Goal: Task Accomplishment & Management: Manage account settings

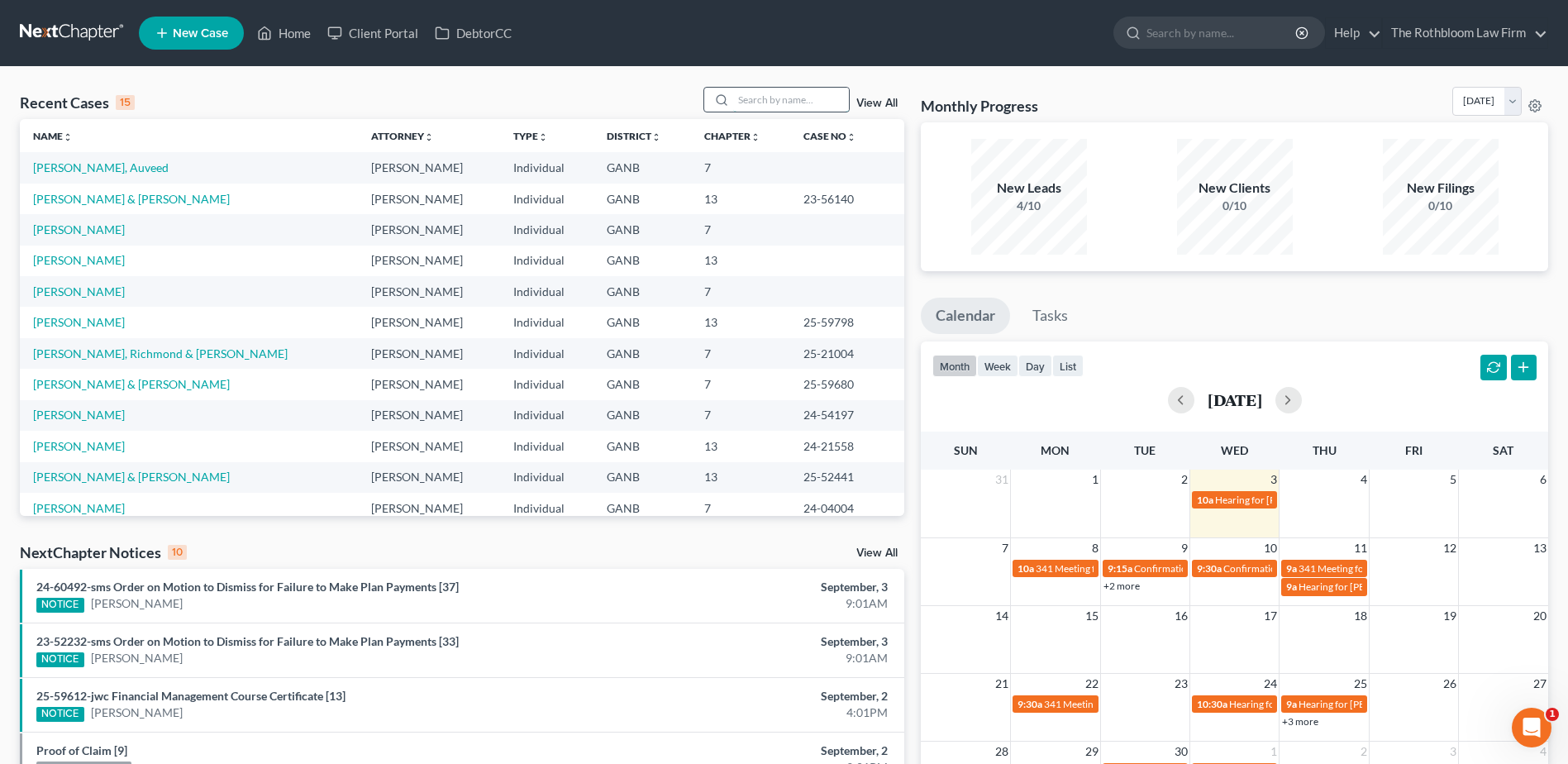
click at [784, 101] on input "search" at bounding box center [791, 99] width 116 height 24
click at [754, 96] on input "search" at bounding box center [791, 99] width 116 height 24
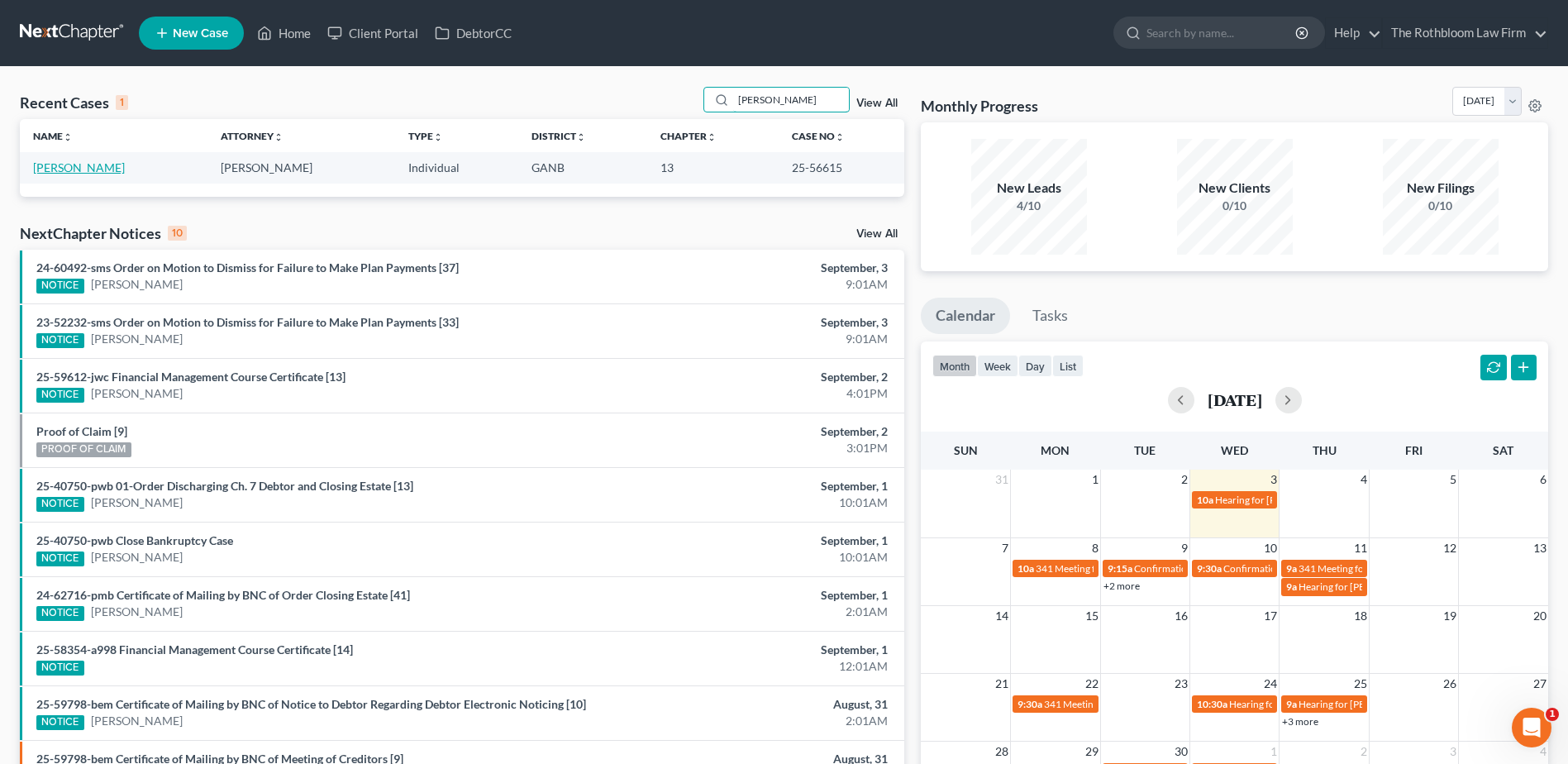
type input "[PERSON_NAME]"
click at [65, 167] on link "[PERSON_NAME]" at bounding box center [79, 167] width 92 height 14
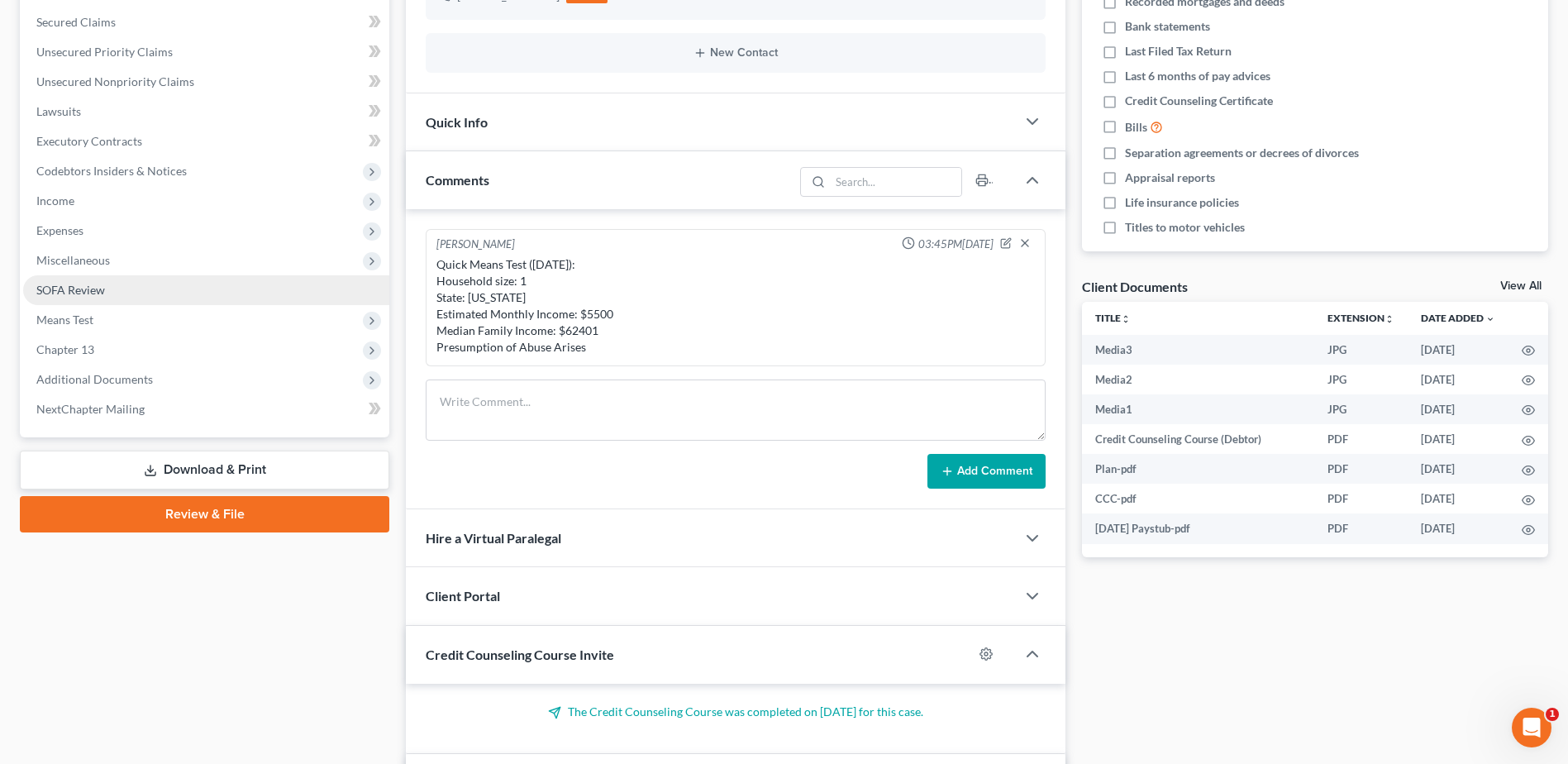
scroll to position [331, 0]
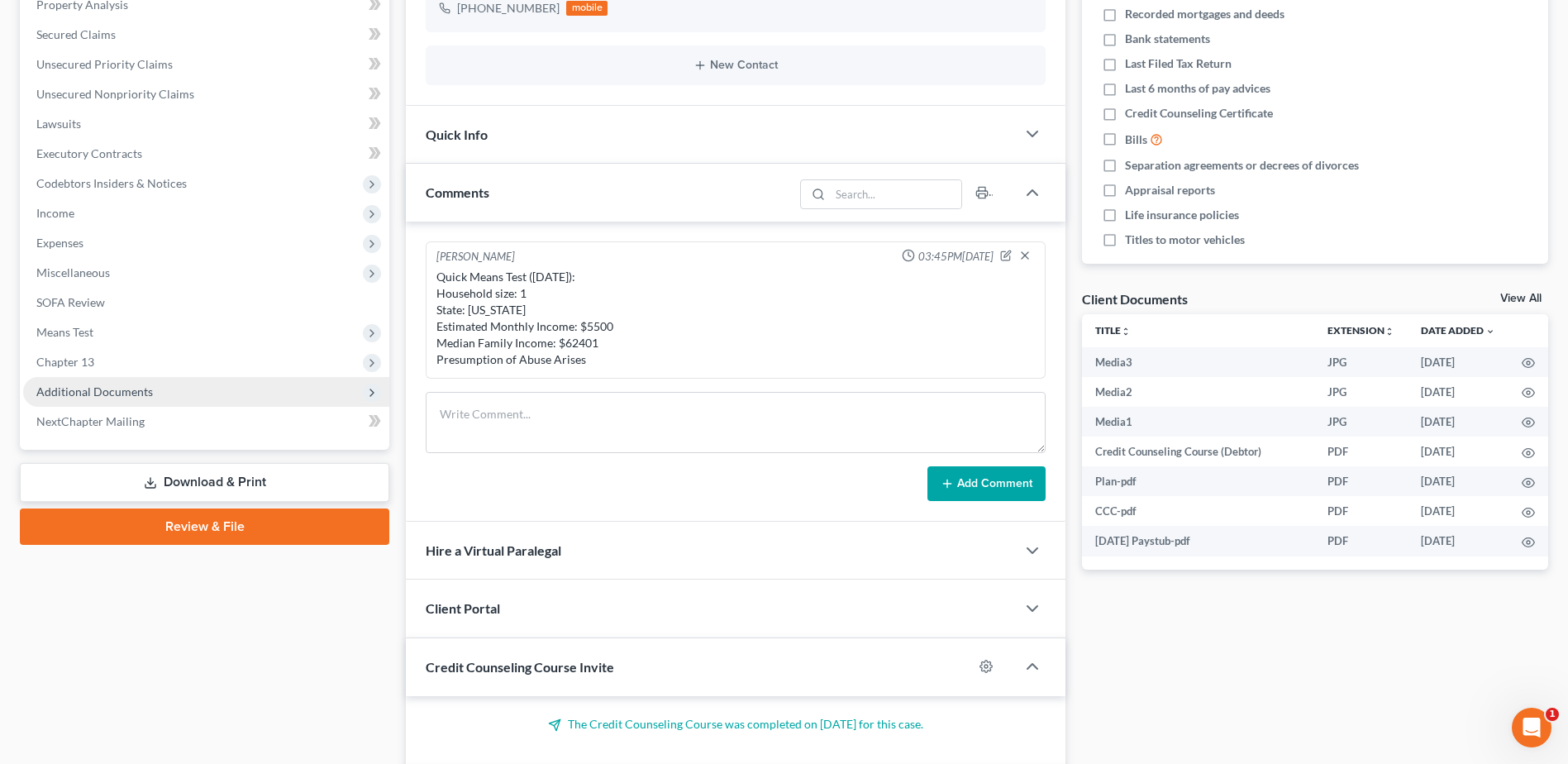
click at [105, 389] on span "Additional Documents" at bounding box center [94, 391] width 116 height 14
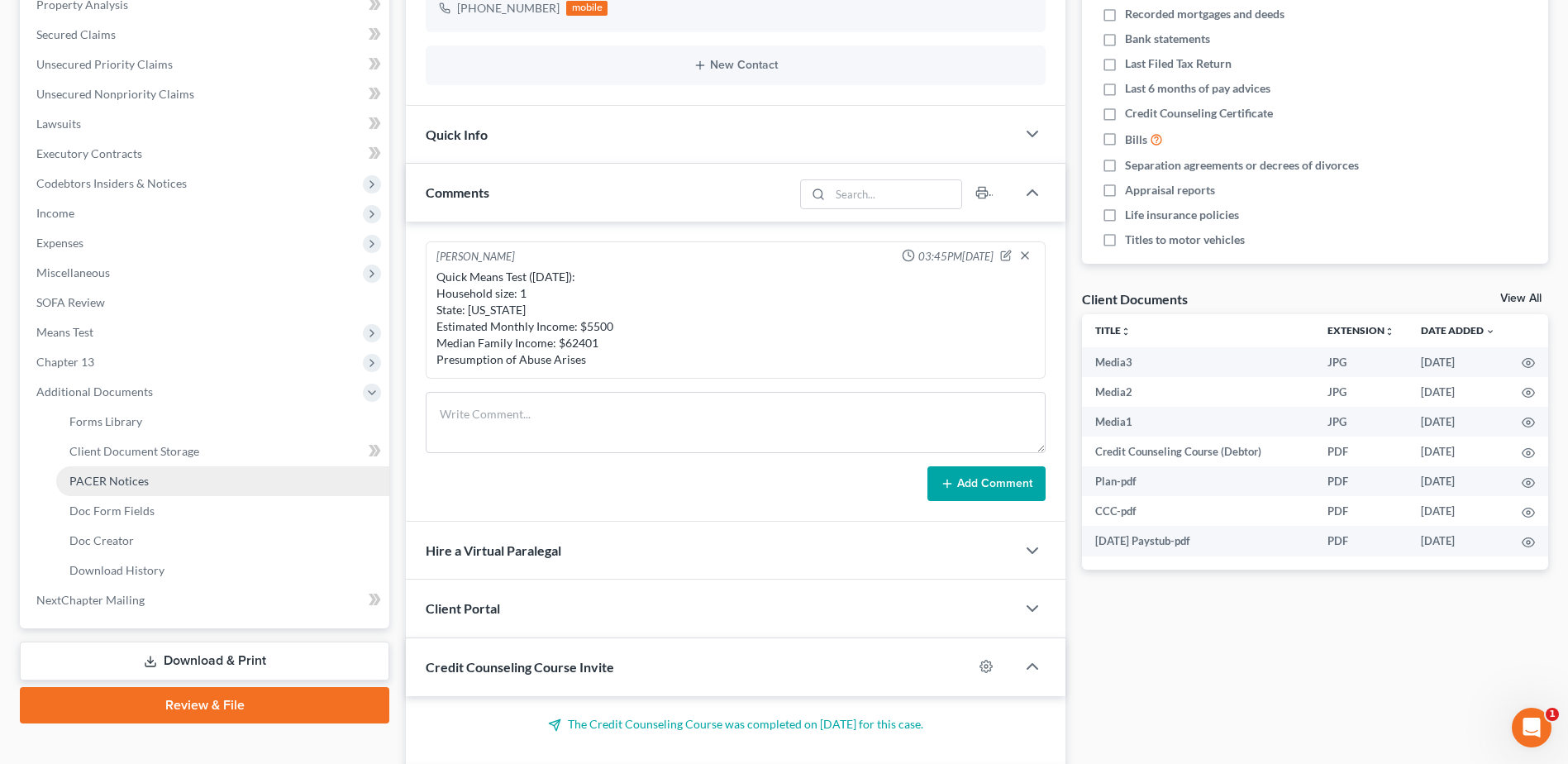
click at [128, 477] on span "PACER Notices" at bounding box center [109, 480] width 79 height 14
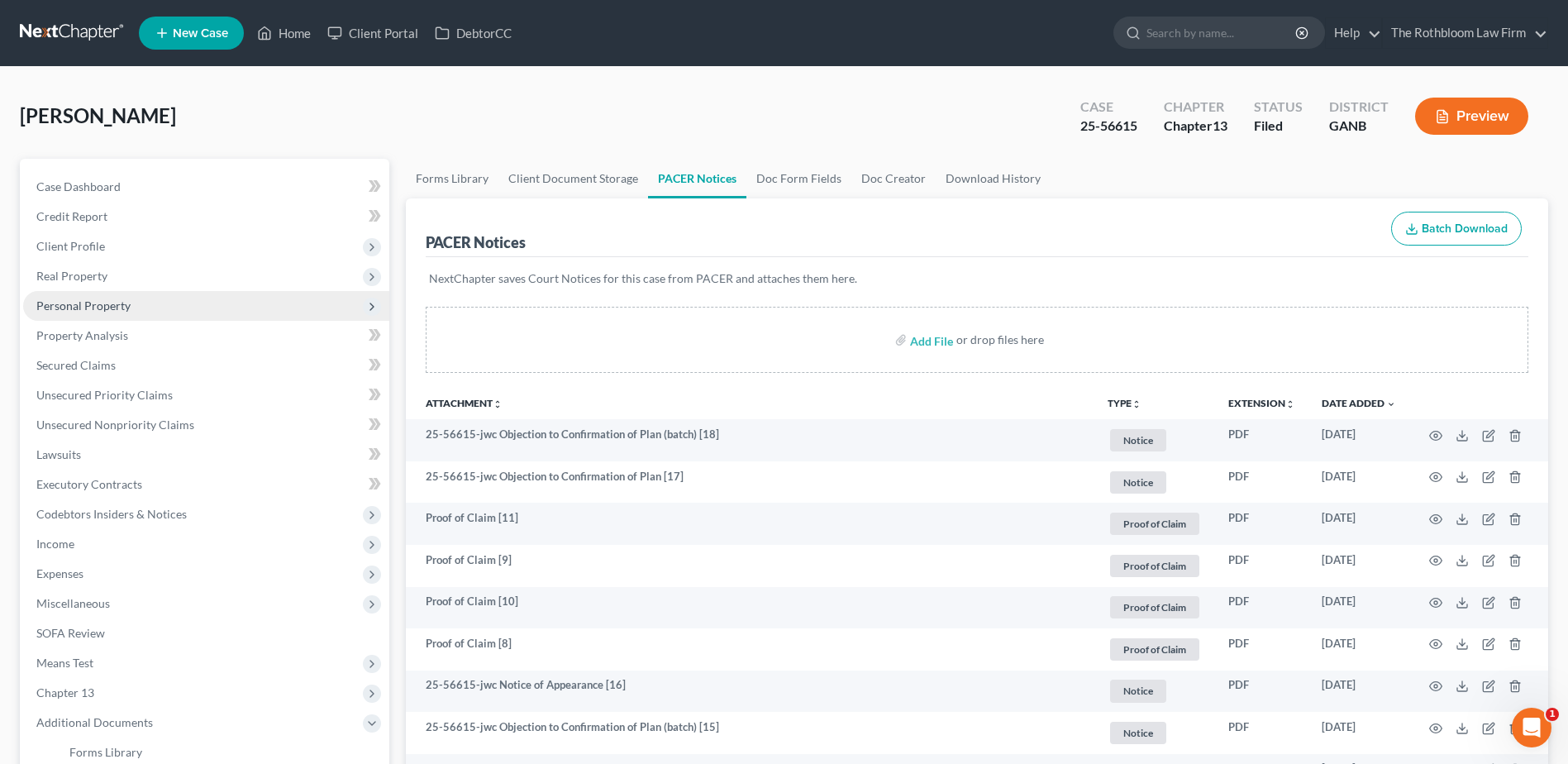
click at [71, 305] on span "Personal Property" at bounding box center [83, 305] width 94 height 14
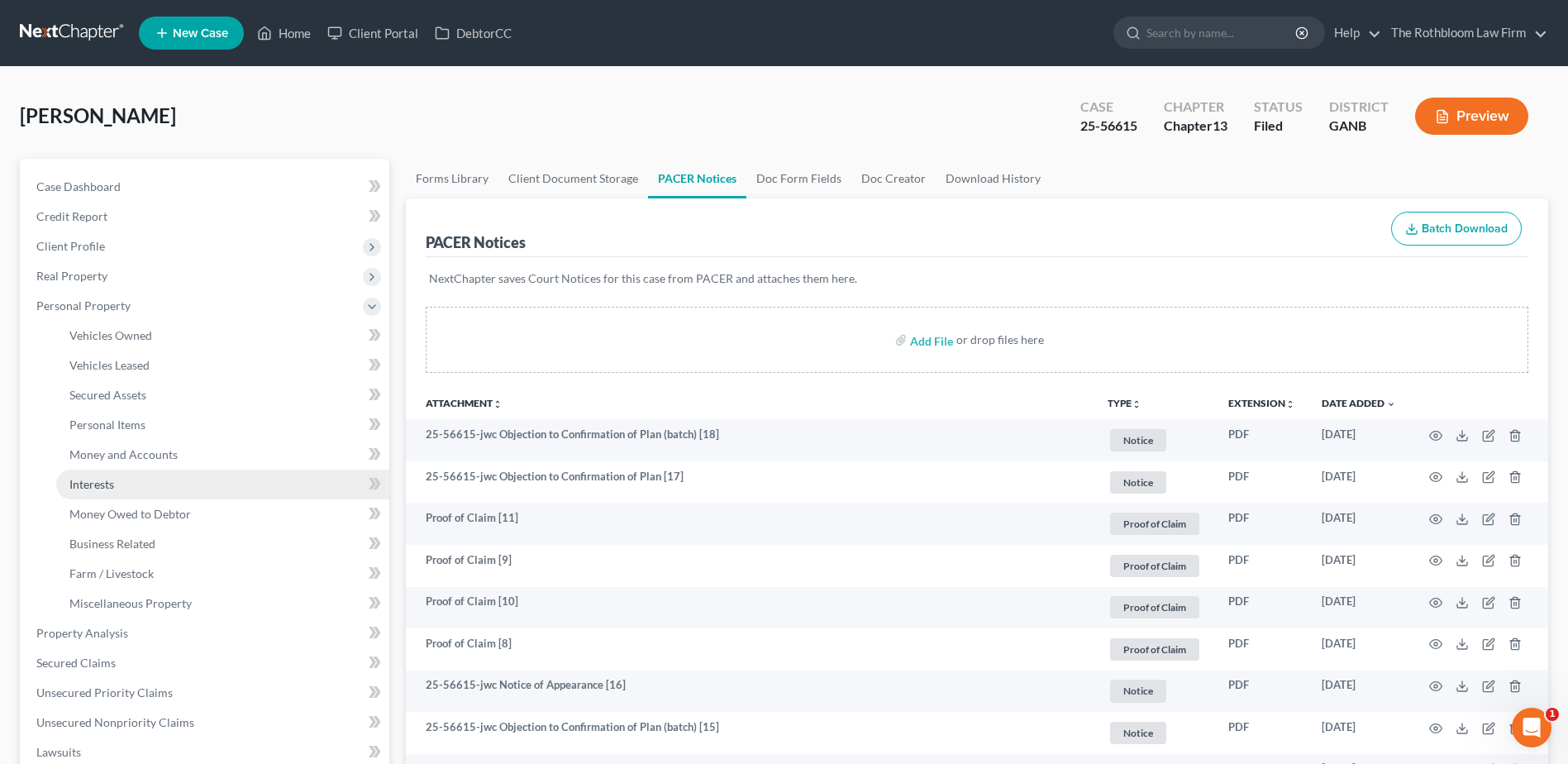
click at [109, 489] on span "Interests" at bounding box center [92, 484] width 45 height 14
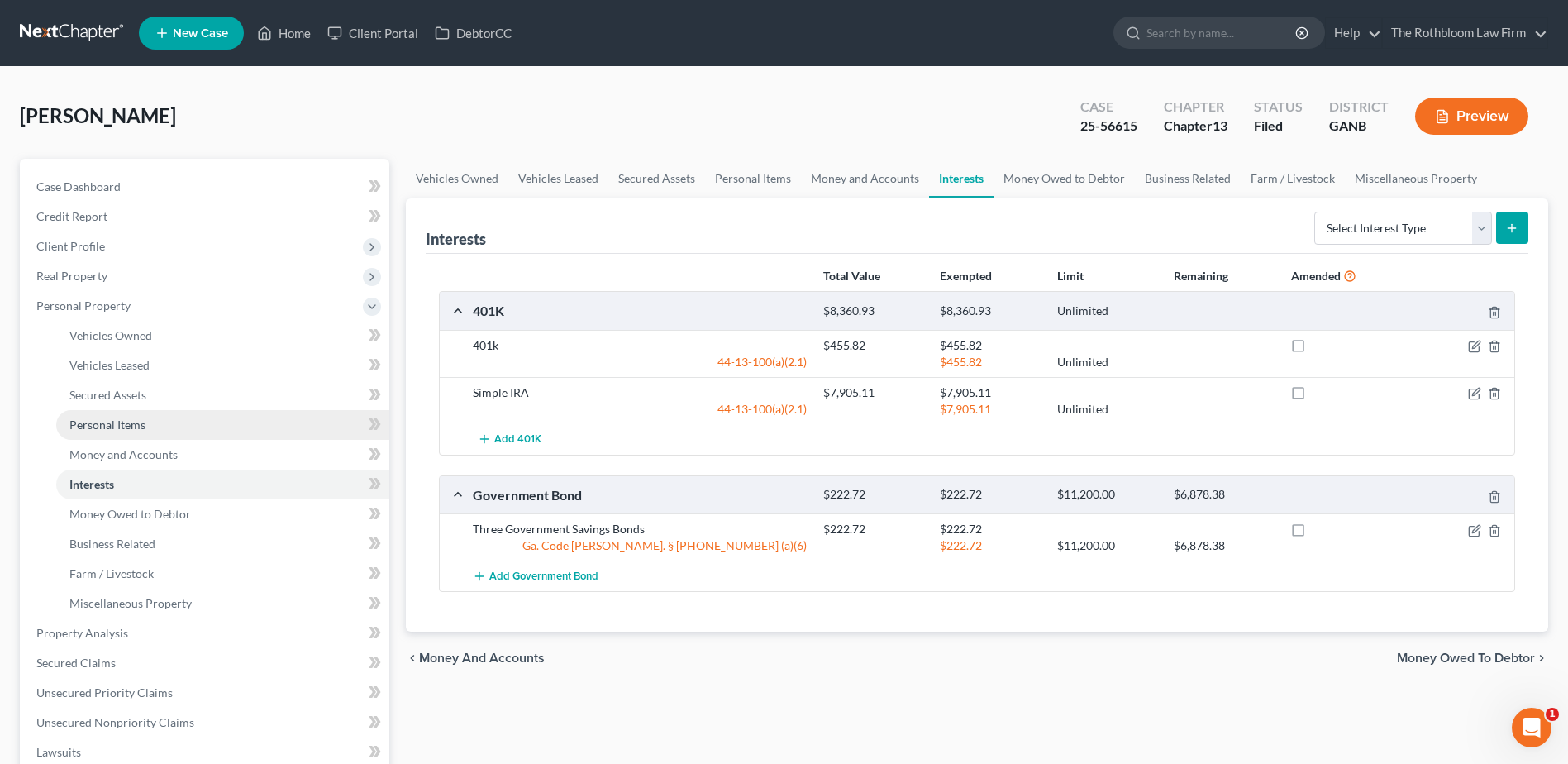
click at [124, 422] on span "Personal Items" at bounding box center [107, 424] width 76 height 14
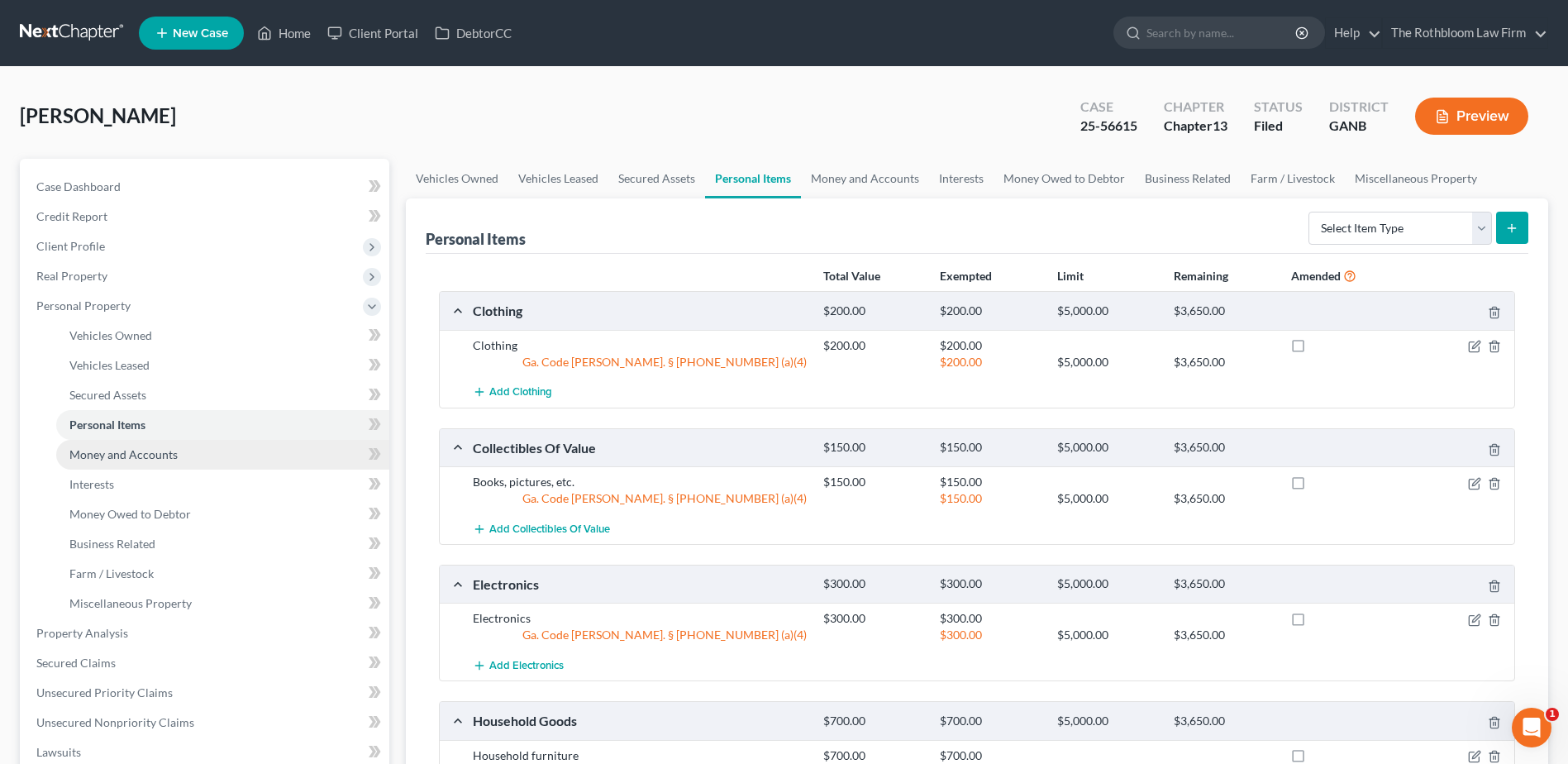
click at [148, 455] on span "Money and Accounts" at bounding box center [123, 454] width 108 height 14
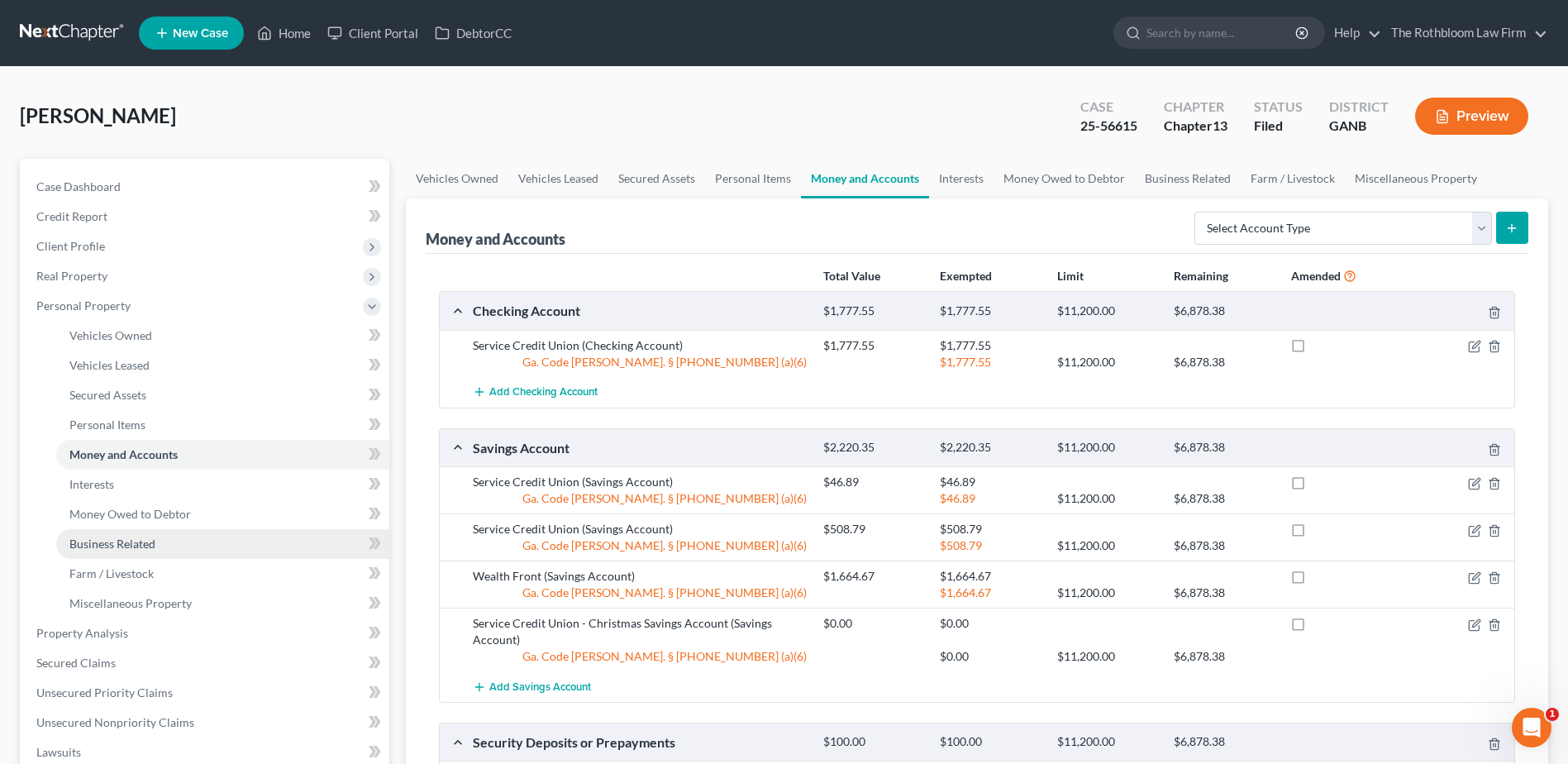
click at [114, 540] on span "Business Related" at bounding box center [112, 543] width 86 height 14
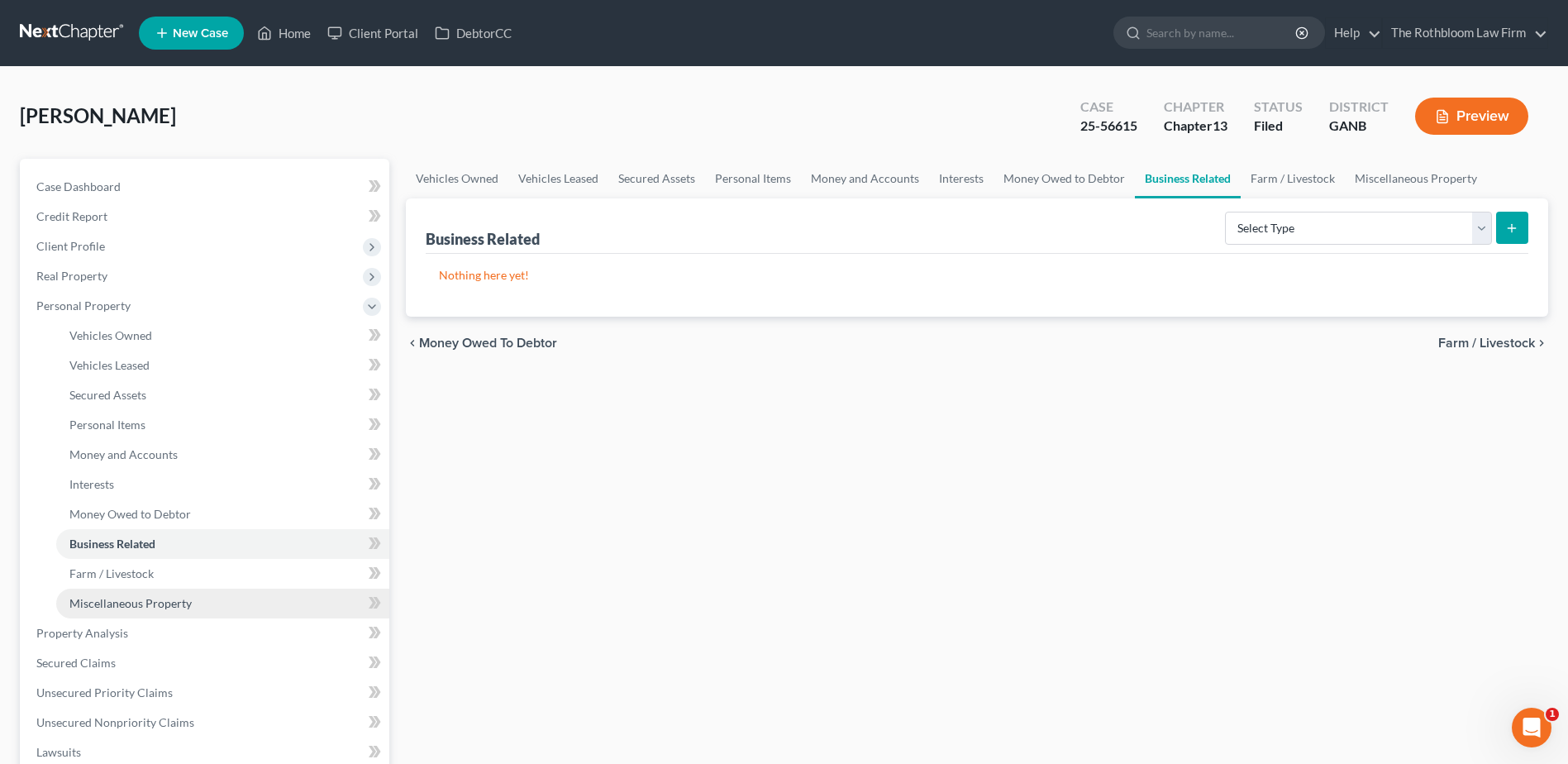
click at [99, 608] on span "Miscellaneous Property" at bounding box center [131, 603] width 122 height 14
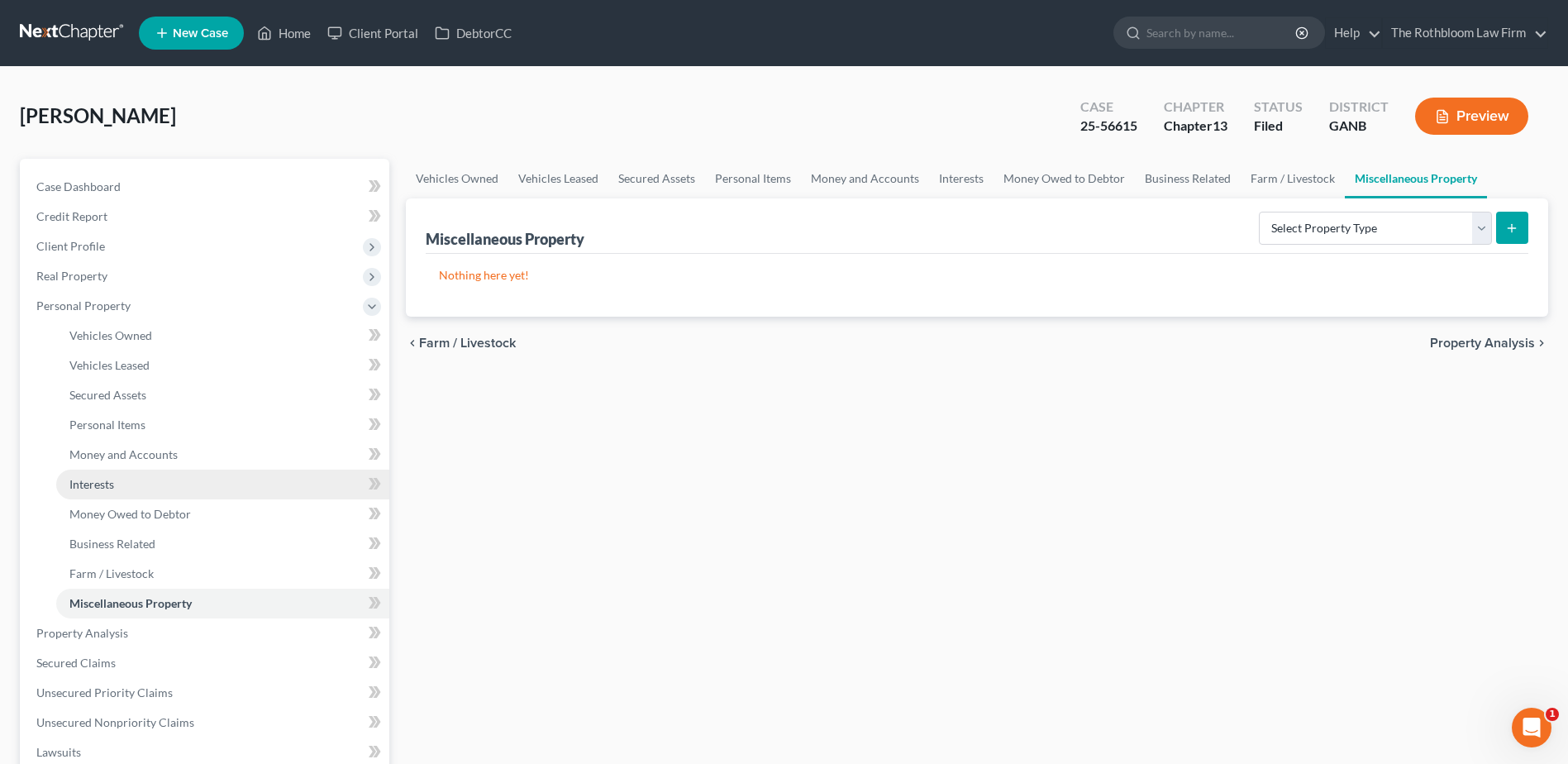
click at [93, 484] on span "Interests" at bounding box center [92, 484] width 45 height 14
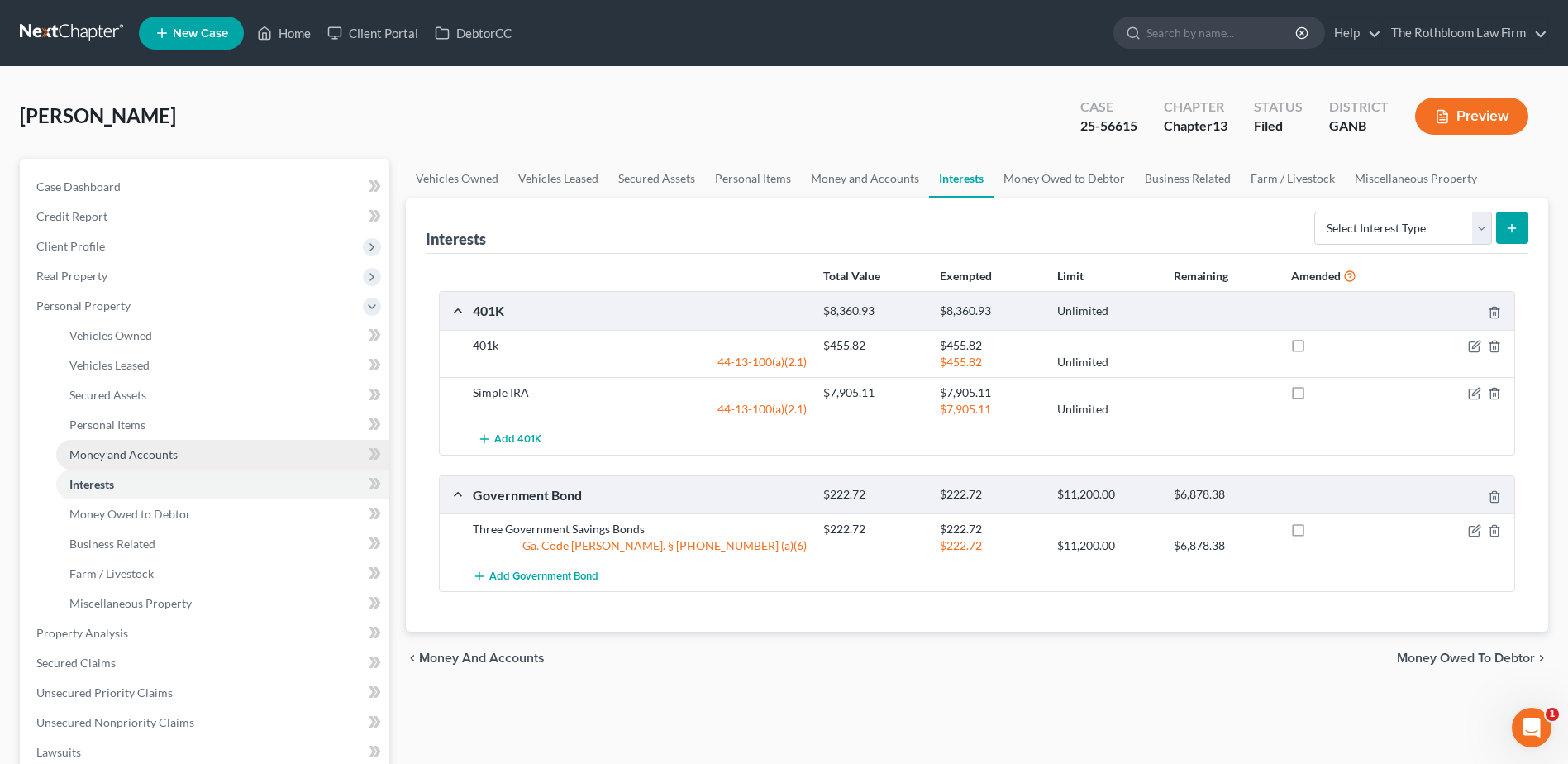
click at [110, 457] on span "Money and Accounts" at bounding box center [123, 454] width 108 height 14
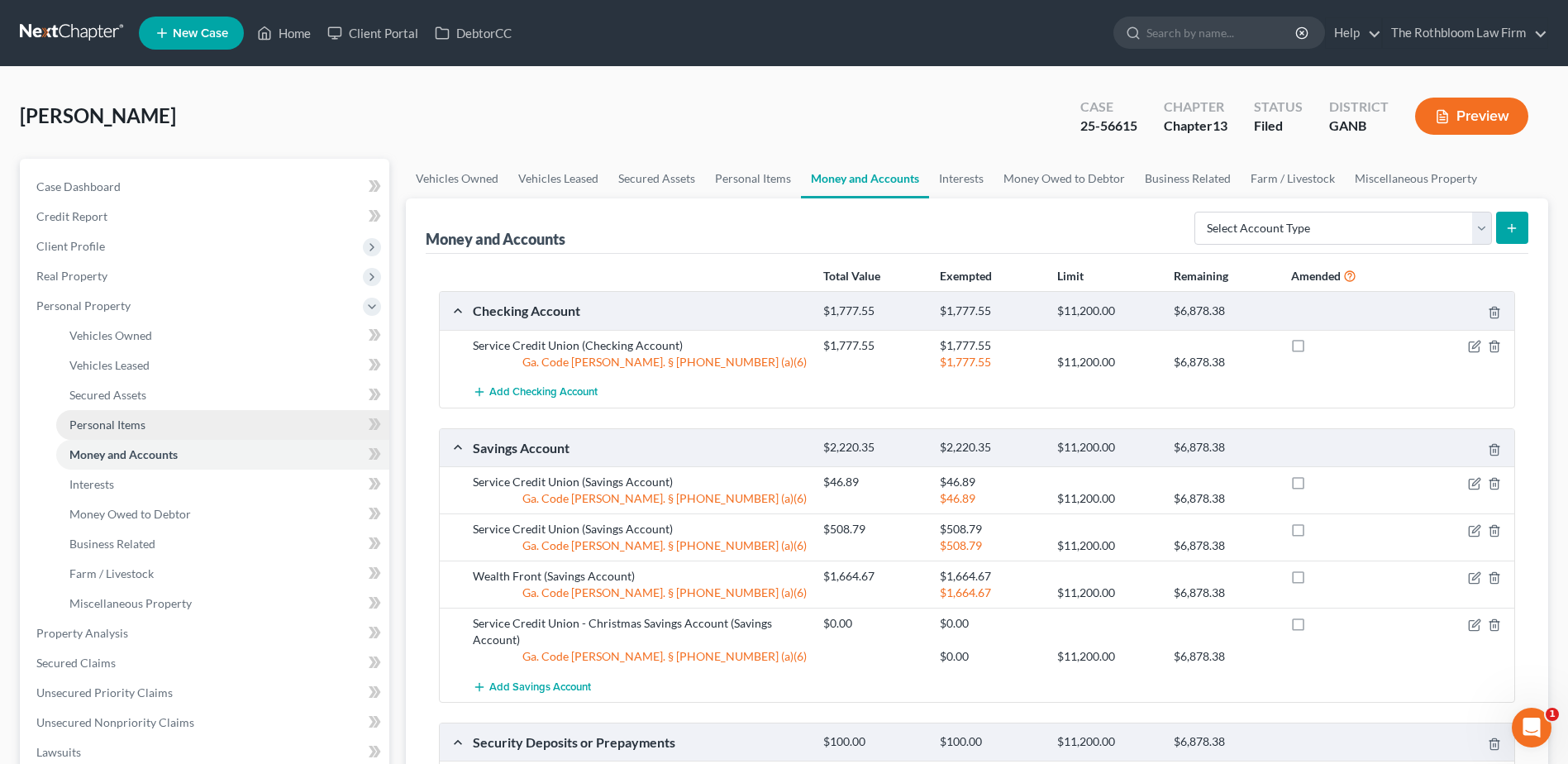
click at [139, 429] on span "Personal Items" at bounding box center [107, 424] width 76 height 14
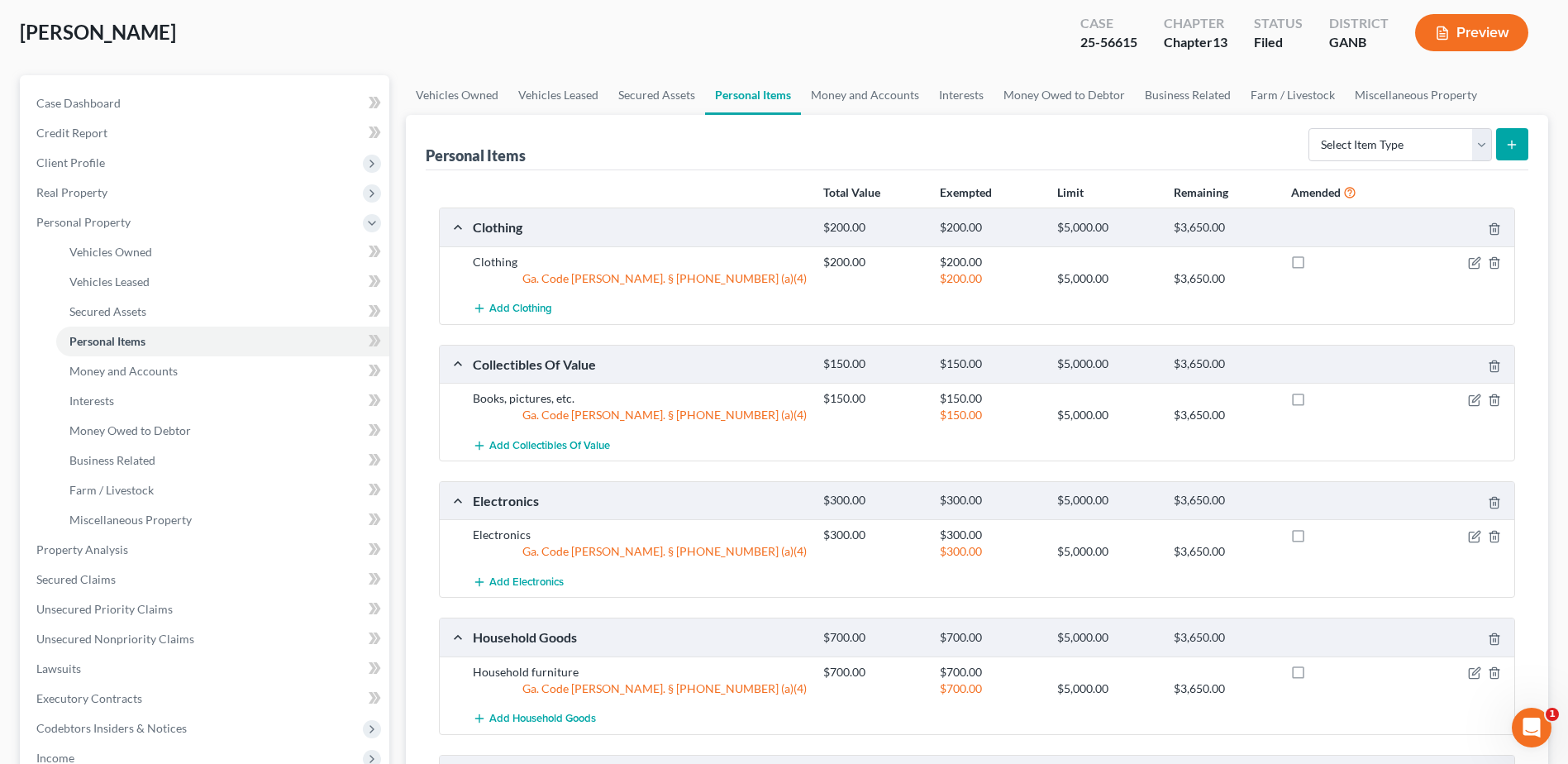
scroll to position [82, 0]
click at [115, 371] on span "Money and Accounts" at bounding box center [123, 371] width 108 height 14
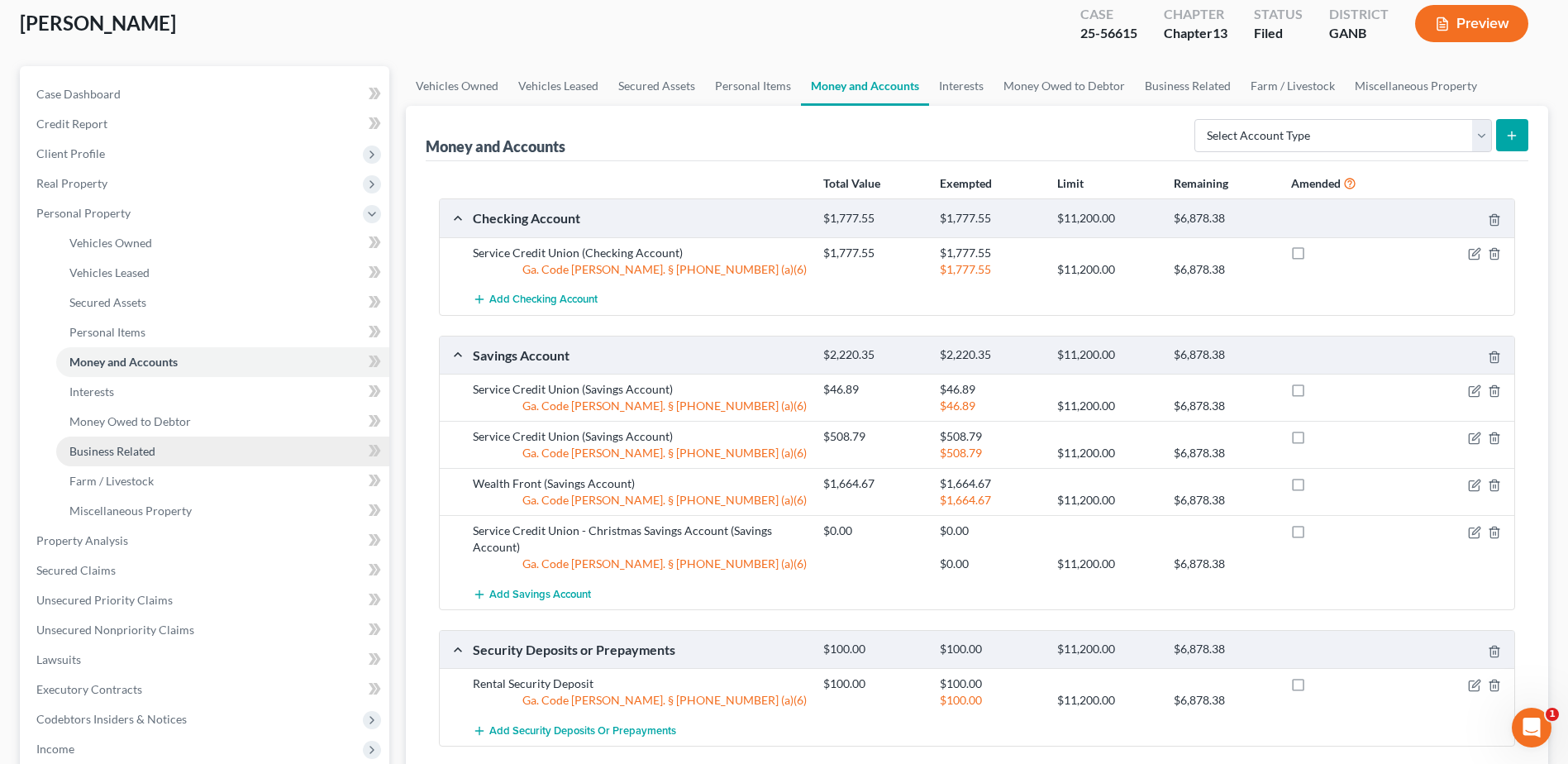
scroll to position [248, 0]
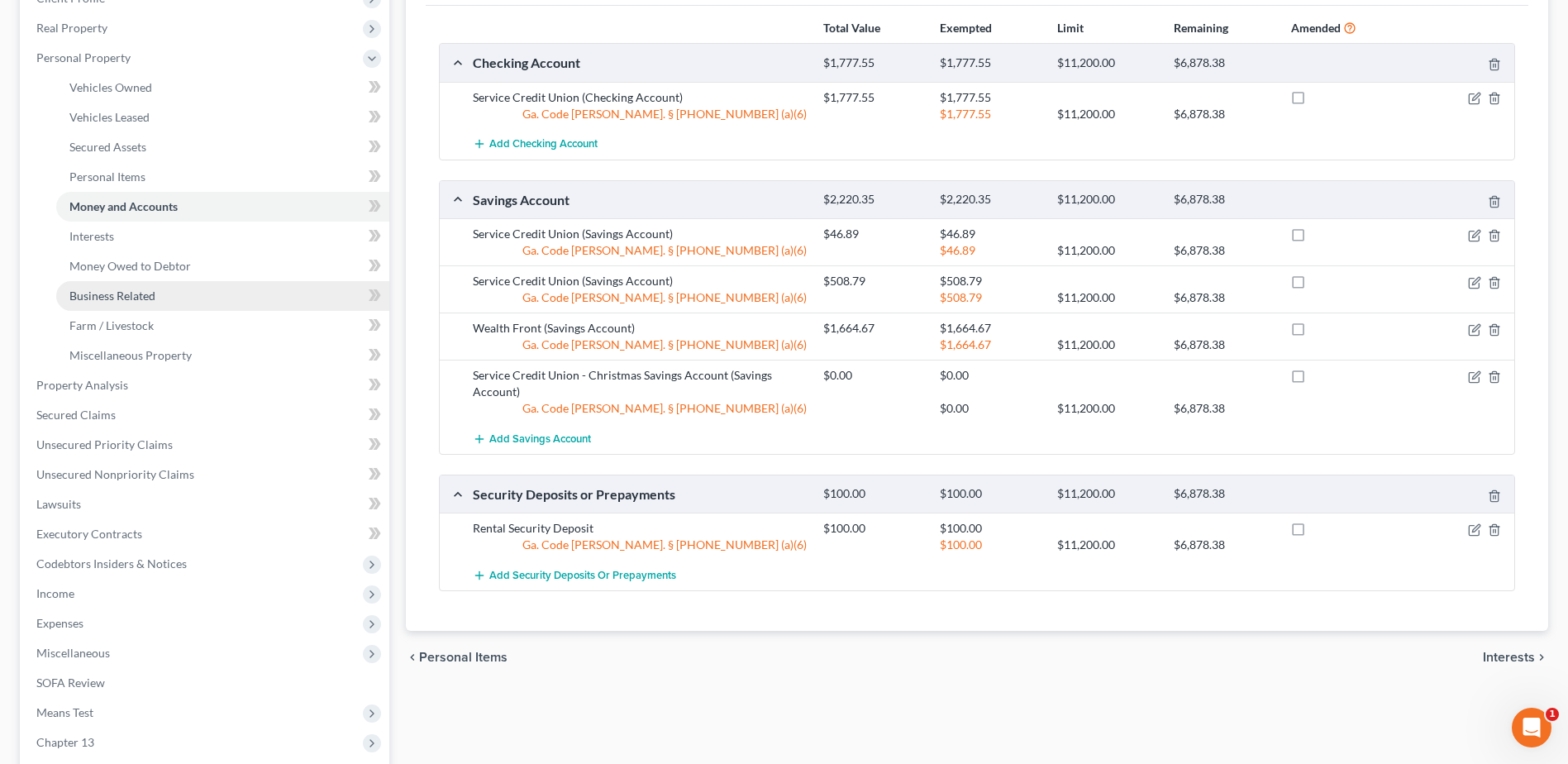
click at [99, 288] on span "Business Related" at bounding box center [112, 295] width 86 height 14
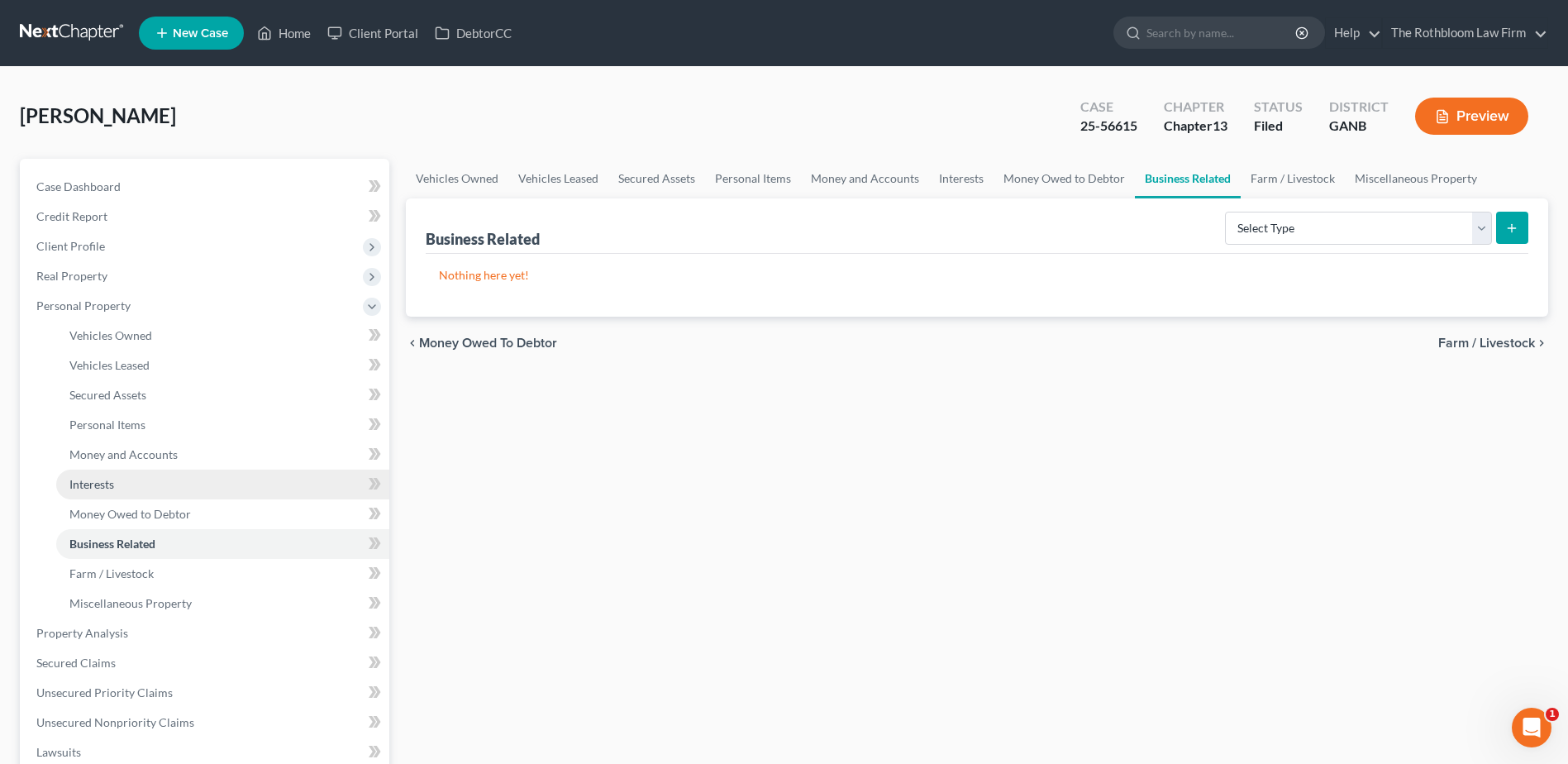
click at [90, 489] on span "Interests" at bounding box center [92, 484] width 45 height 14
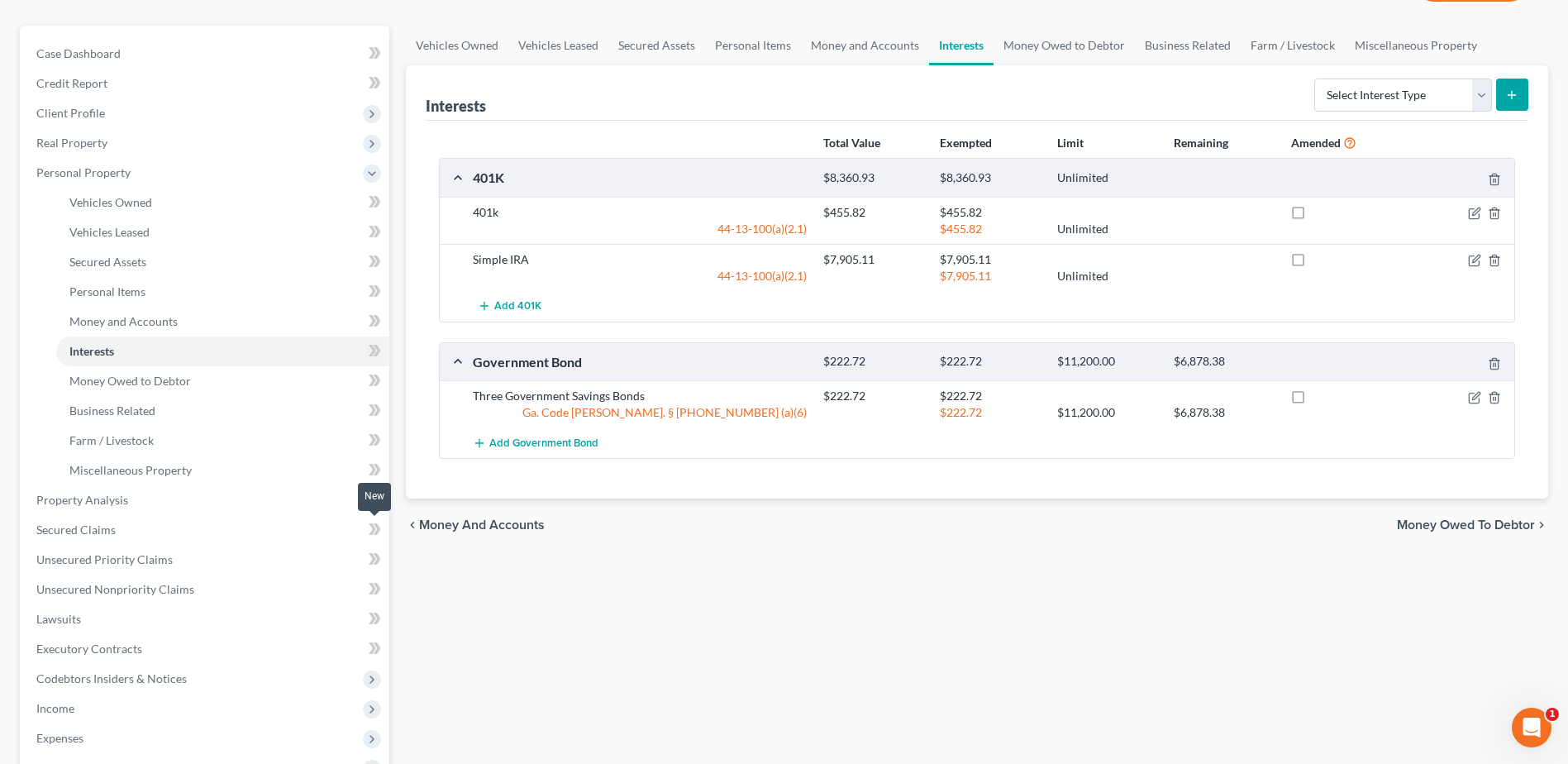
scroll to position [166, 0]
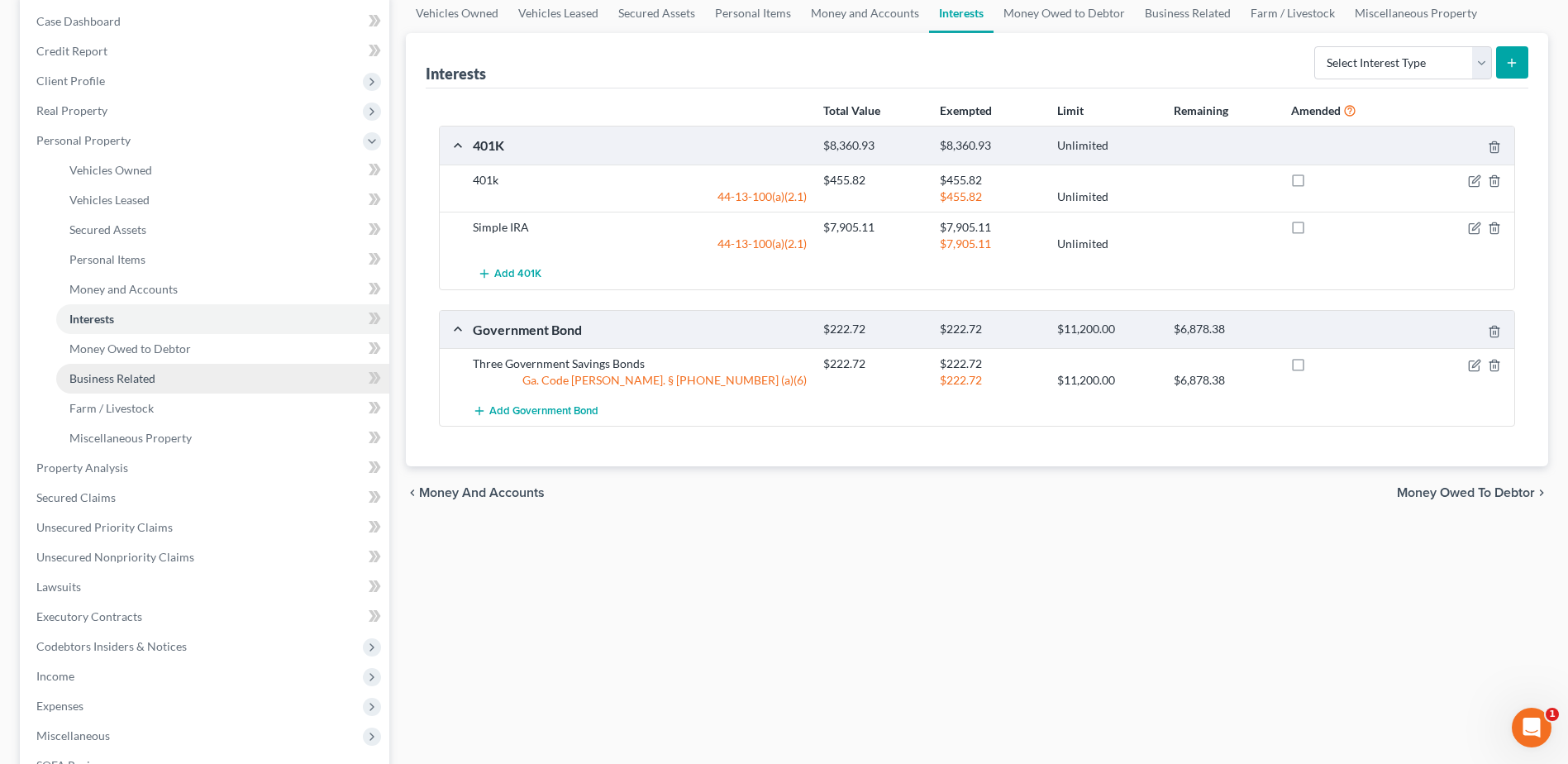
click at [150, 365] on link "Business Related" at bounding box center [223, 378] width 333 height 30
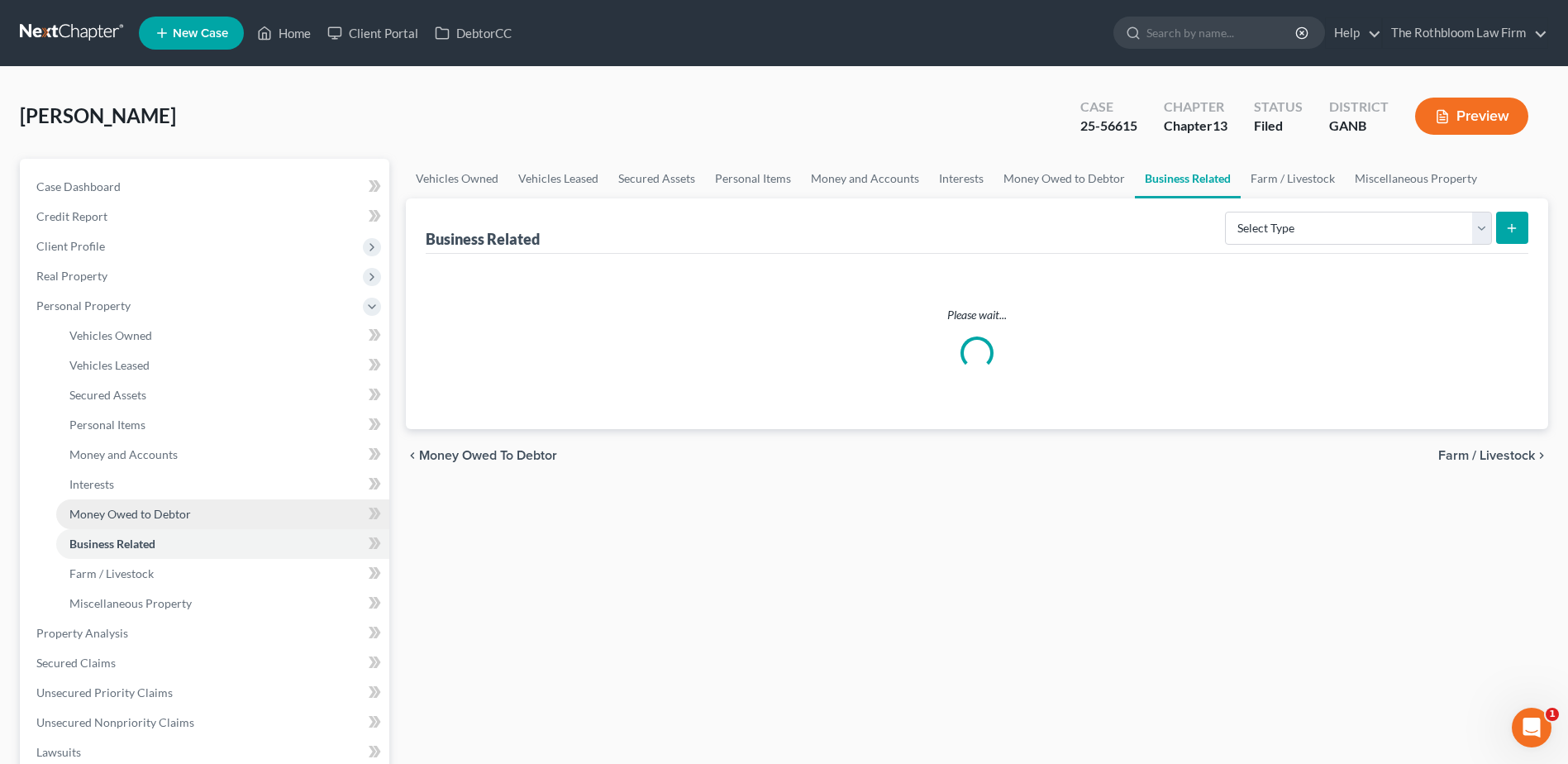
click at [110, 507] on span "Money Owed to Debtor" at bounding box center [130, 513] width 122 height 14
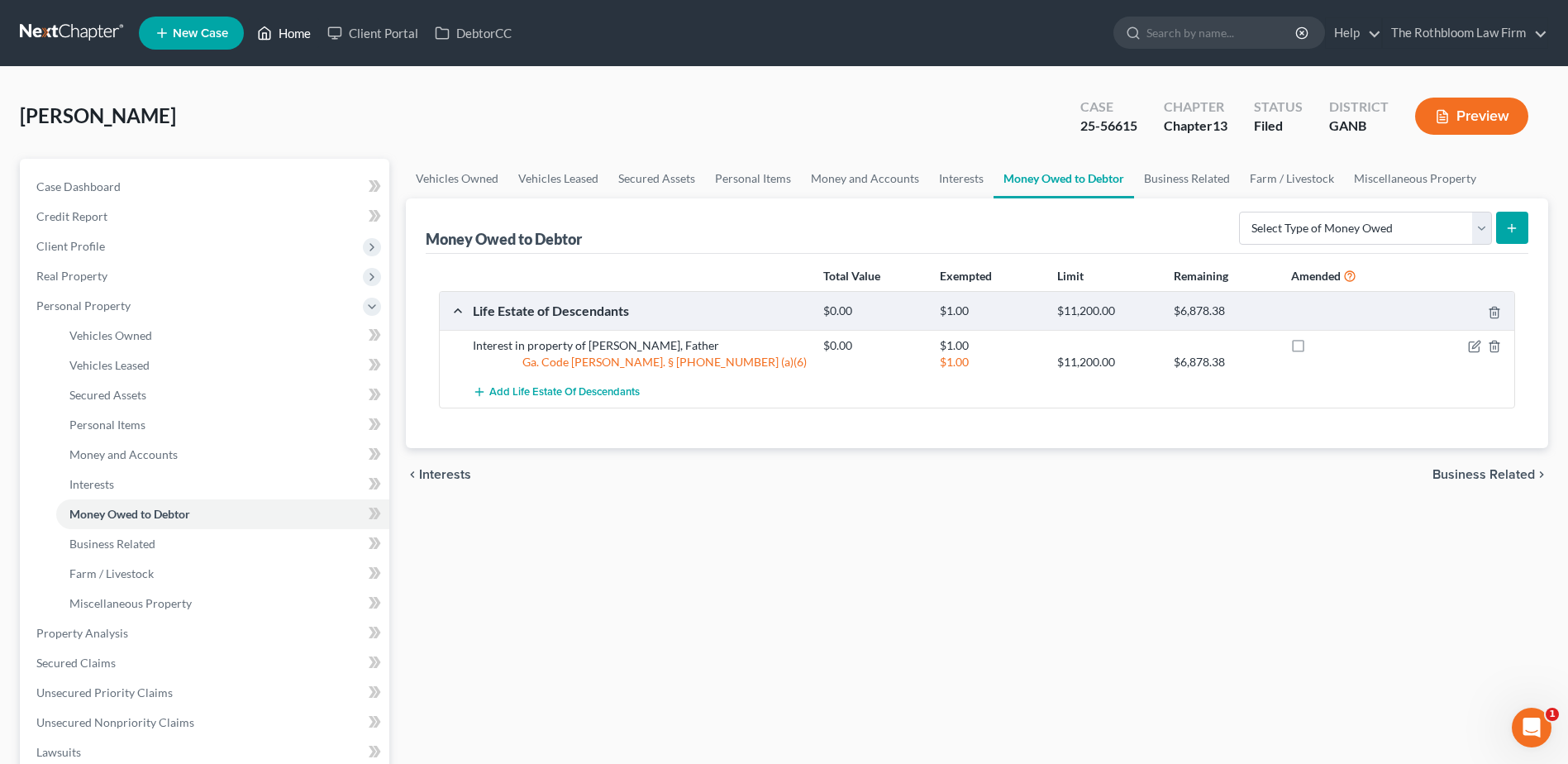
click at [291, 36] on link "Home" at bounding box center [284, 32] width 71 height 30
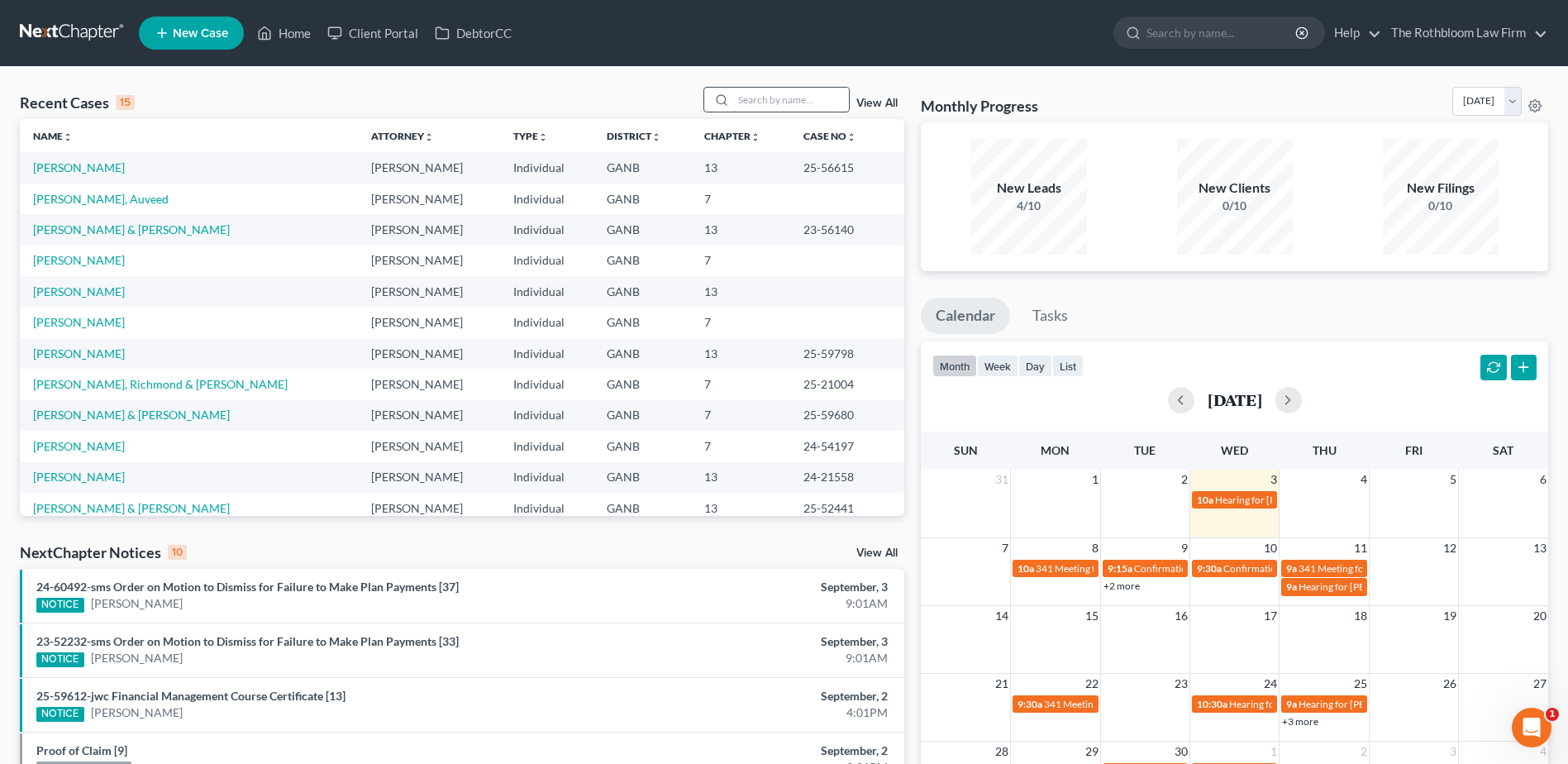
click at [769, 96] on input "search" at bounding box center [791, 99] width 116 height 24
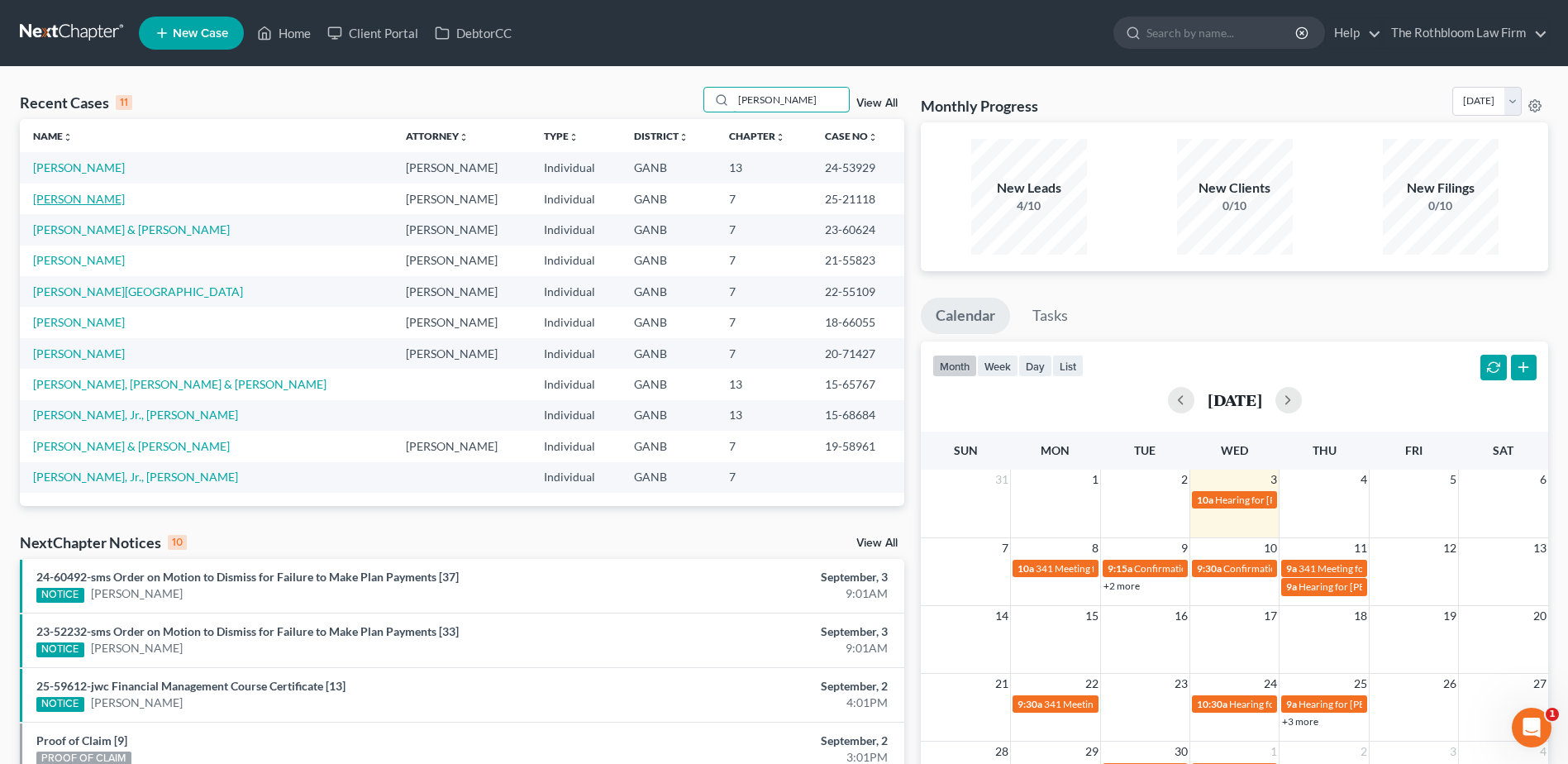
type input "[PERSON_NAME]"
click at [76, 195] on link "[PERSON_NAME]" at bounding box center [79, 199] width 92 height 14
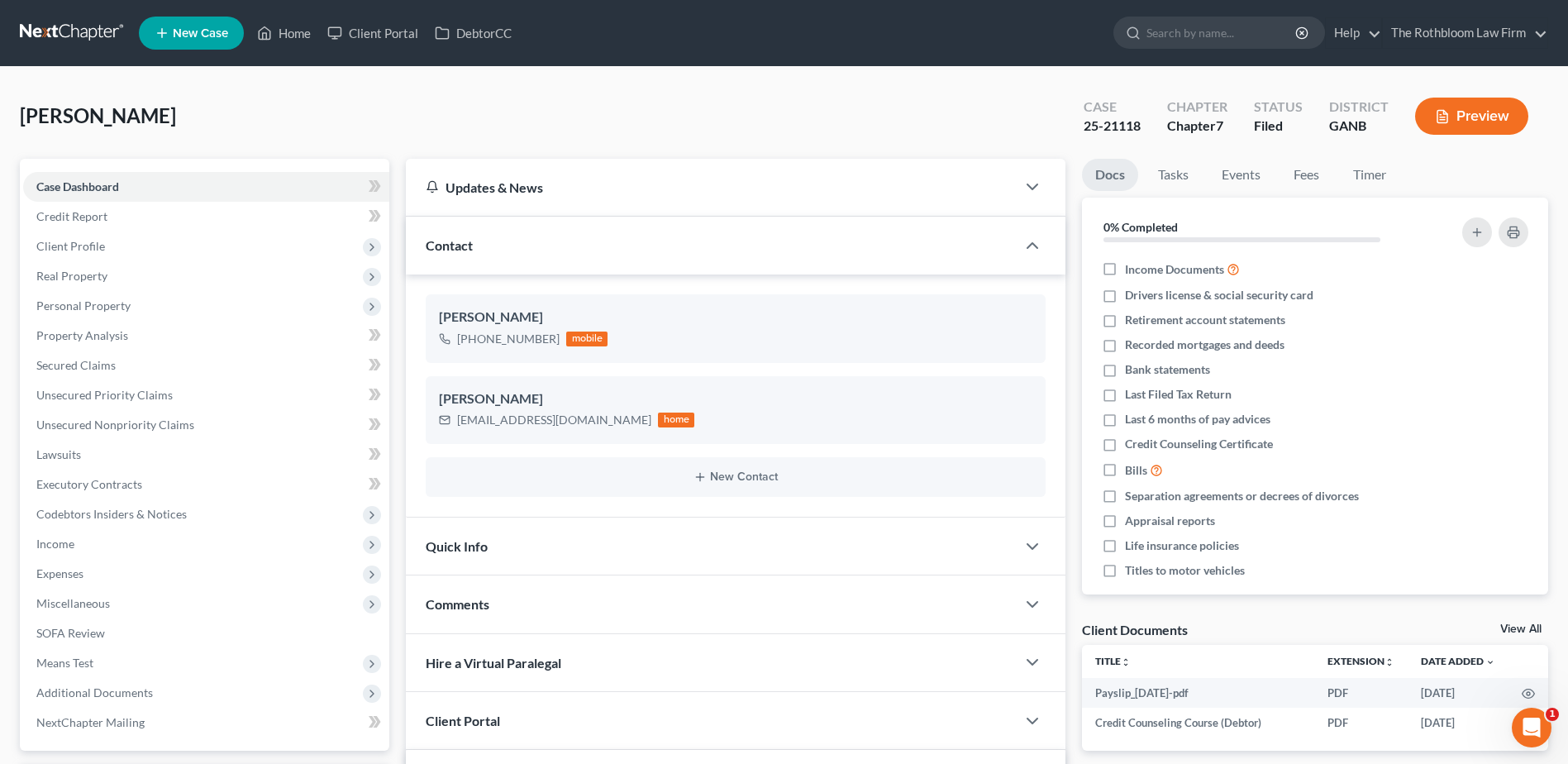
click at [1008, 195] on div "Updates & News" at bounding box center [711, 187] width 610 height 57
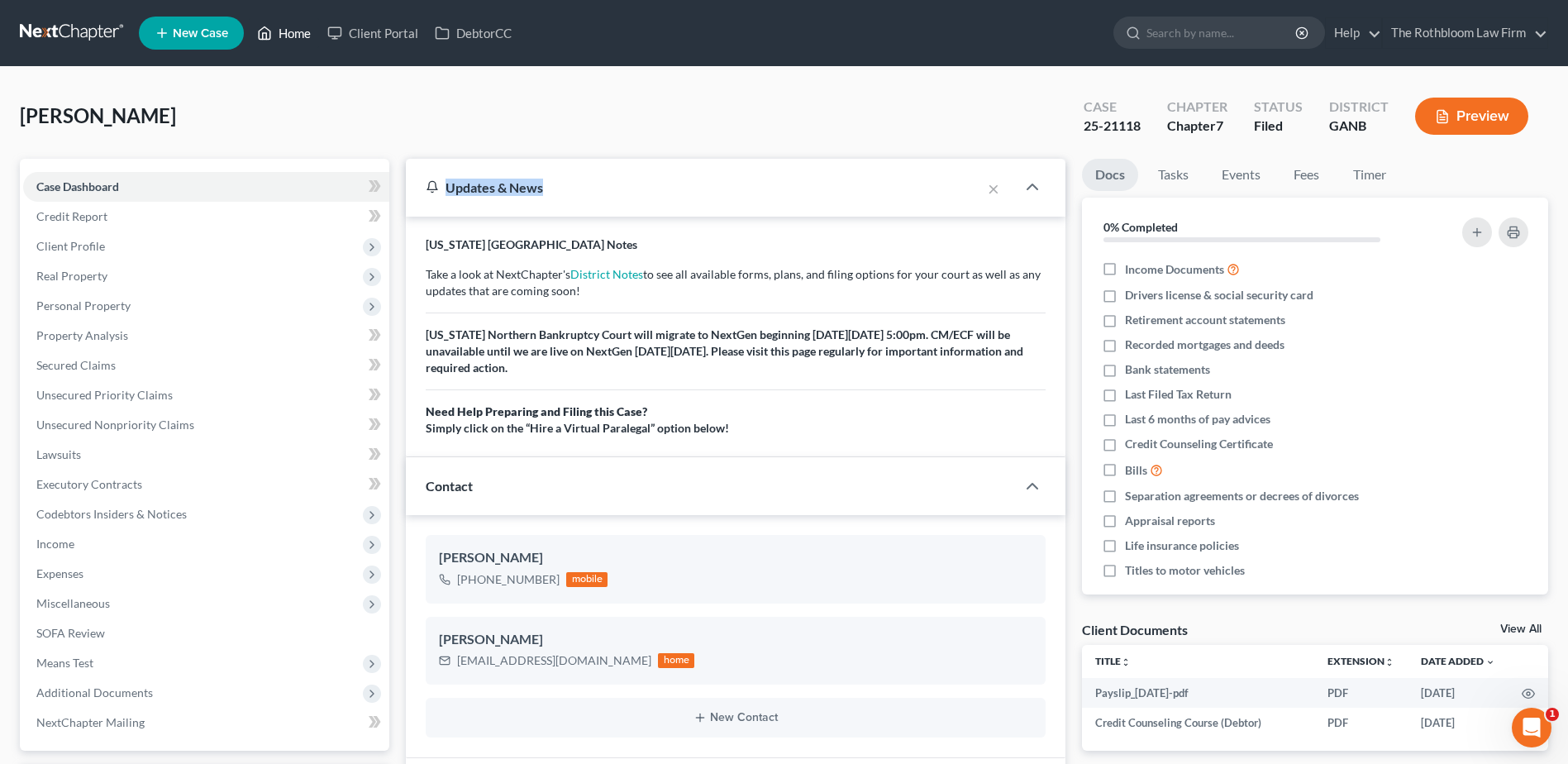
click at [292, 37] on link "Home" at bounding box center [284, 32] width 71 height 30
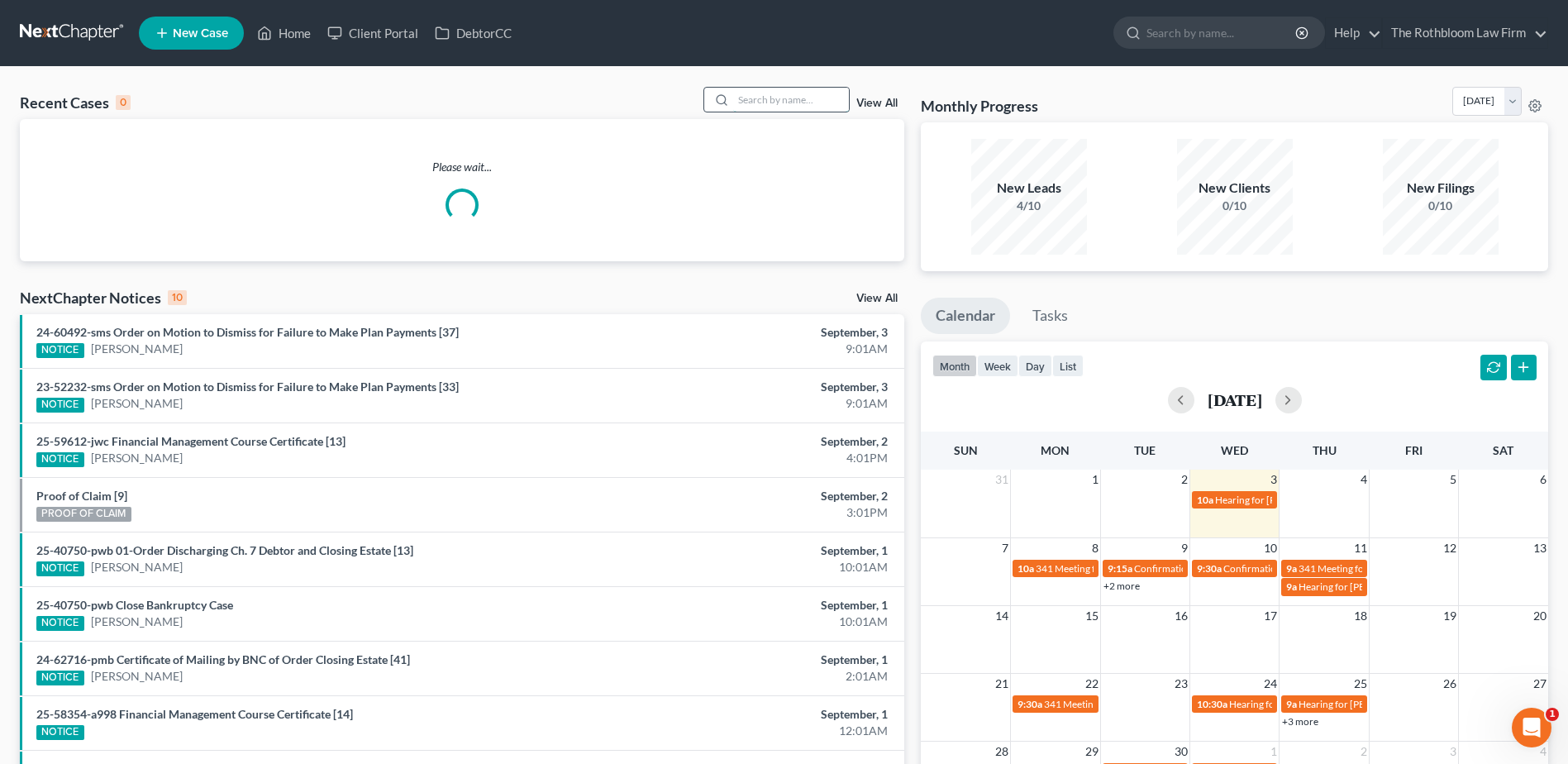
click at [767, 105] on input "search" at bounding box center [791, 99] width 116 height 24
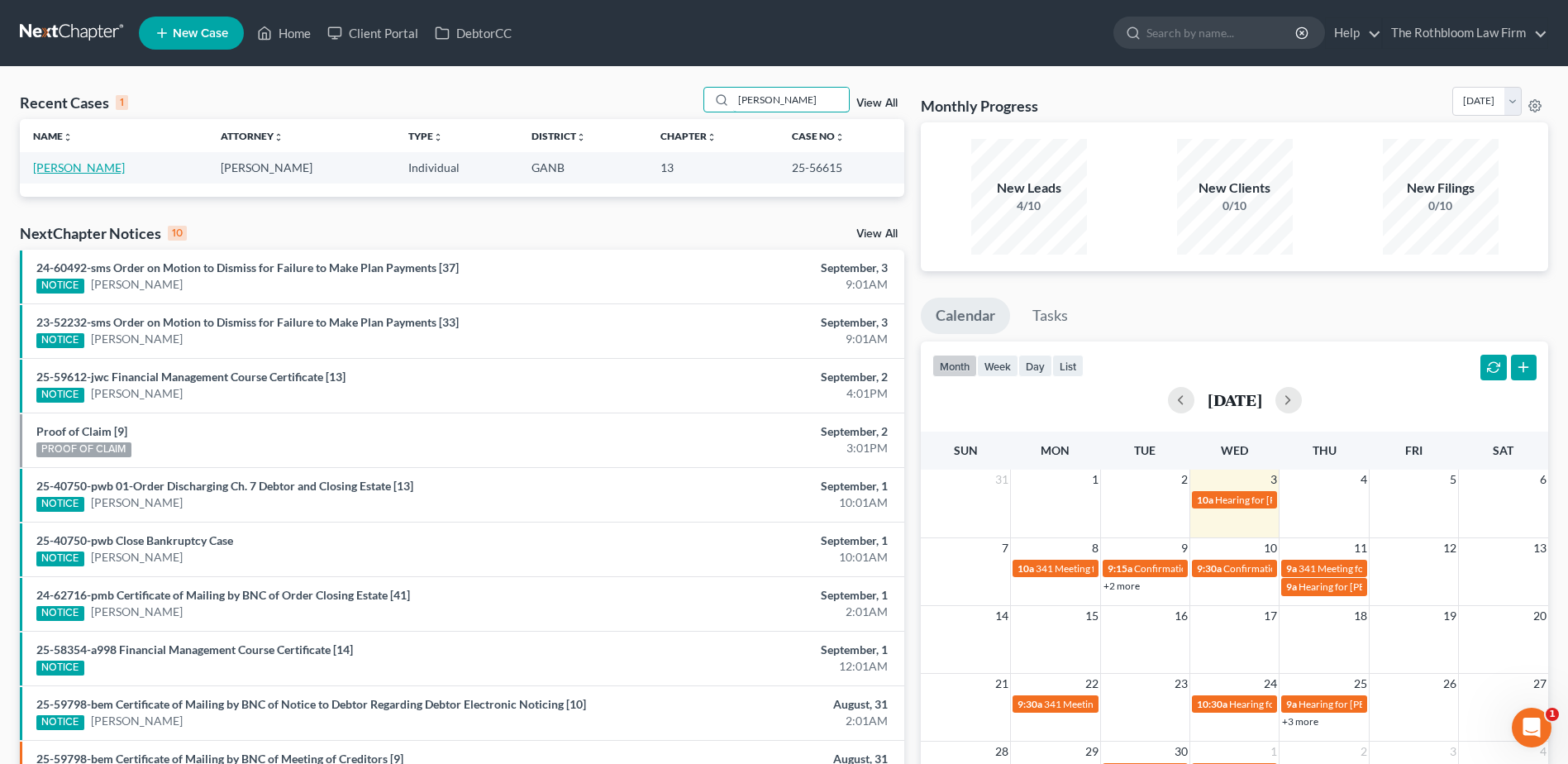
type input "[PERSON_NAME]"
click at [70, 163] on link "[PERSON_NAME]" at bounding box center [79, 167] width 92 height 14
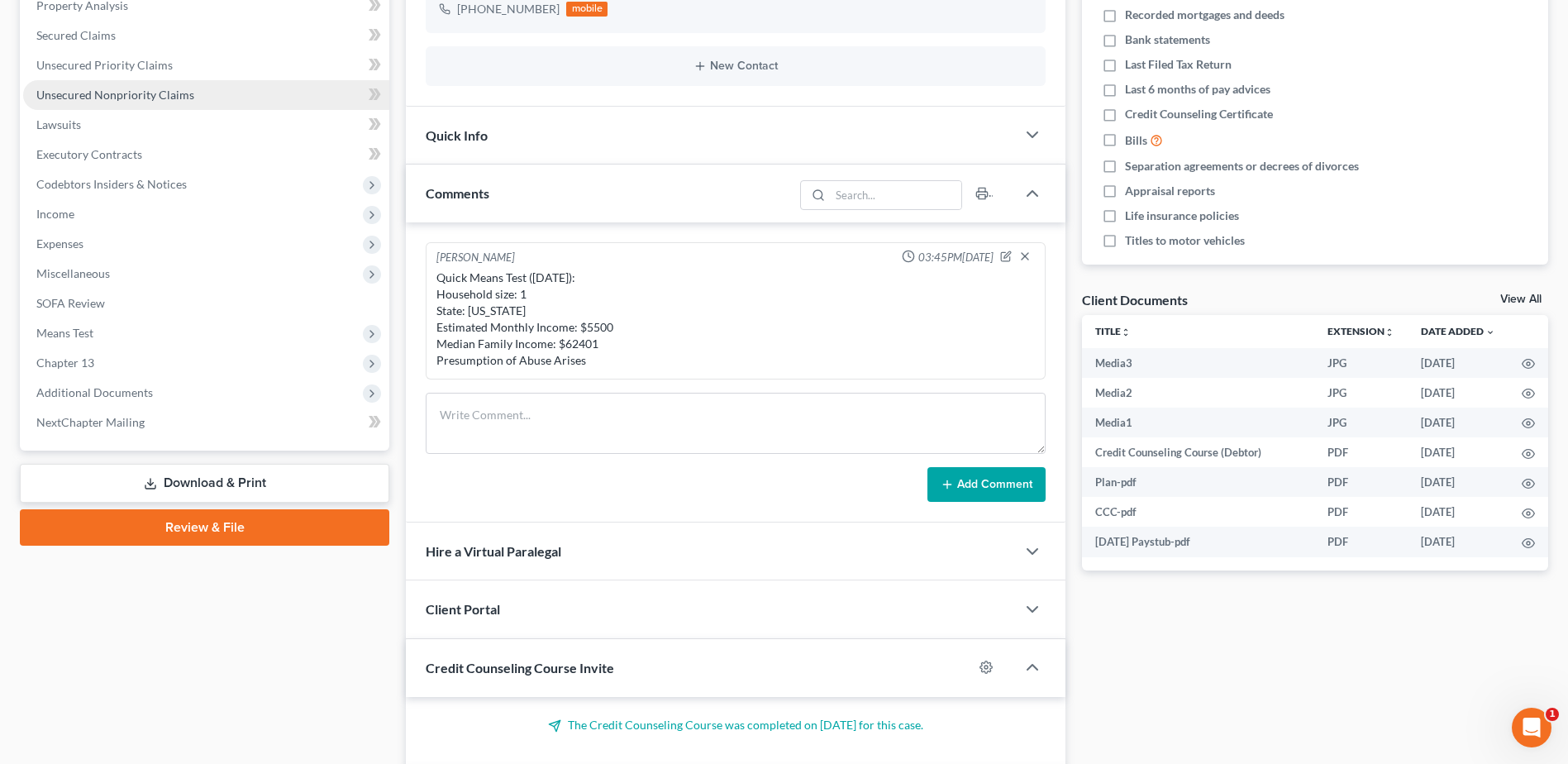
scroll to position [331, 0]
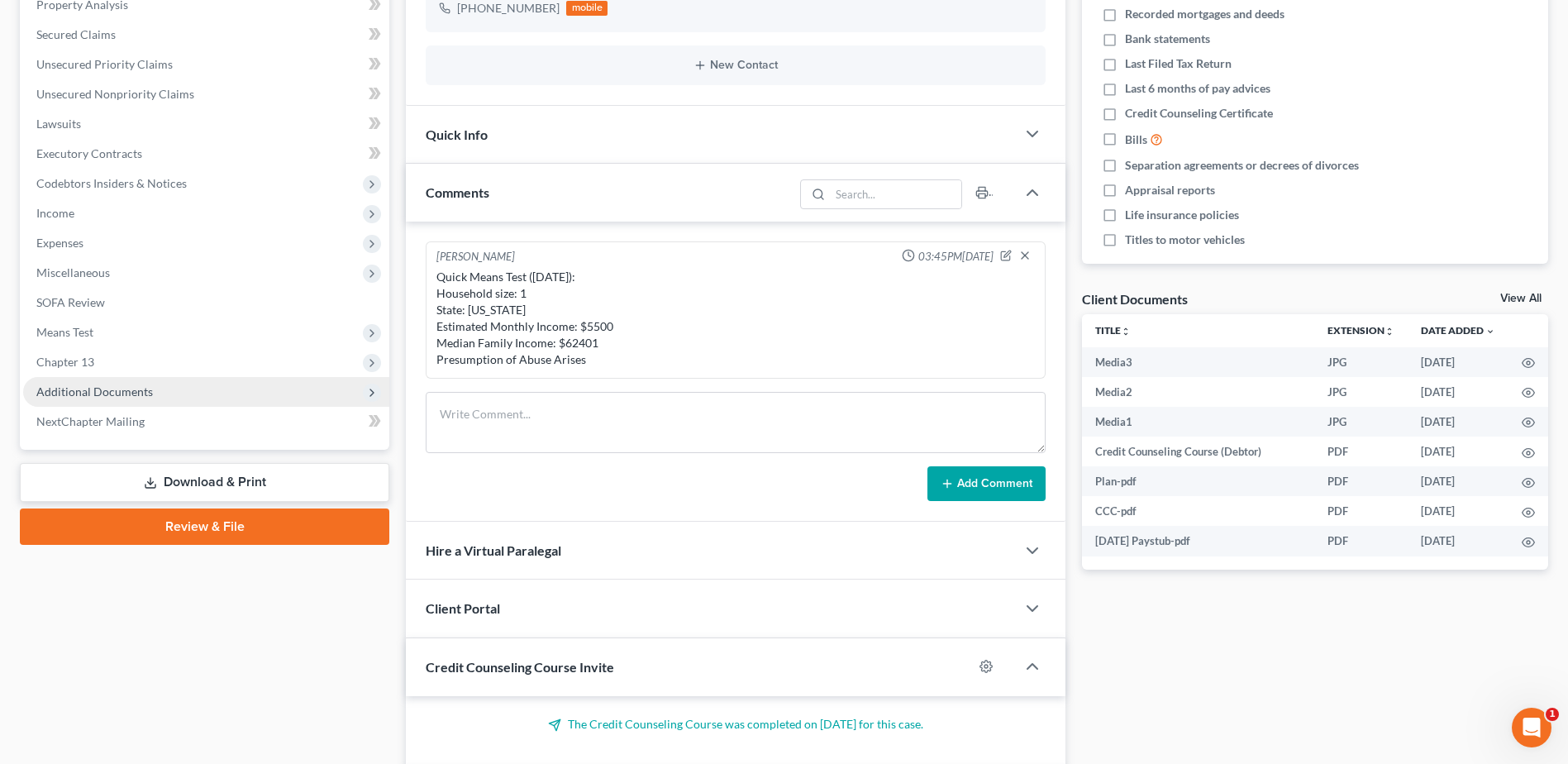
click at [104, 390] on span "Additional Documents" at bounding box center [94, 391] width 116 height 14
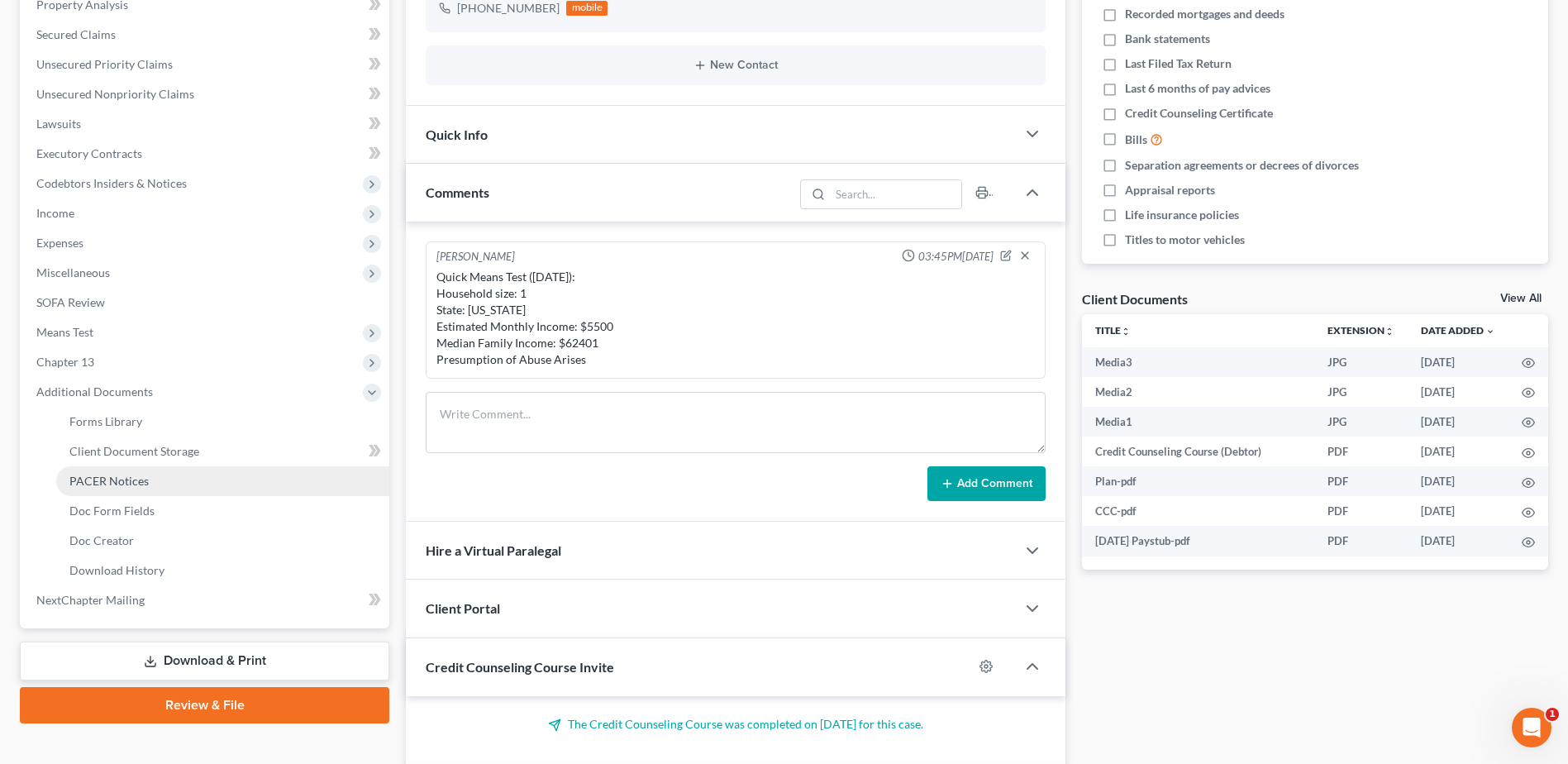
click at [109, 487] on span "PACER Notices" at bounding box center [109, 480] width 79 height 14
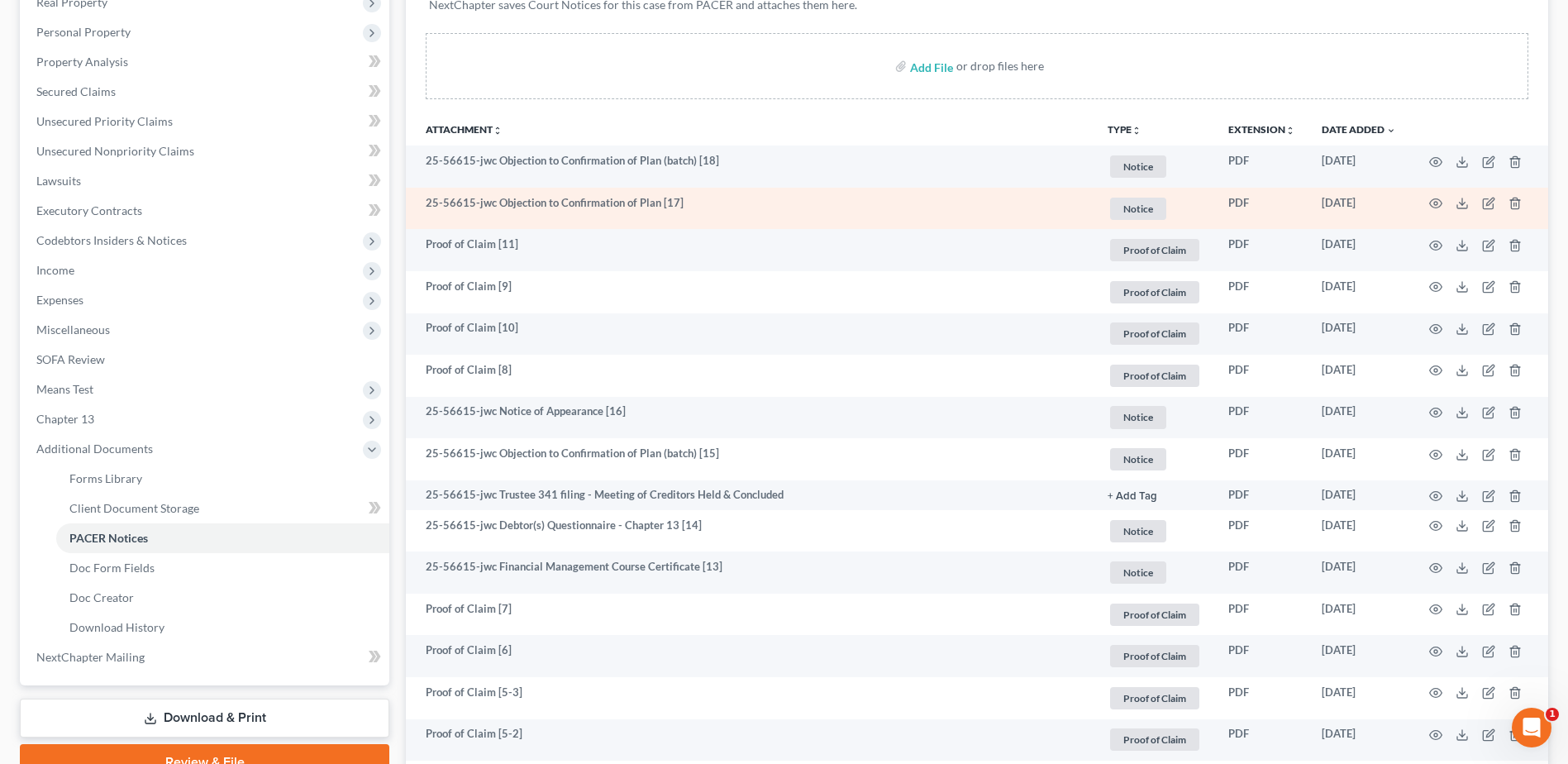
scroll to position [331, 0]
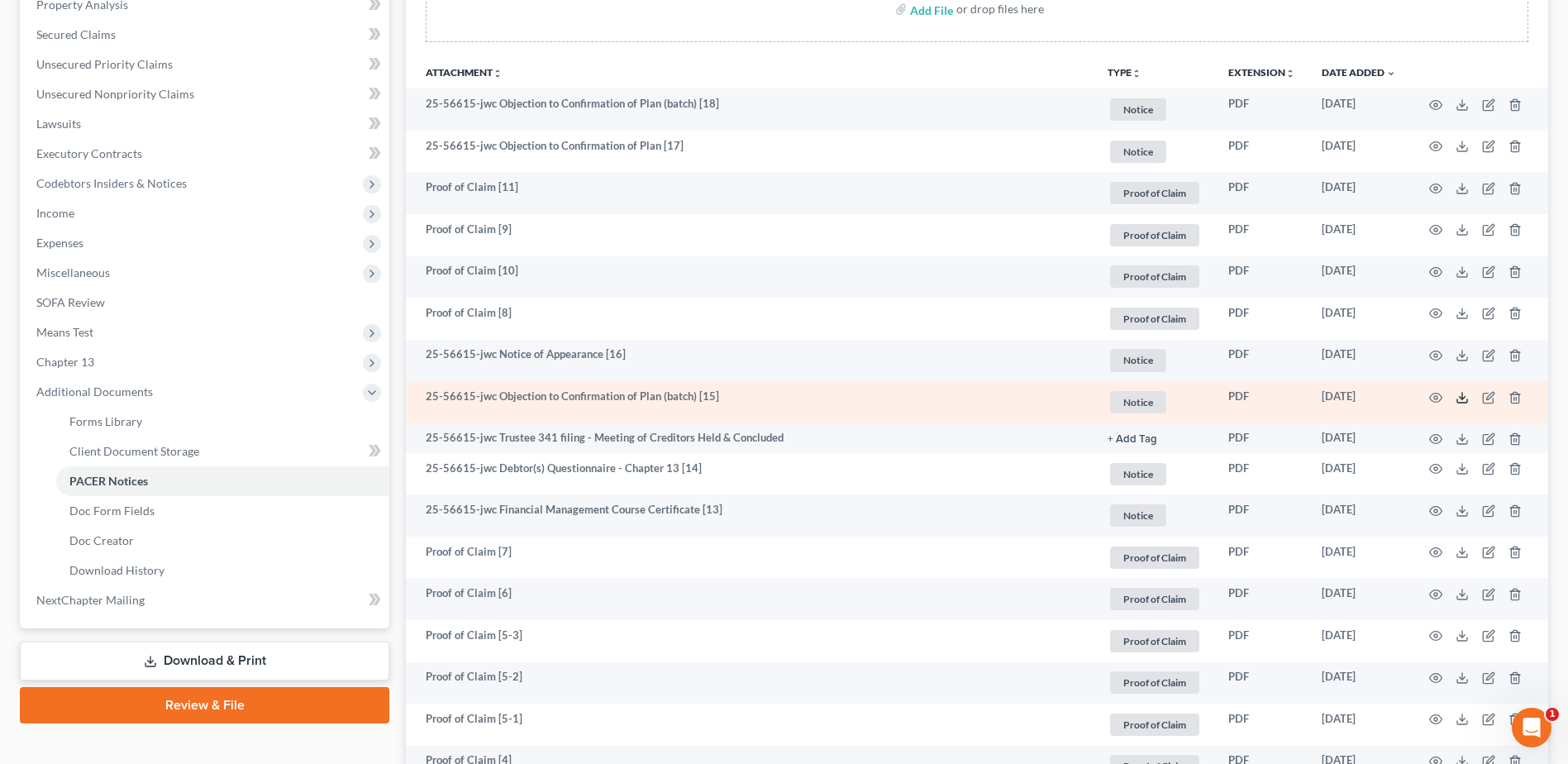
click at [1464, 399] on icon at bounding box center [1463, 398] width 14 height 14
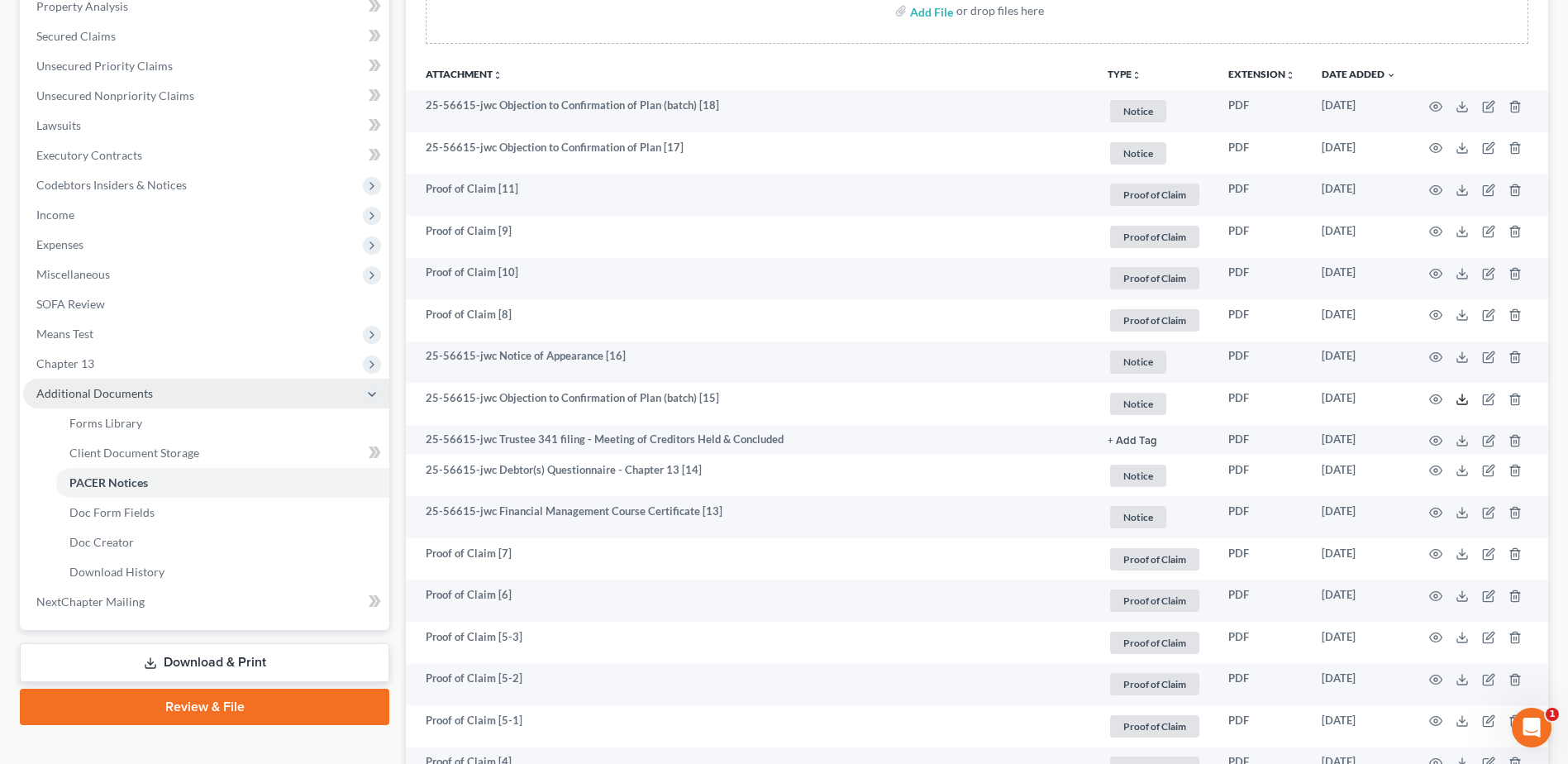
scroll to position [0, 0]
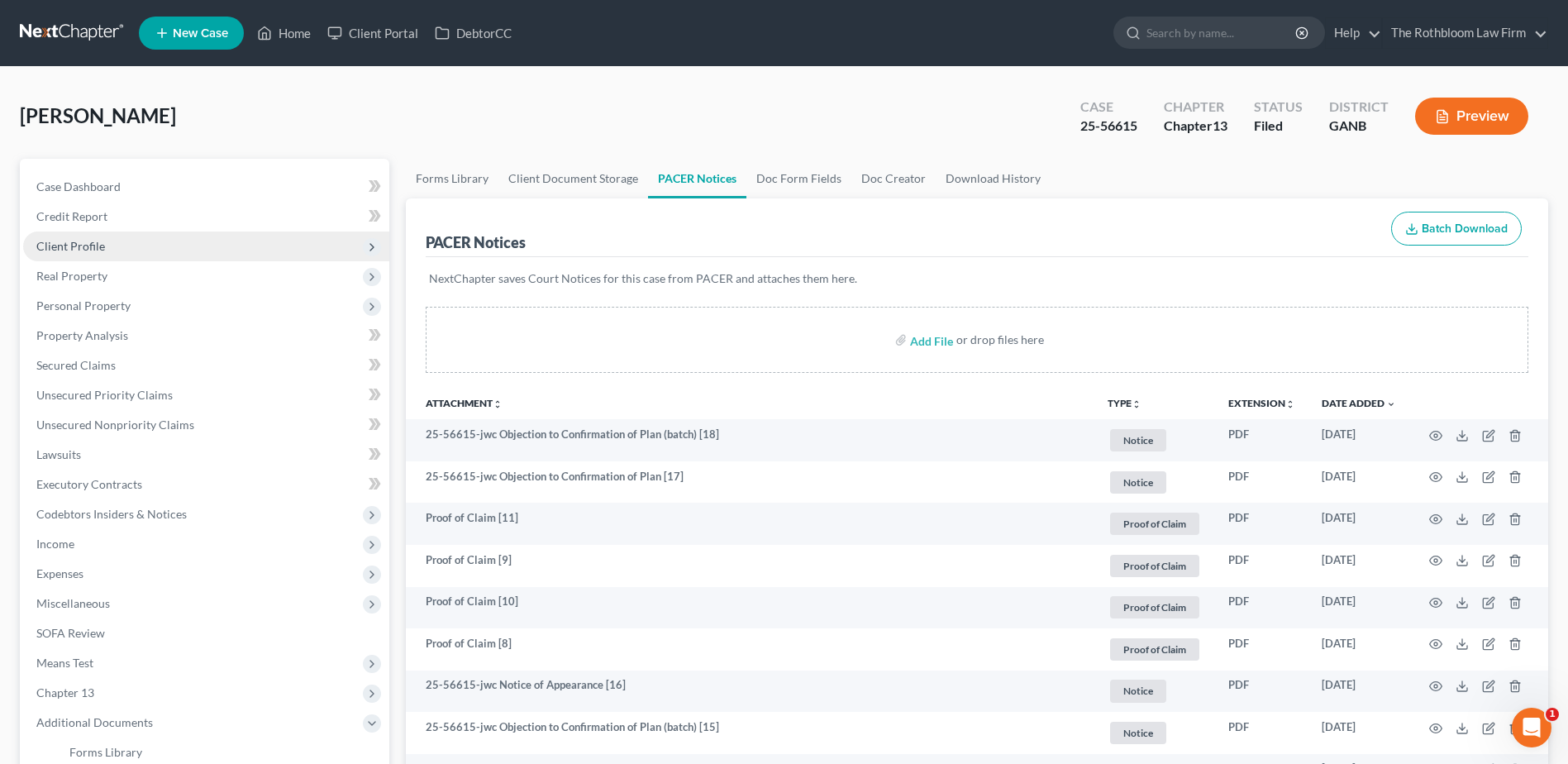
click at [105, 242] on span "Client Profile" at bounding box center [206, 246] width 366 height 30
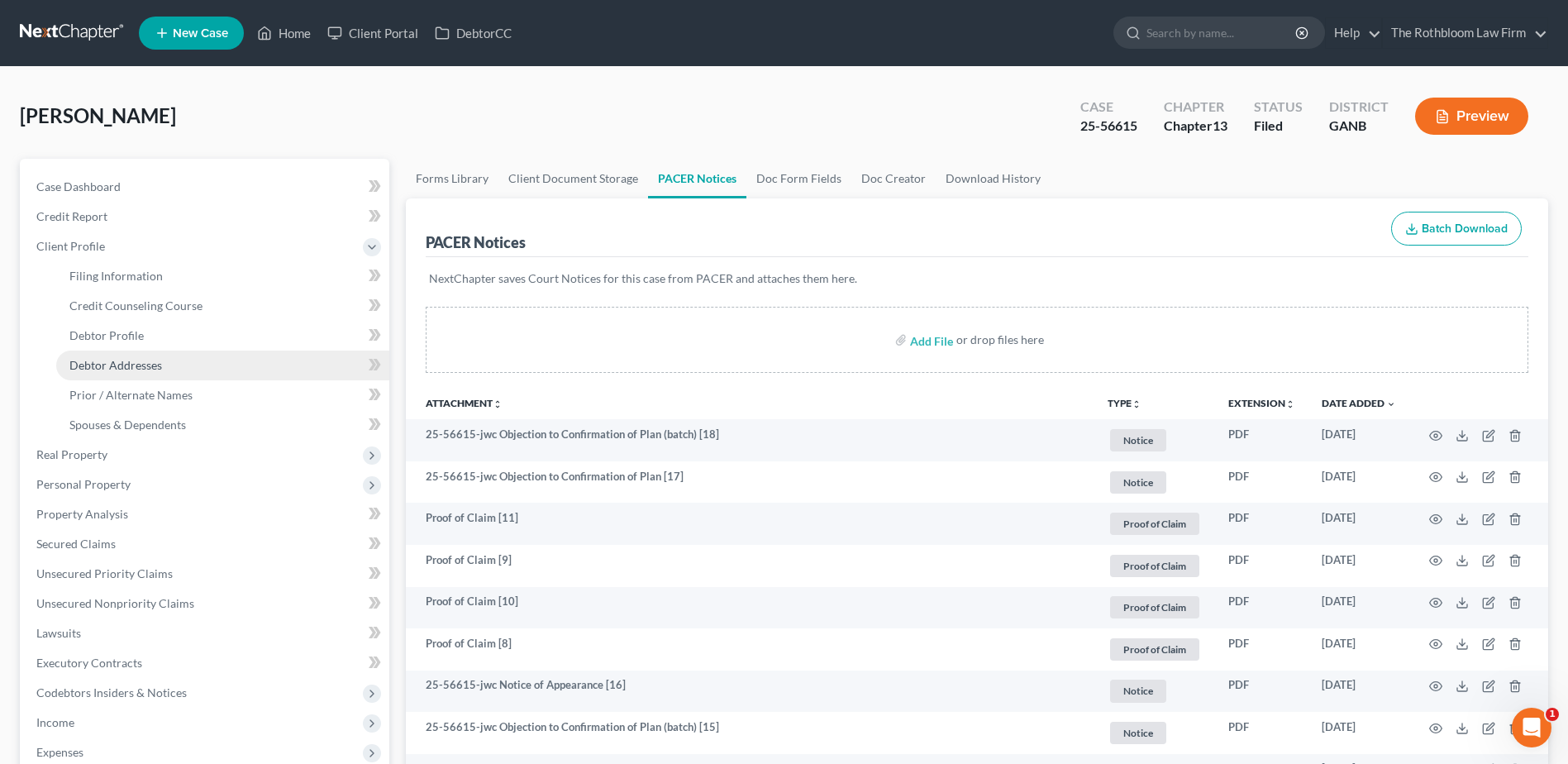
click at [113, 358] on span "Debtor Addresses" at bounding box center [116, 365] width 93 height 14
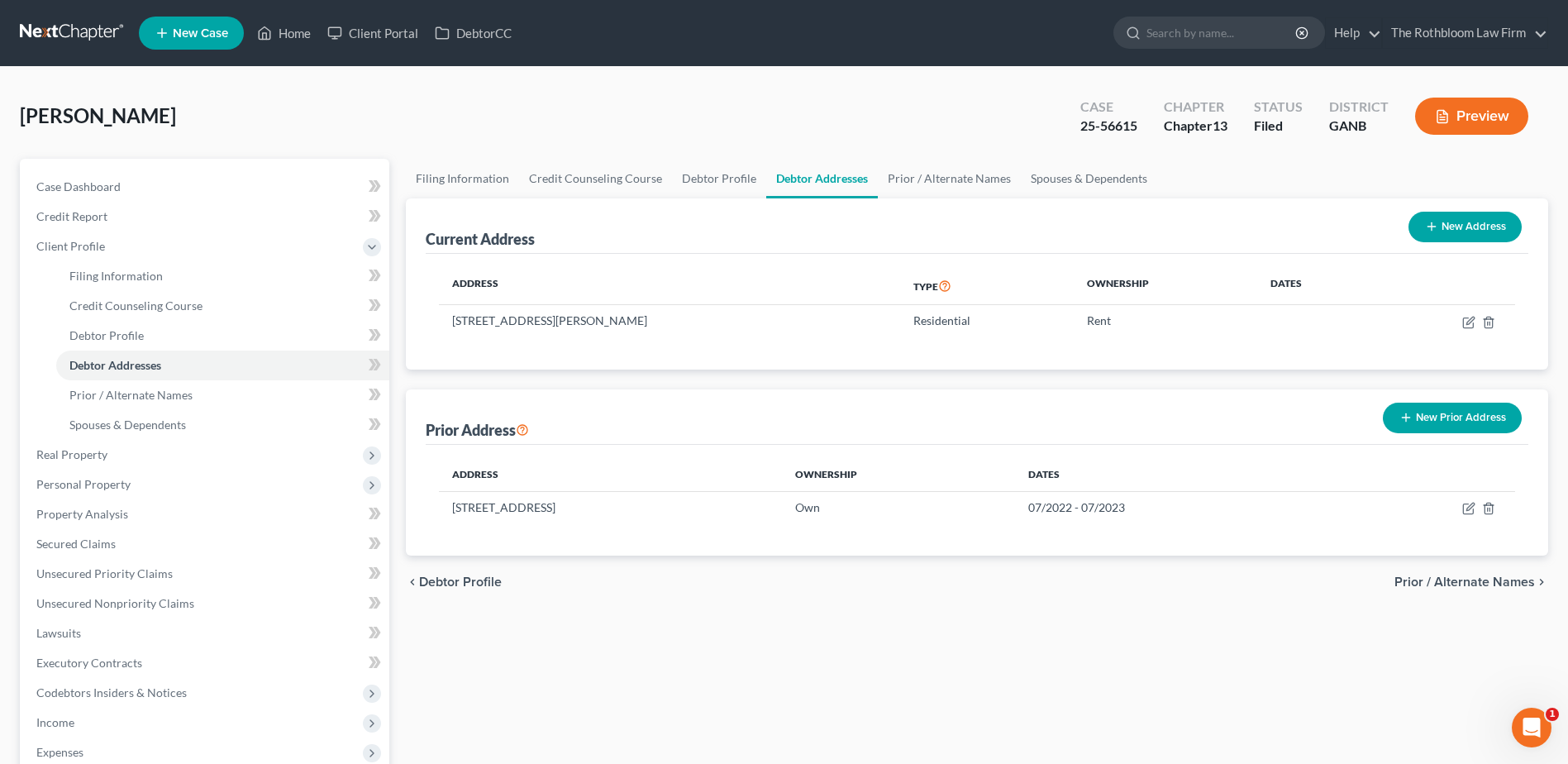
click at [1163, 647] on div "Filing Information Credit Counseling Course Debtor Profile Debtor Addresses Pri…" at bounding box center [976, 606] width 1158 height 895
click at [1243, 650] on div "Filing Information Credit Counseling Course Debtor Profile Debtor Addresses Pri…" at bounding box center [976, 606] width 1158 height 895
click at [1090, 693] on div "Filing Information Credit Counseling Course Debtor Profile Debtor Addresses Pri…" at bounding box center [976, 606] width 1158 height 895
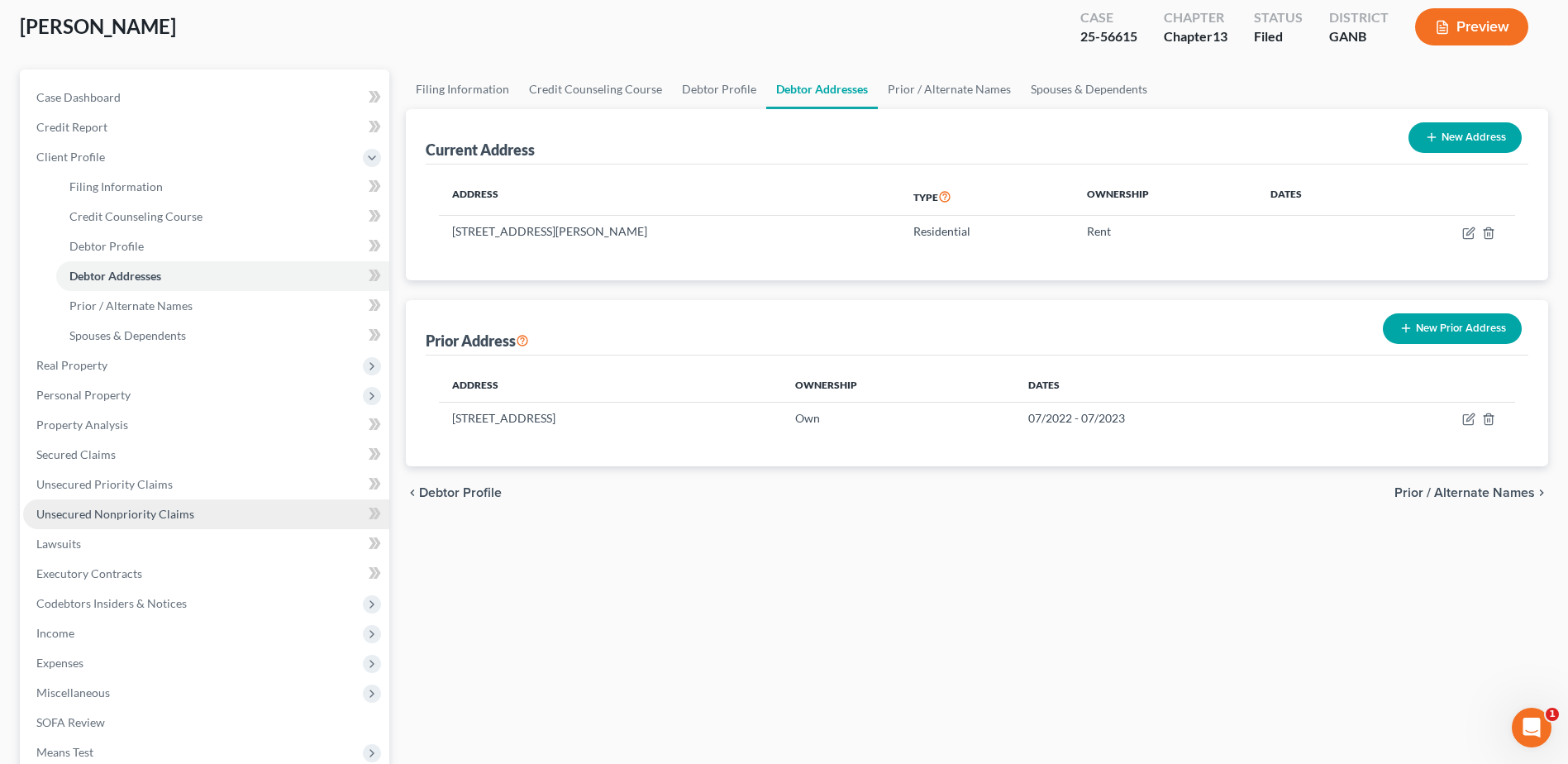
scroll to position [248, 0]
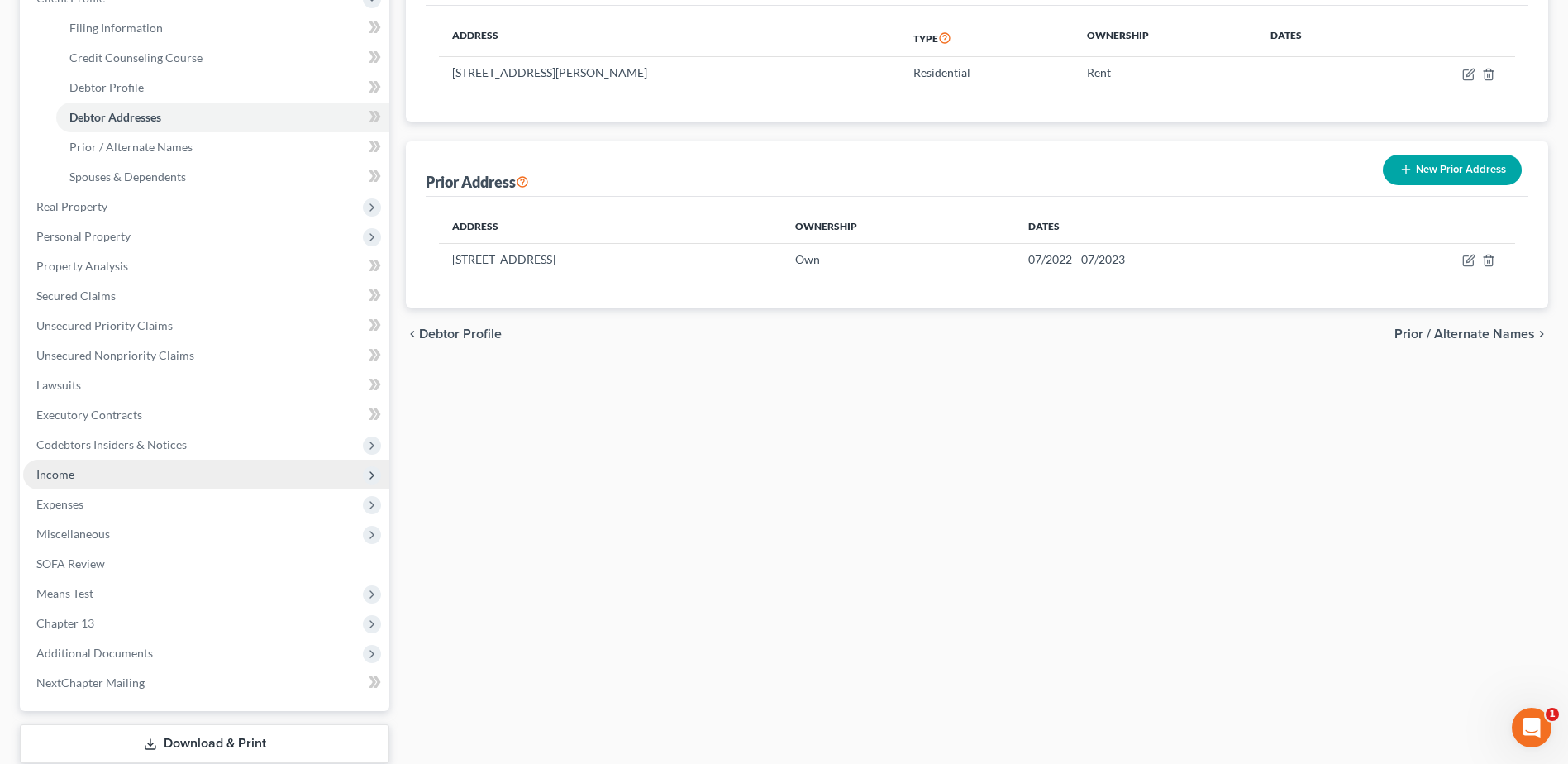
click at [80, 469] on span "Income" at bounding box center [206, 474] width 366 height 30
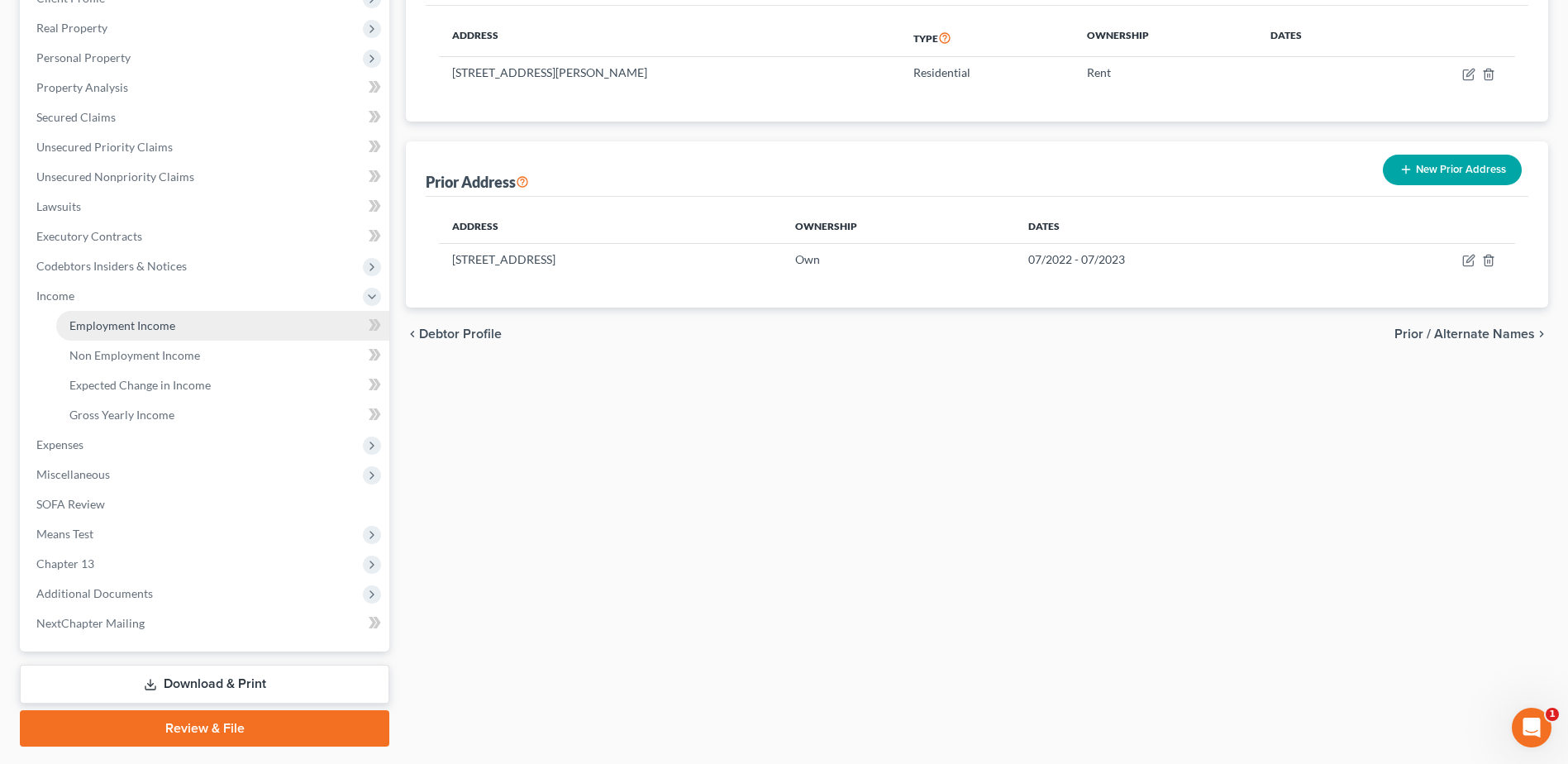
click at [111, 331] on span "Employment Income" at bounding box center [122, 325] width 105 height 14
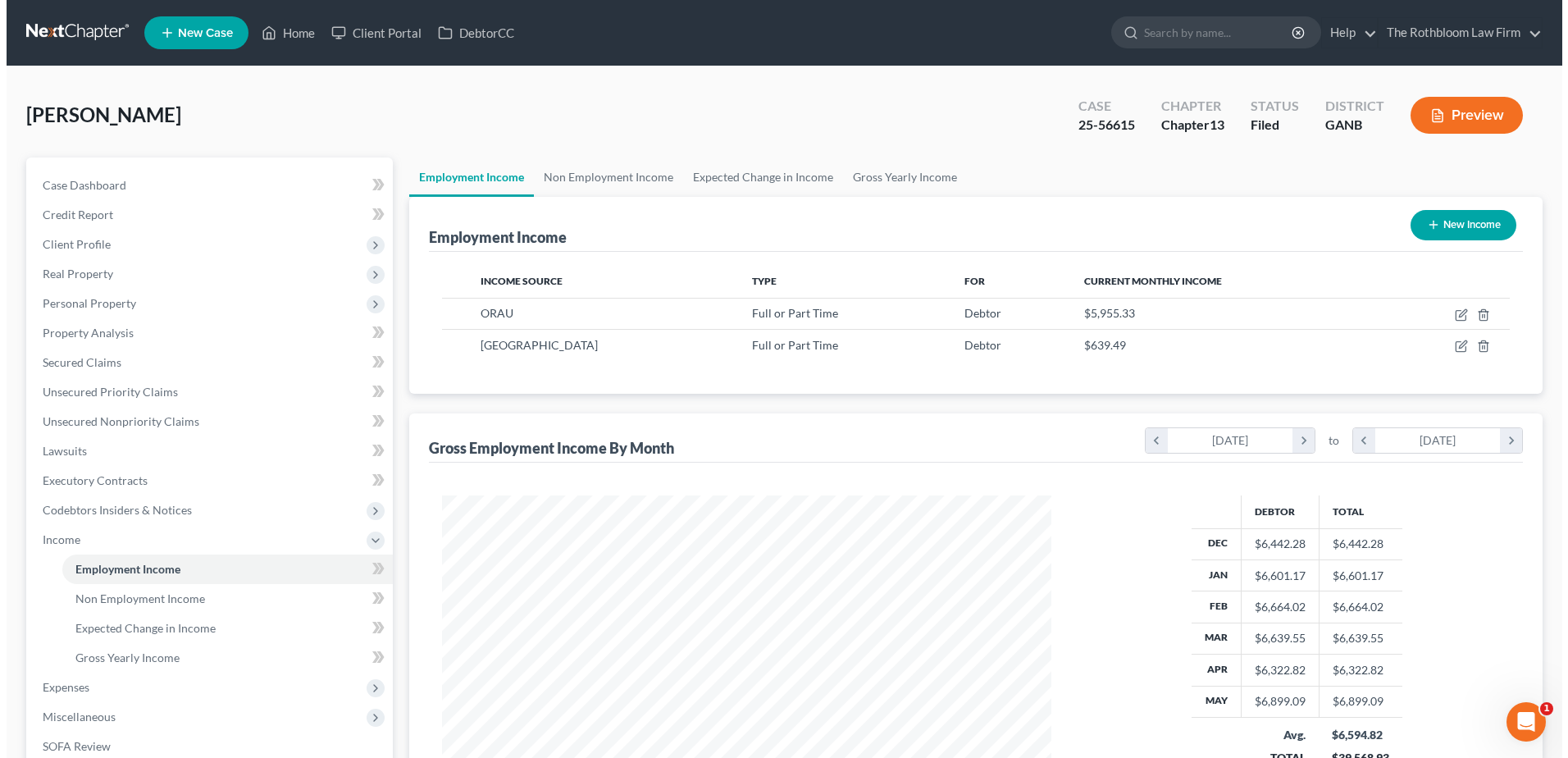
scroll to position [304, 642]
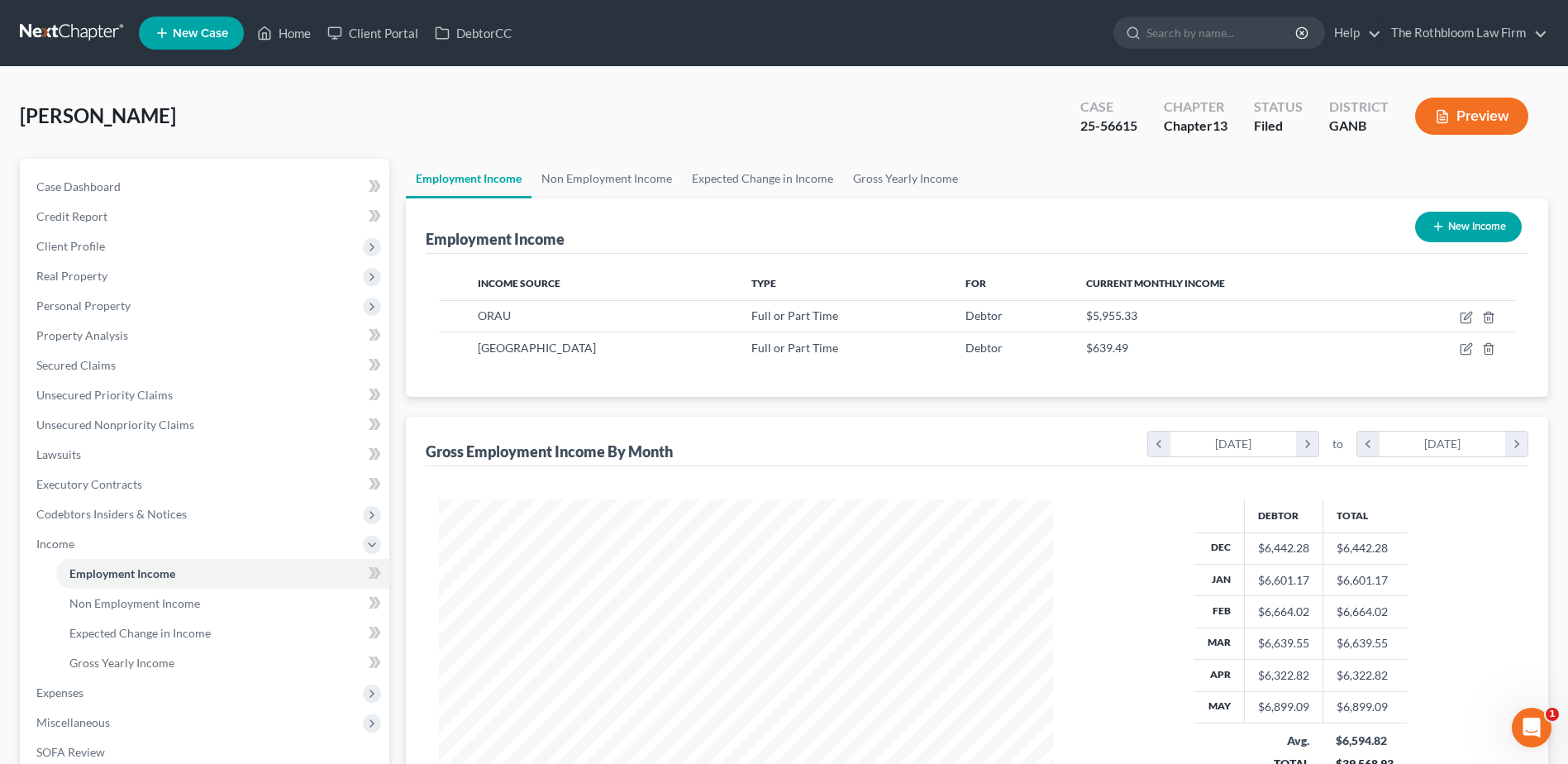
click at [1452, 115] on button "Preview" at bounding box center [1471, 116] width 113 height 37
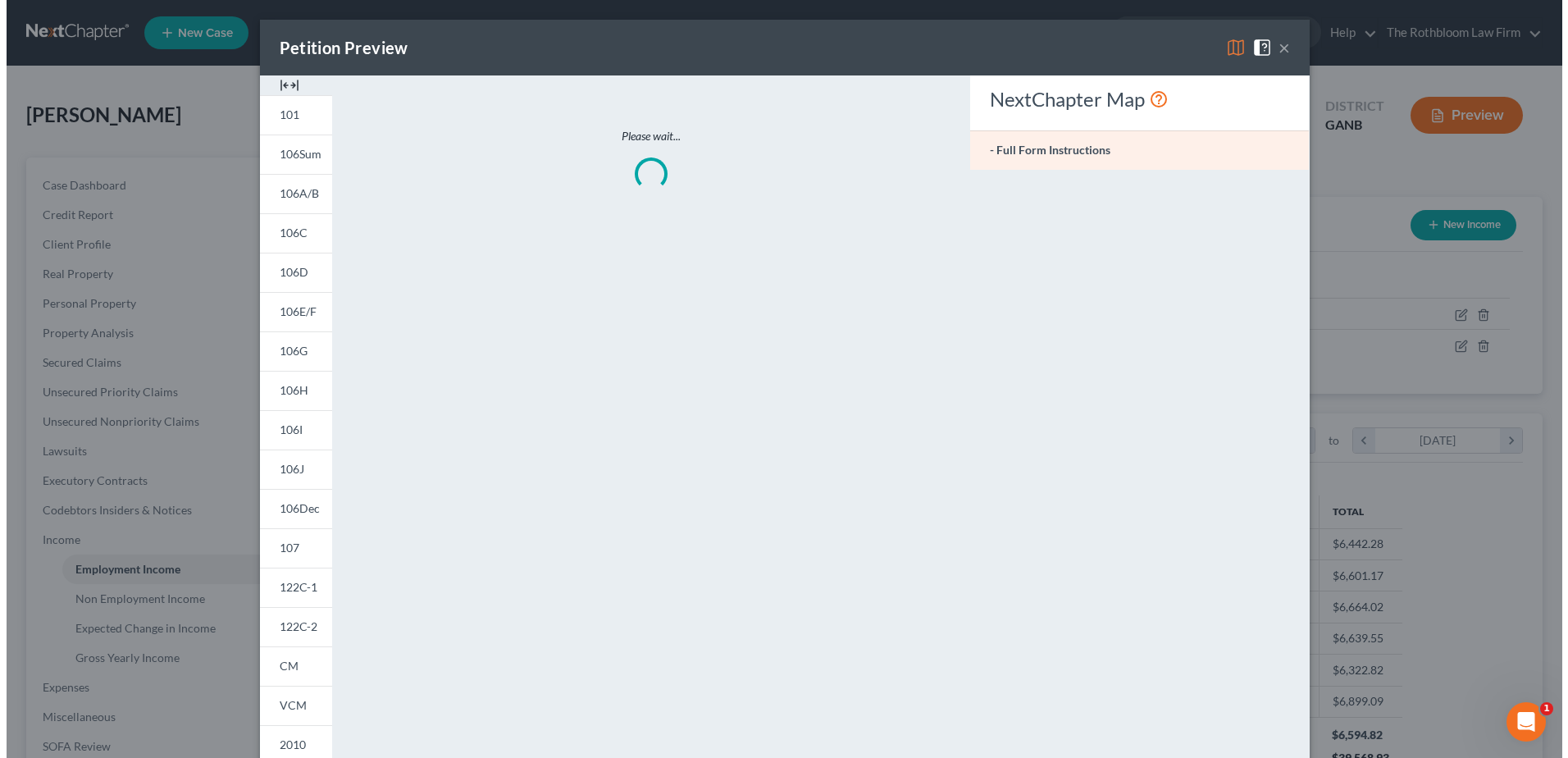
scroll to position [307, 648]
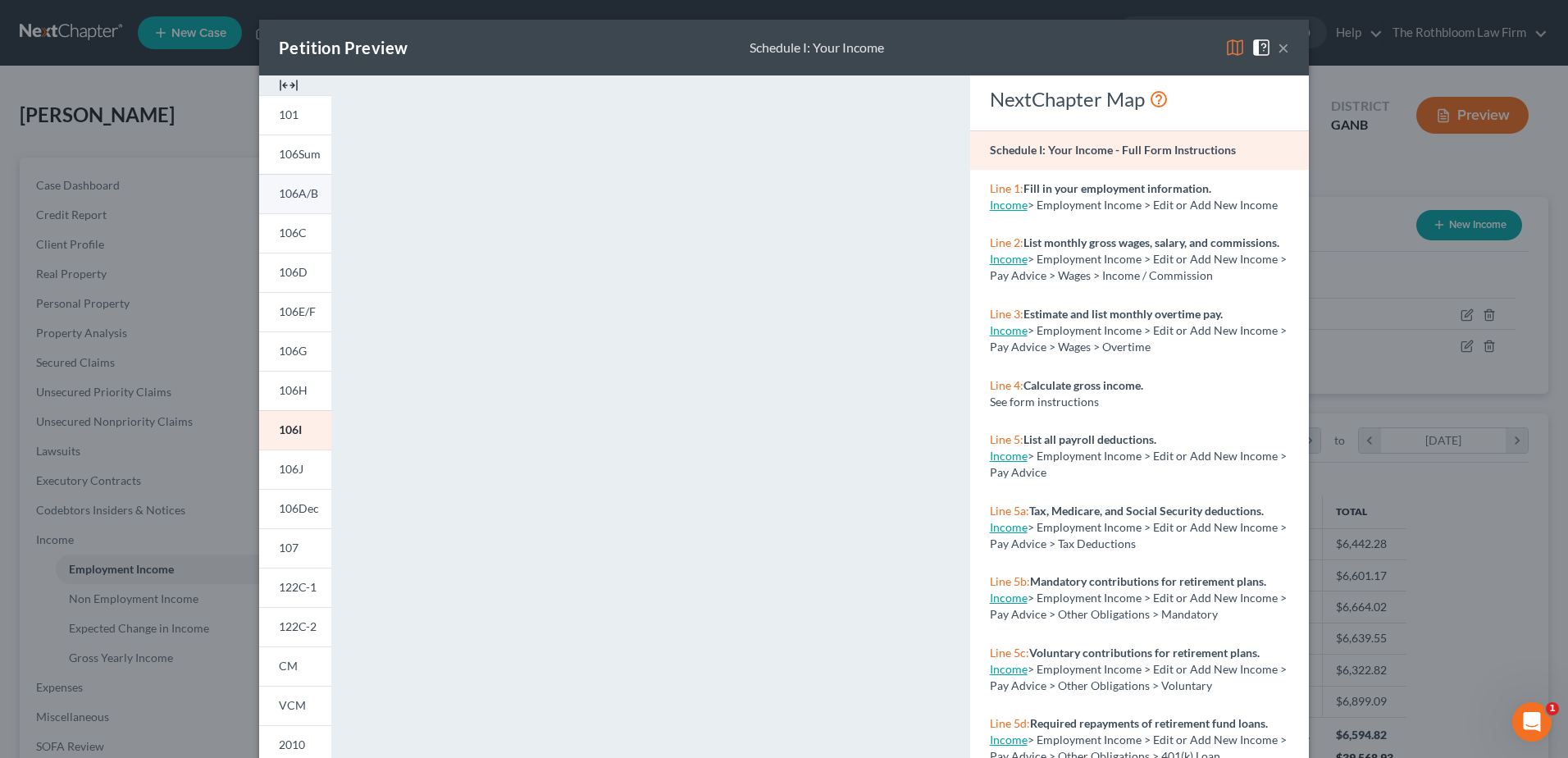
click at [306, 205] on link "106A/B" at bounding box center [295, 193] width 73 height 40
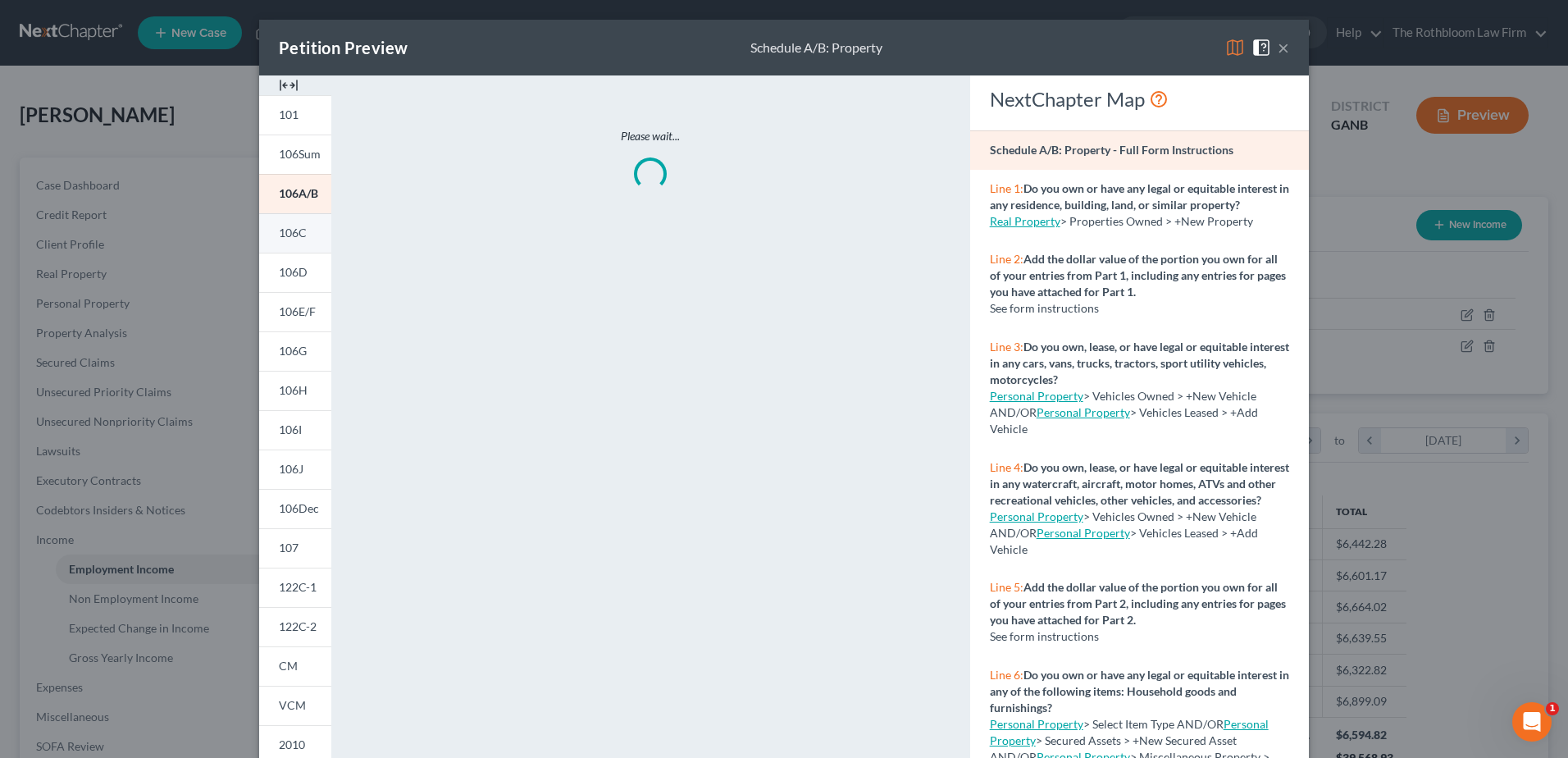
click at [284, 237] on span "106C" at bounding box center [293, 232] width 28 height 14
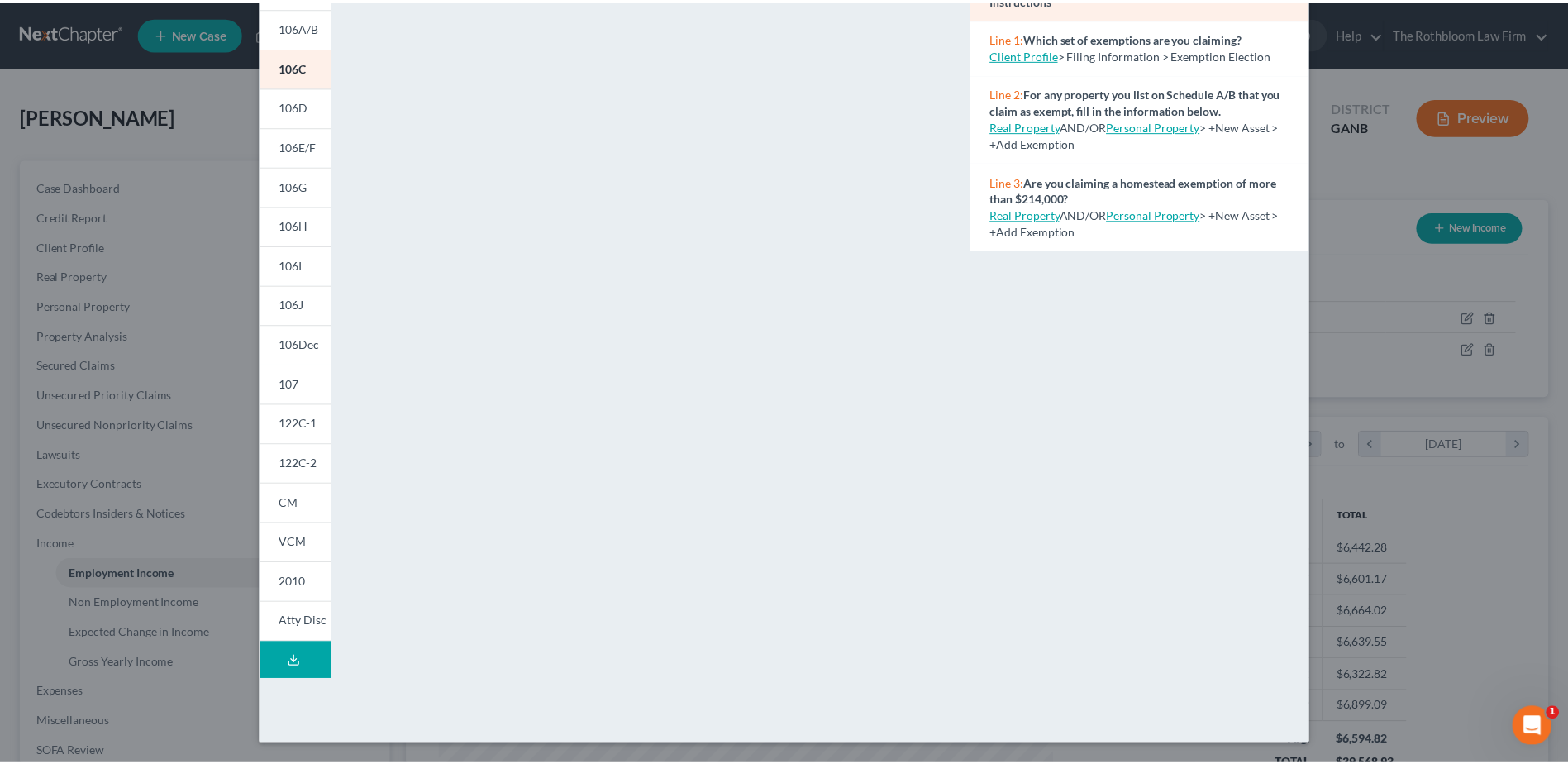
scroll to position [0, 0]
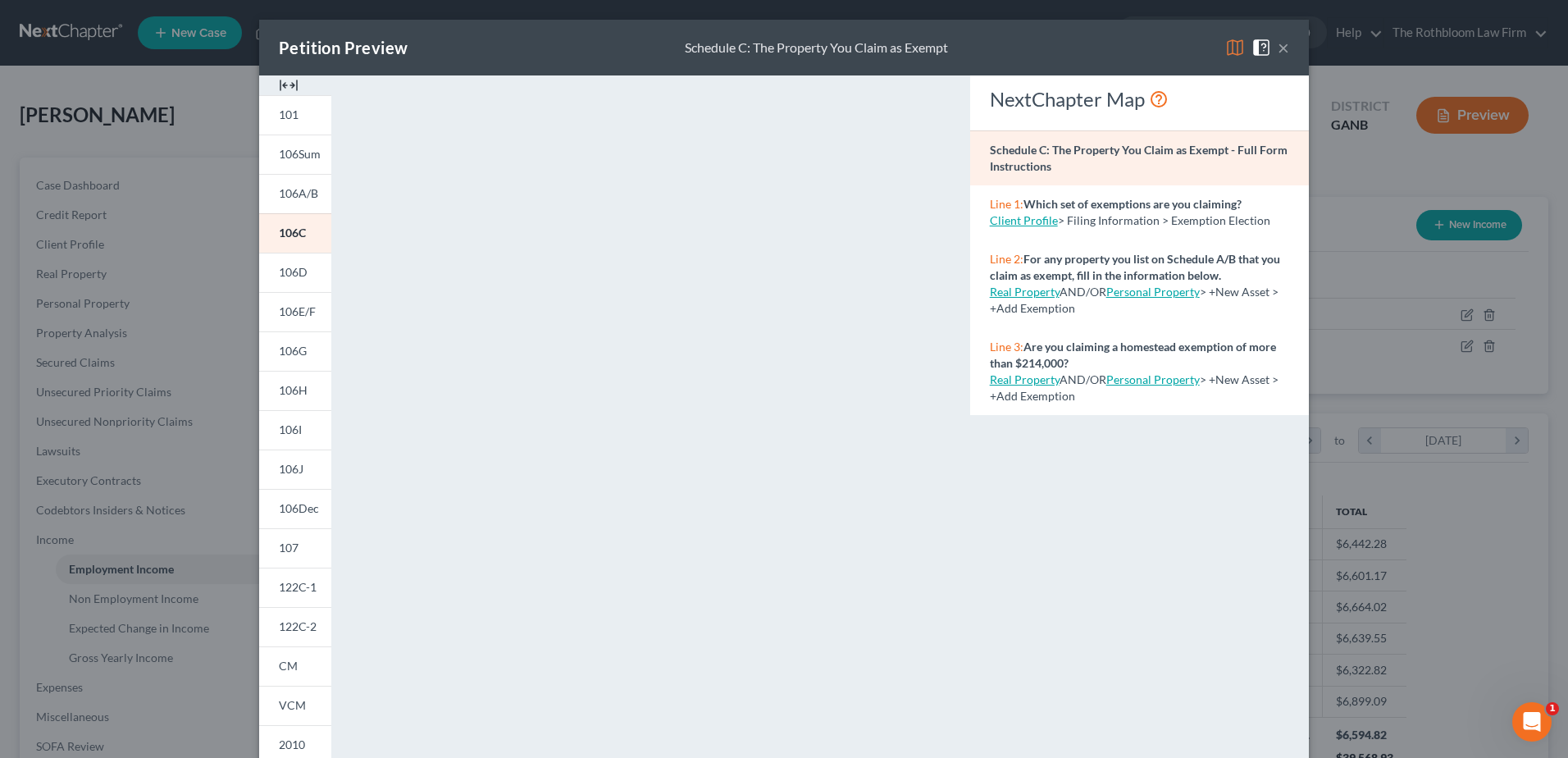
click at [1278, 49] on button "×" at bounding box center [1284, 47] width 12 height 19
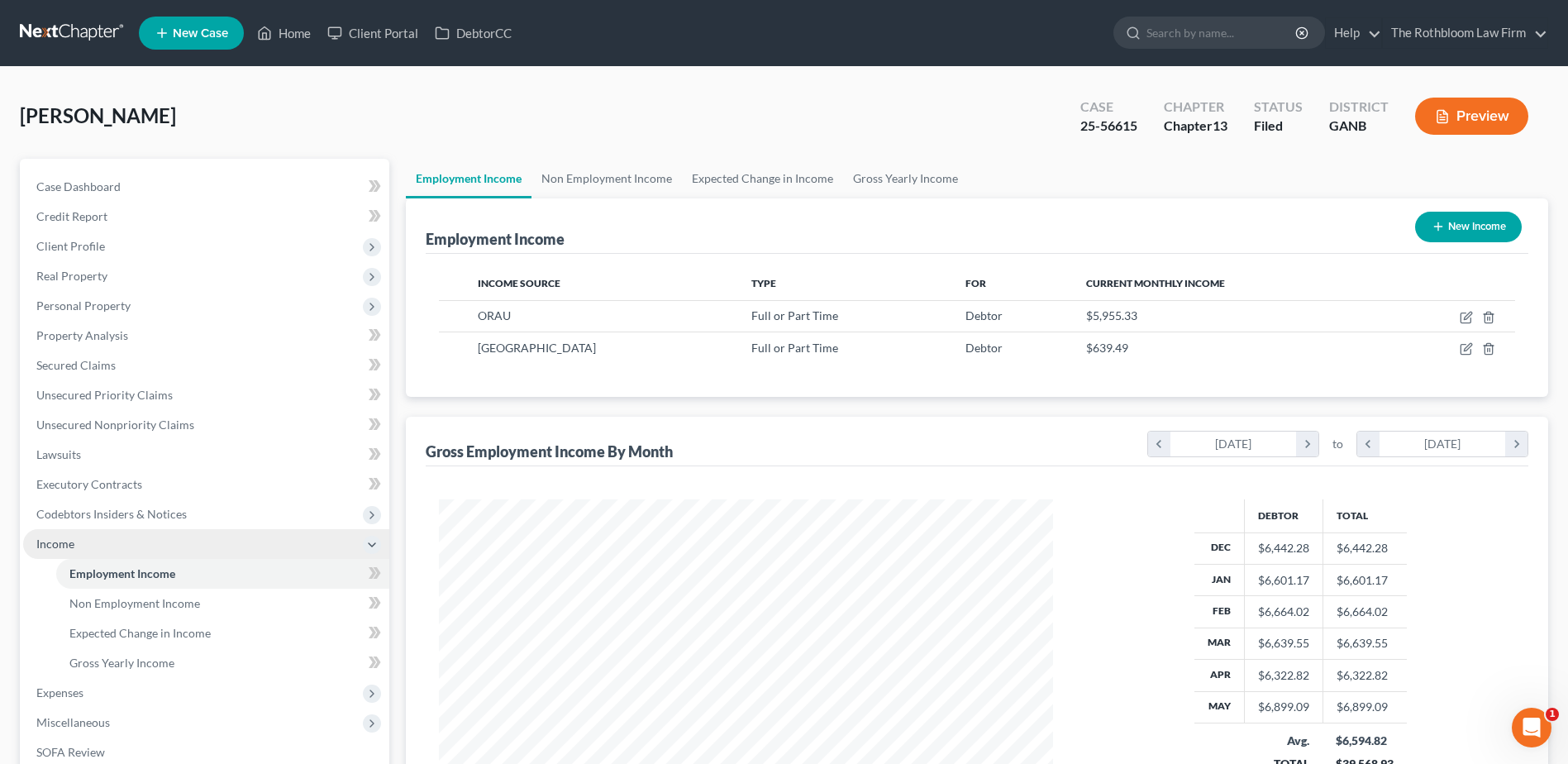
scroll to position [248, 0]
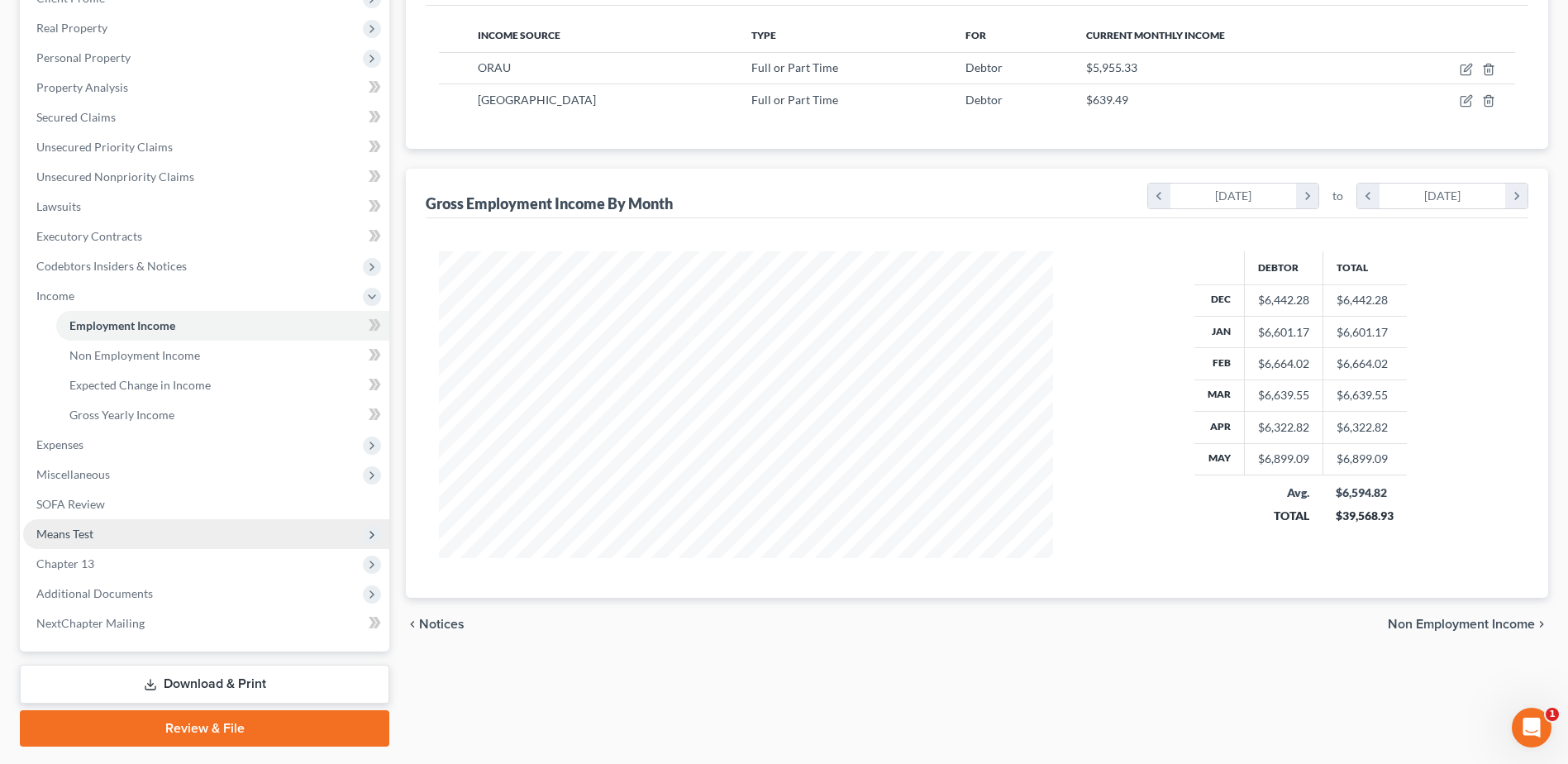
click at [82, 532] on span "Means Test" at bounding box center [65, 534] width 57 height 14
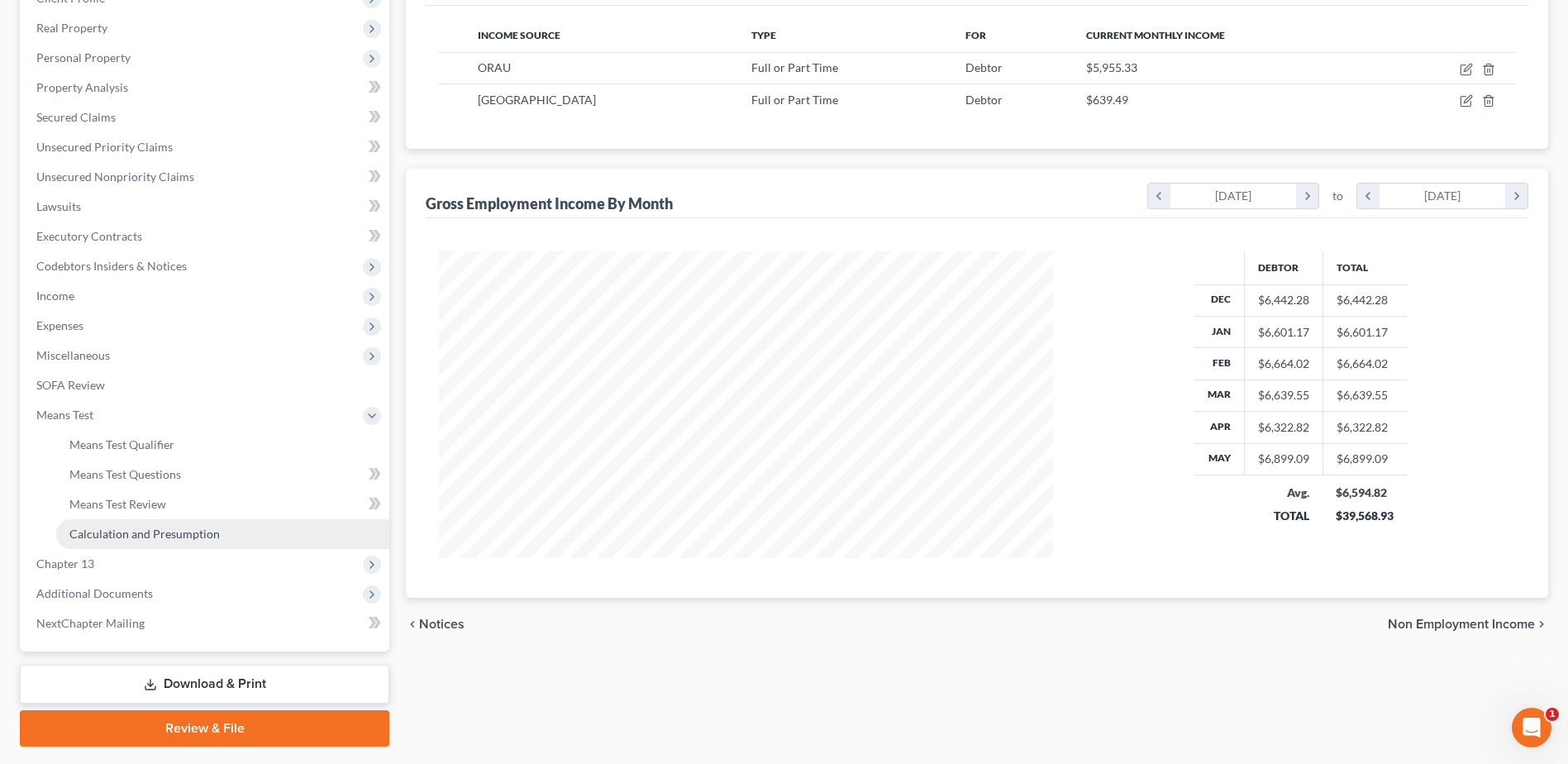
click at [121, 528] on span "Calculation and Presumption" at bounding box center [144, 534] width 150 height 14
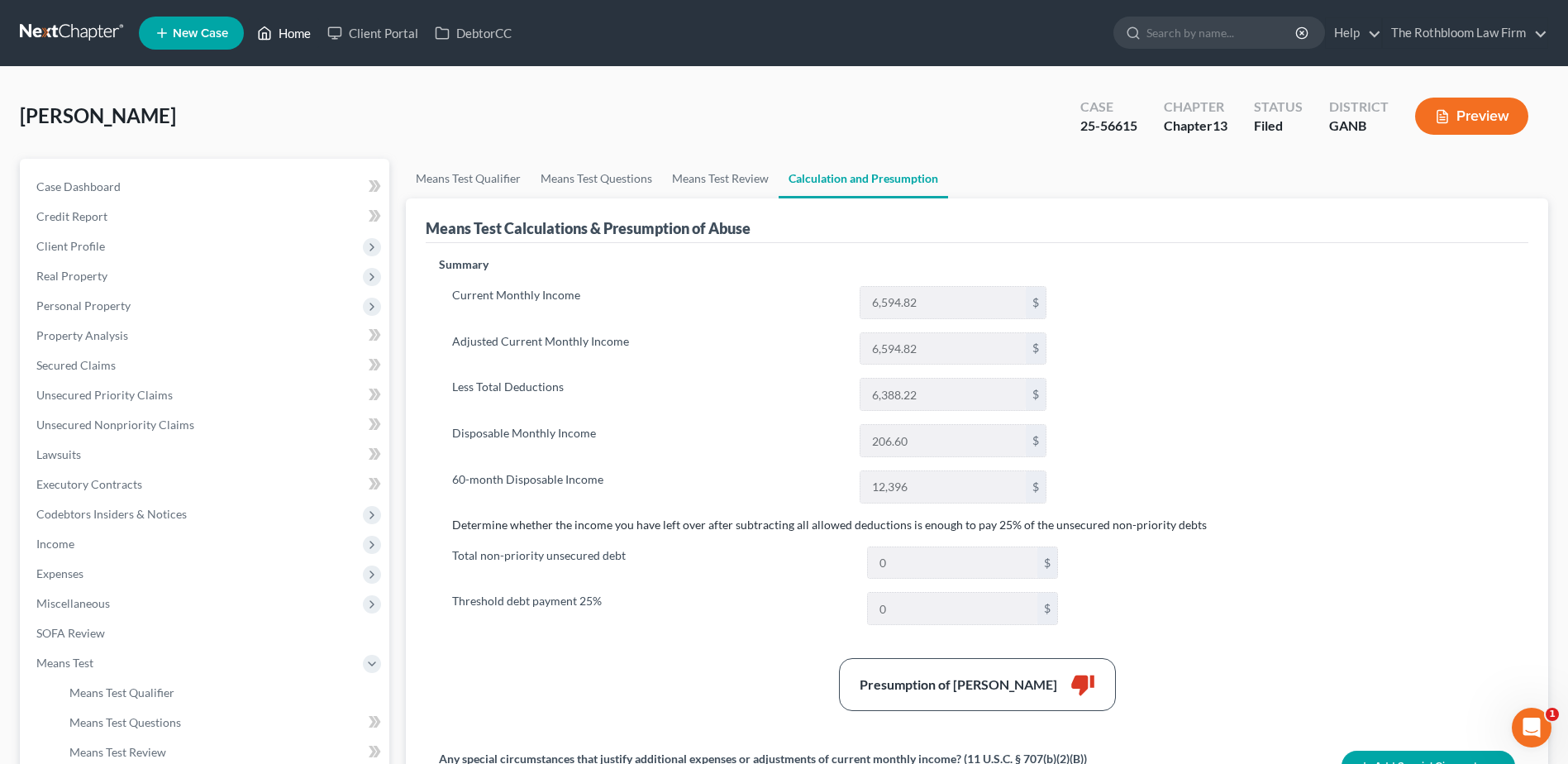
click at [280, 34] on link "Home" at bounding box center [284, 32] width 71 height 30
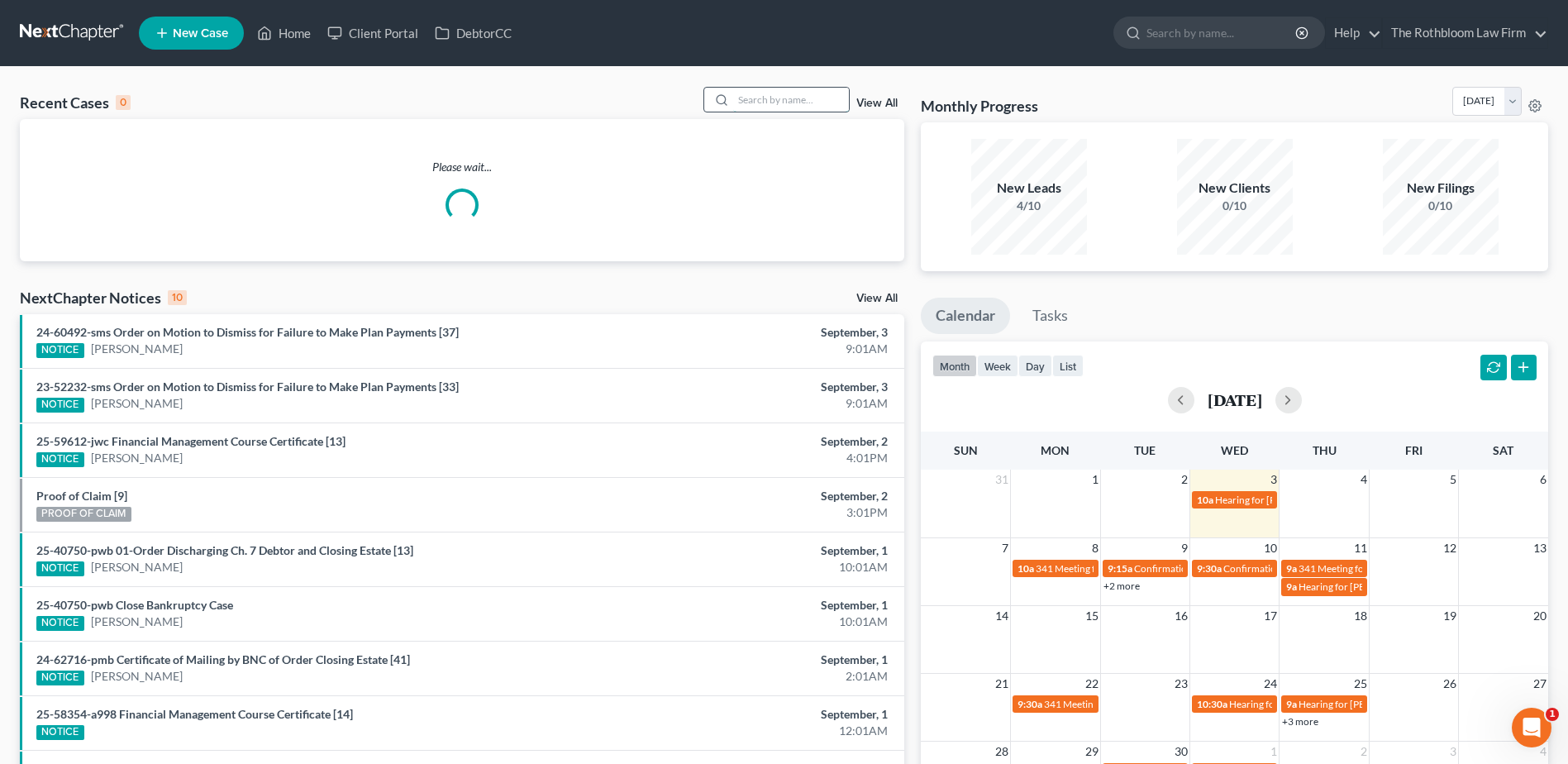
click at [784, 94] on input "search" at bounding box center [791, 99] width 116 height 24
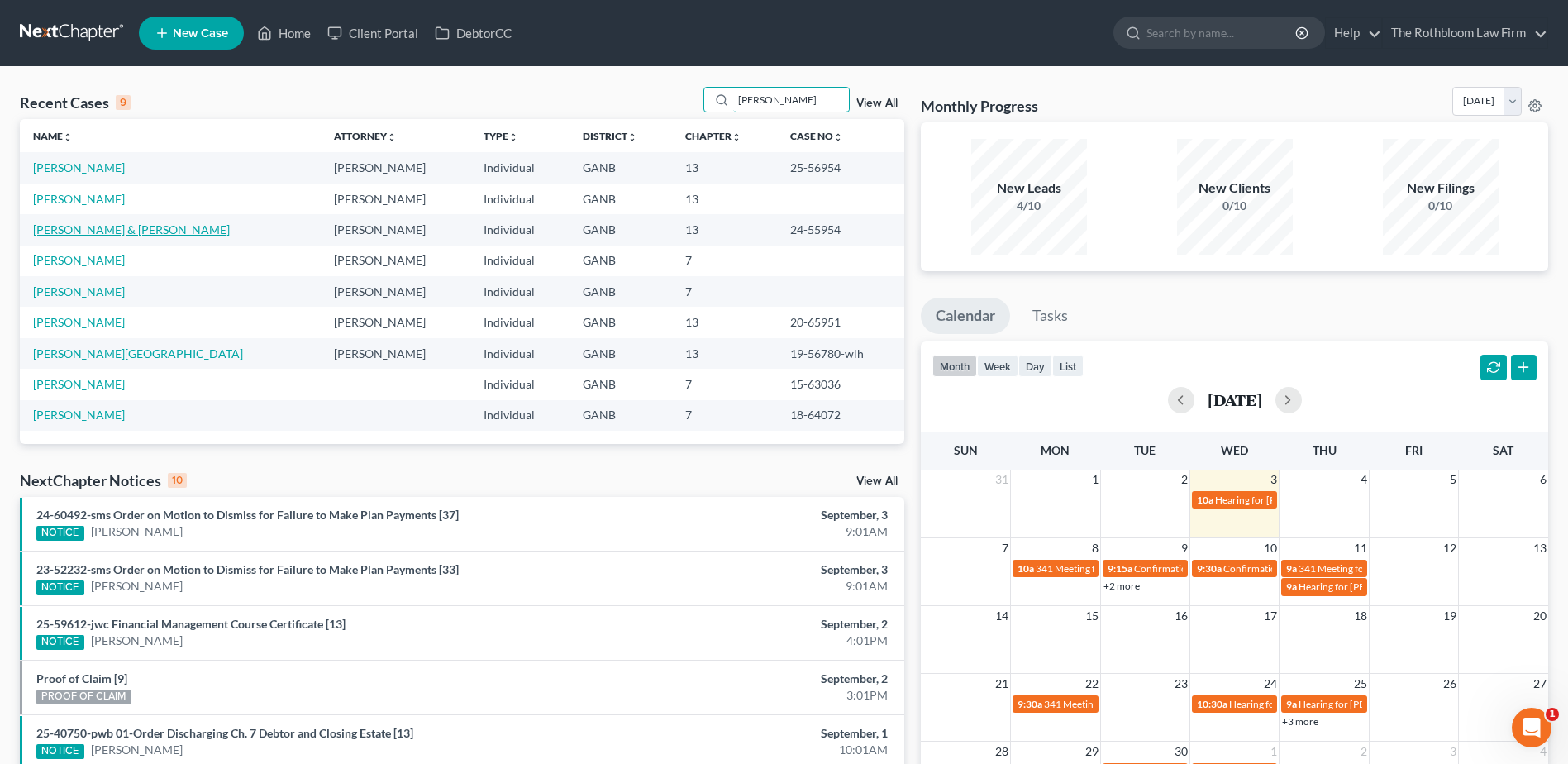
type input "[PERSON_NAME]"
click at [94, 225] on link "[PERSON_NAME] & [PERSON_NAME]" at bounding box center [131, 229] width 196 height 14
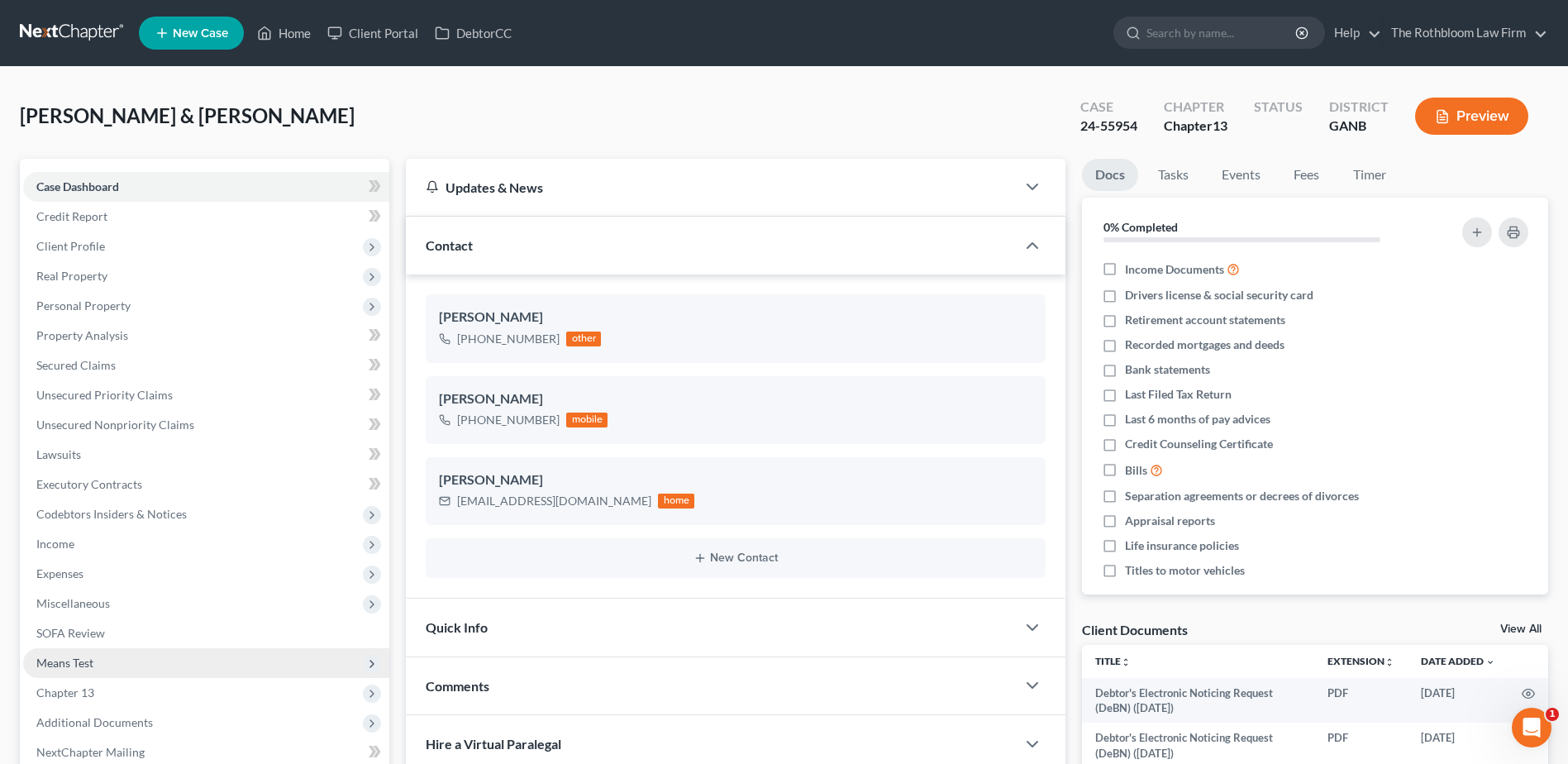
click at [86, 656] on span "Means Test" at bounding box center [65, 662] width 57 height 14
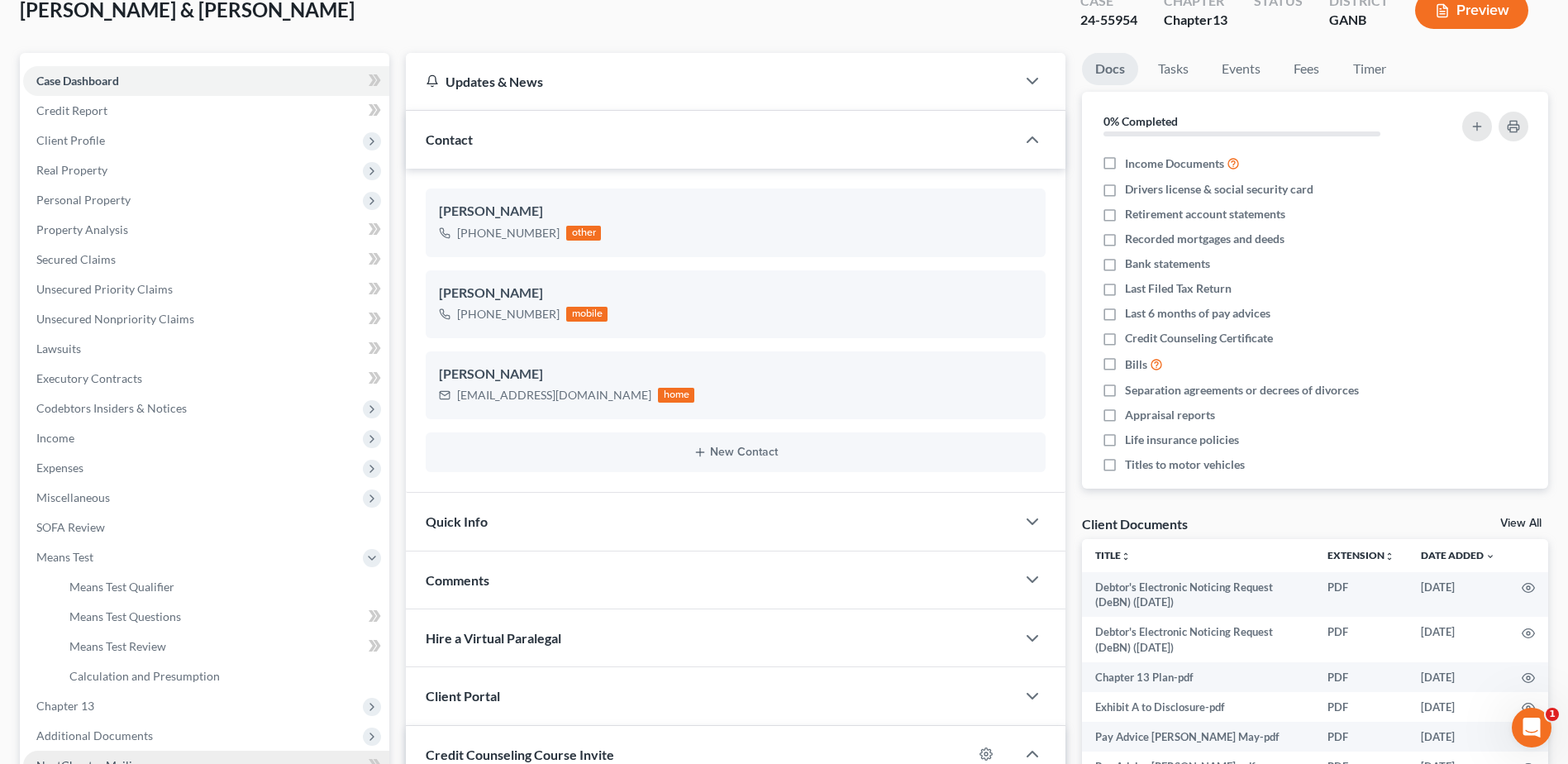
scroll to position [248, 0]
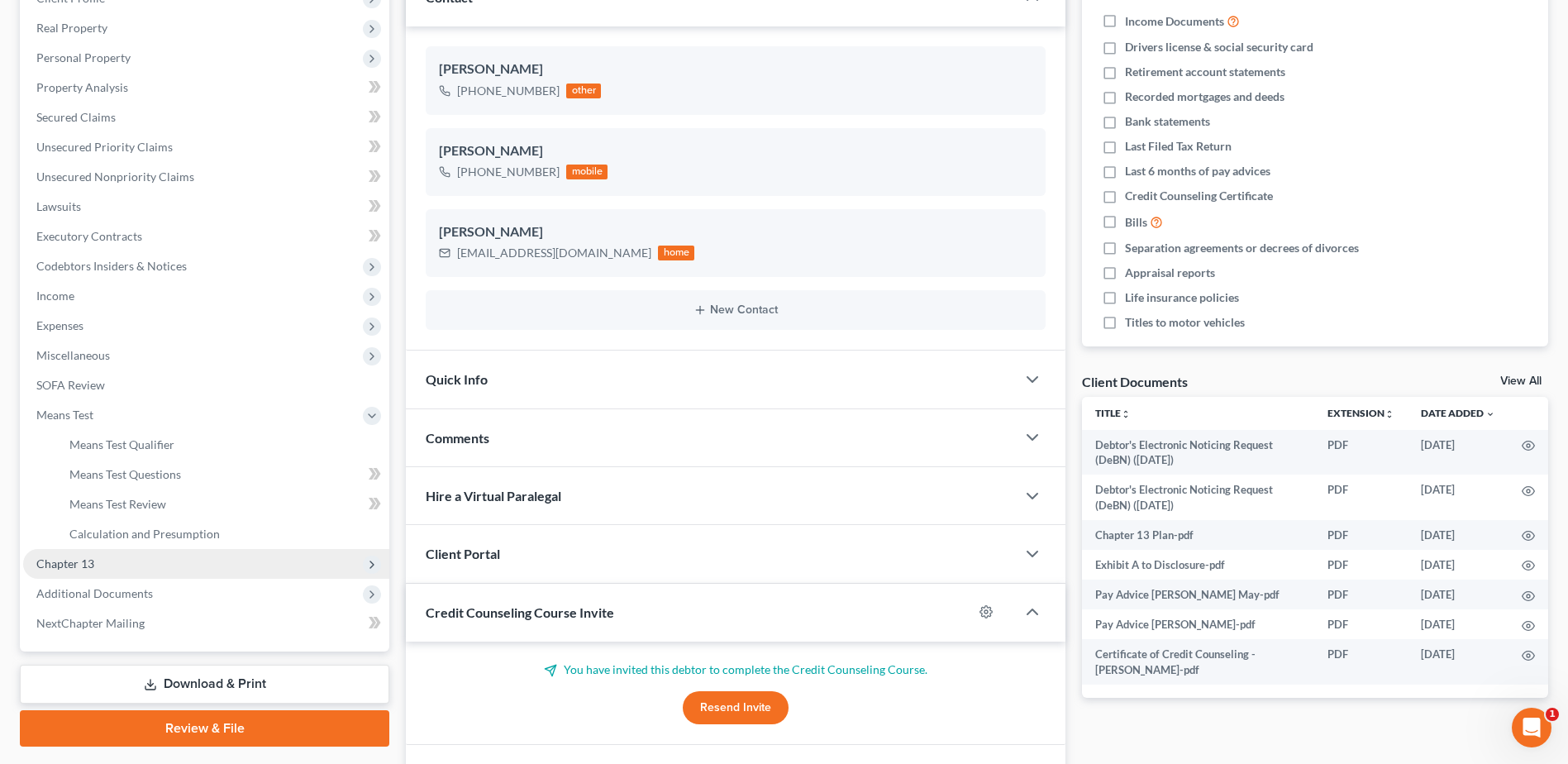
click at [82, 560] on span "Chapter 13" at bounding box center [65, 563] width 58 height 14
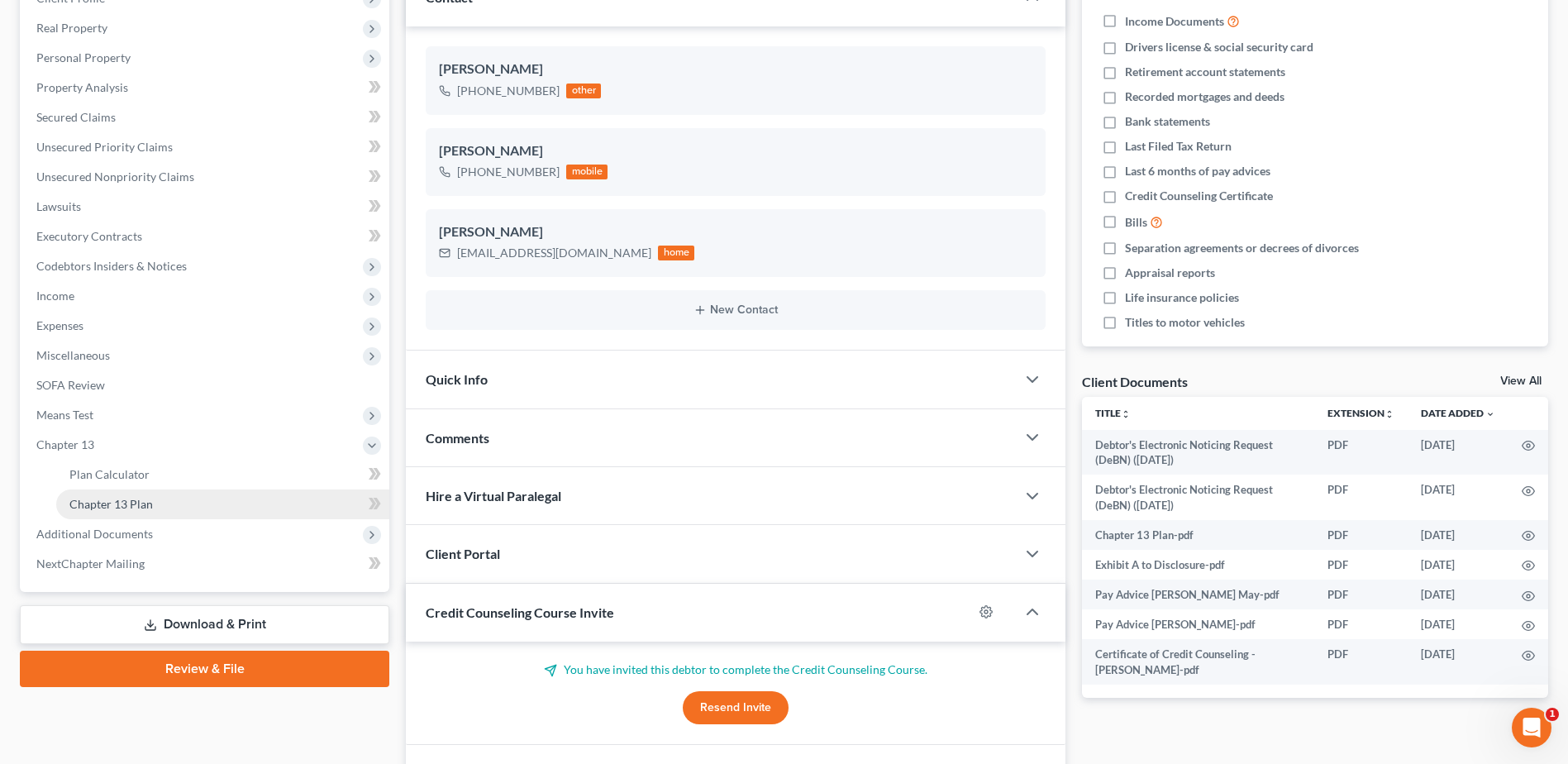
click at [127, 511] on link "Chapter 13 Plan" at bounding box center [223, 504] width 333 height 30
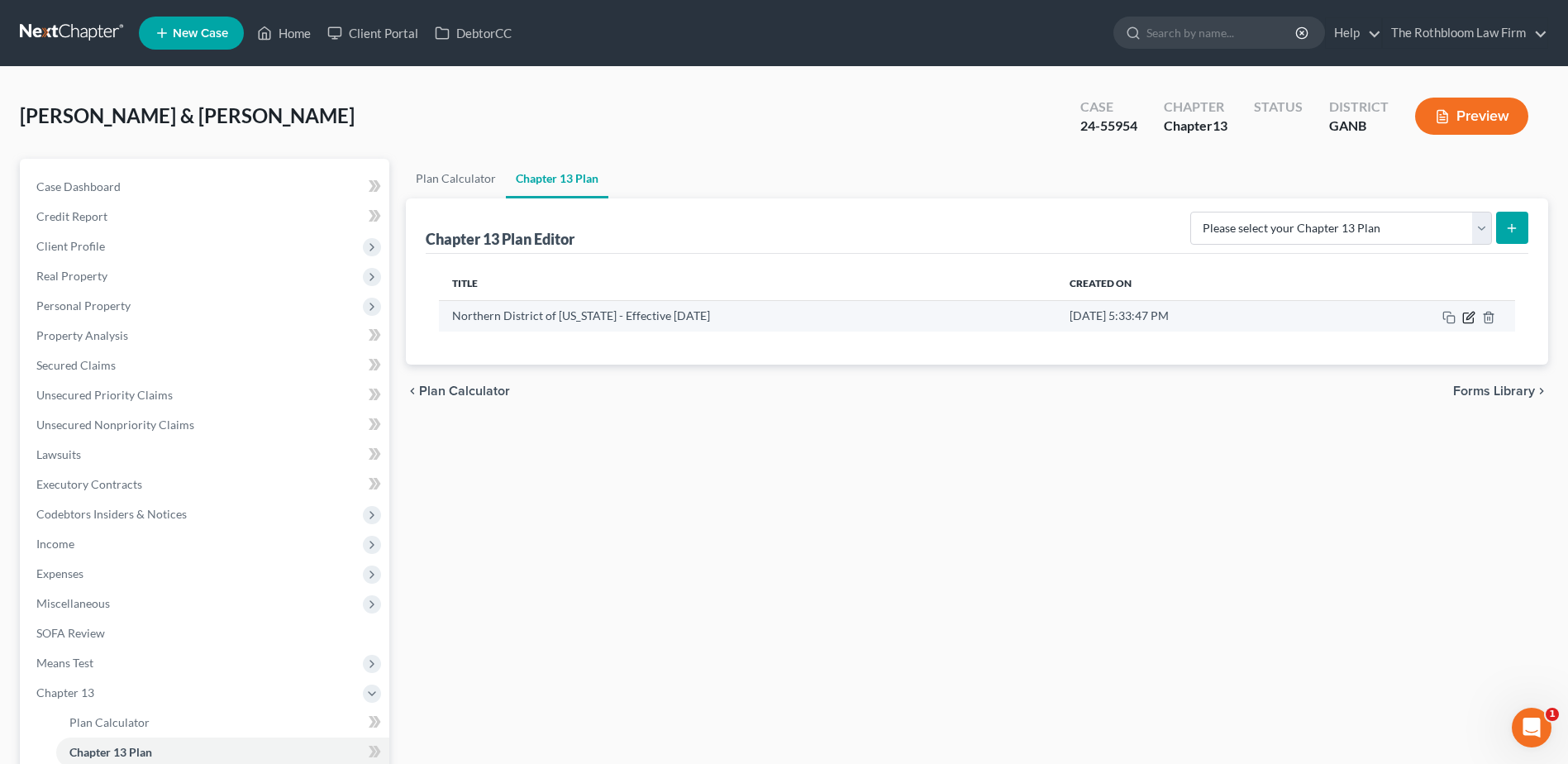
click at [1471, 319] on icon "button" at bounding box center [1469, 318] width 14 height 14
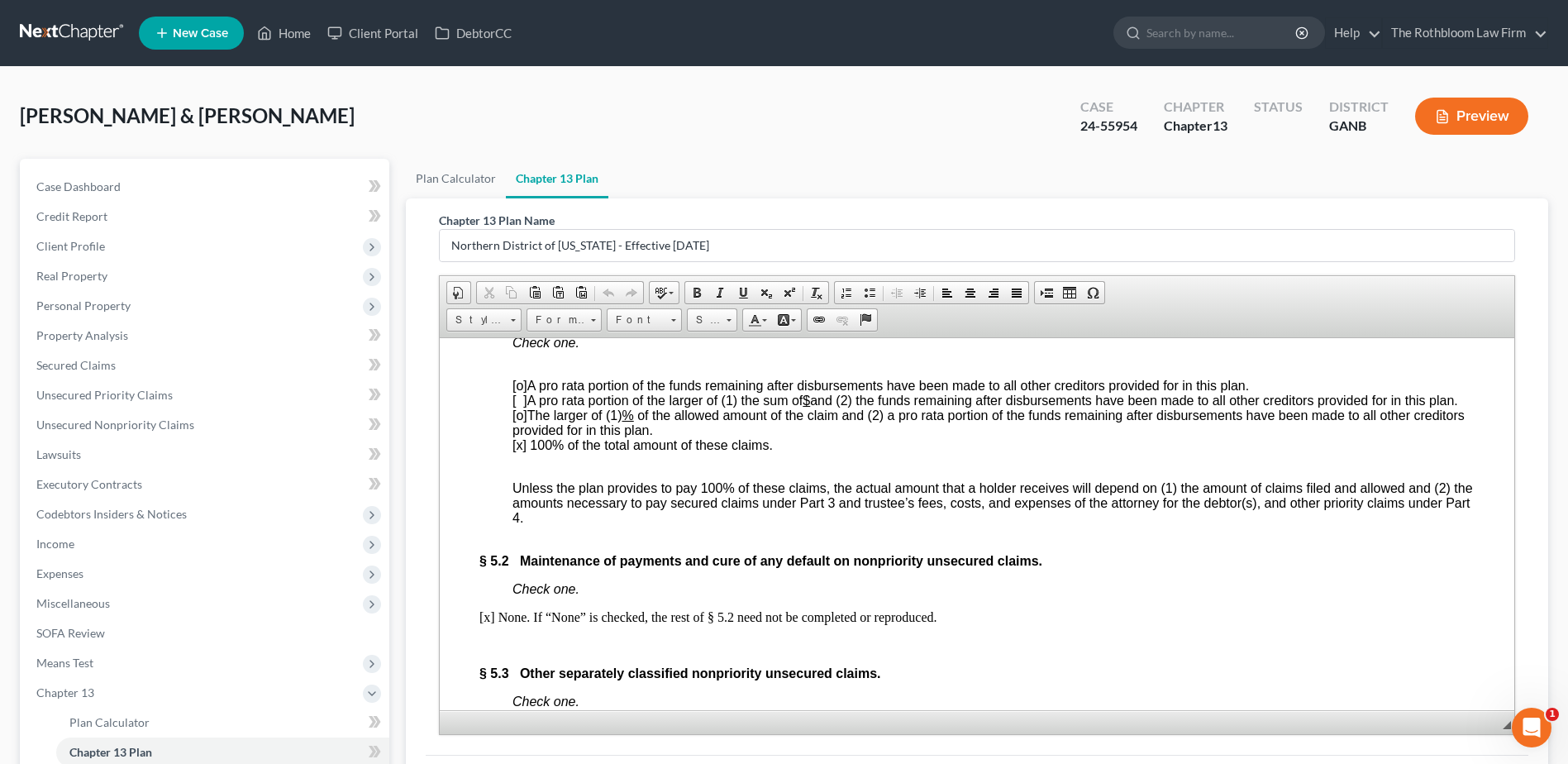
scroll to position [4380, 0]
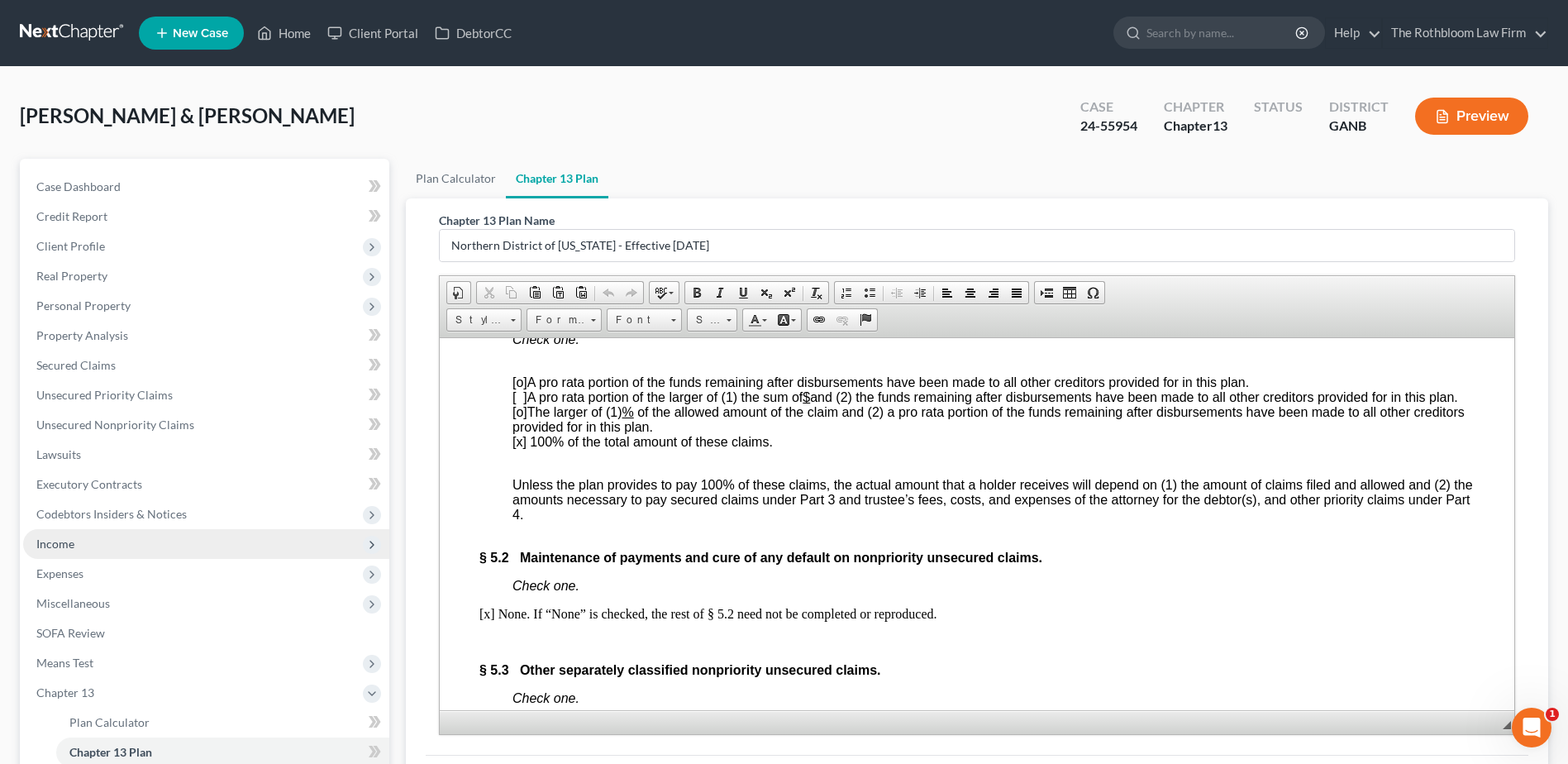
click at [49, 543] on span "Income" at bounding box center [55, 543] width 38 height 14
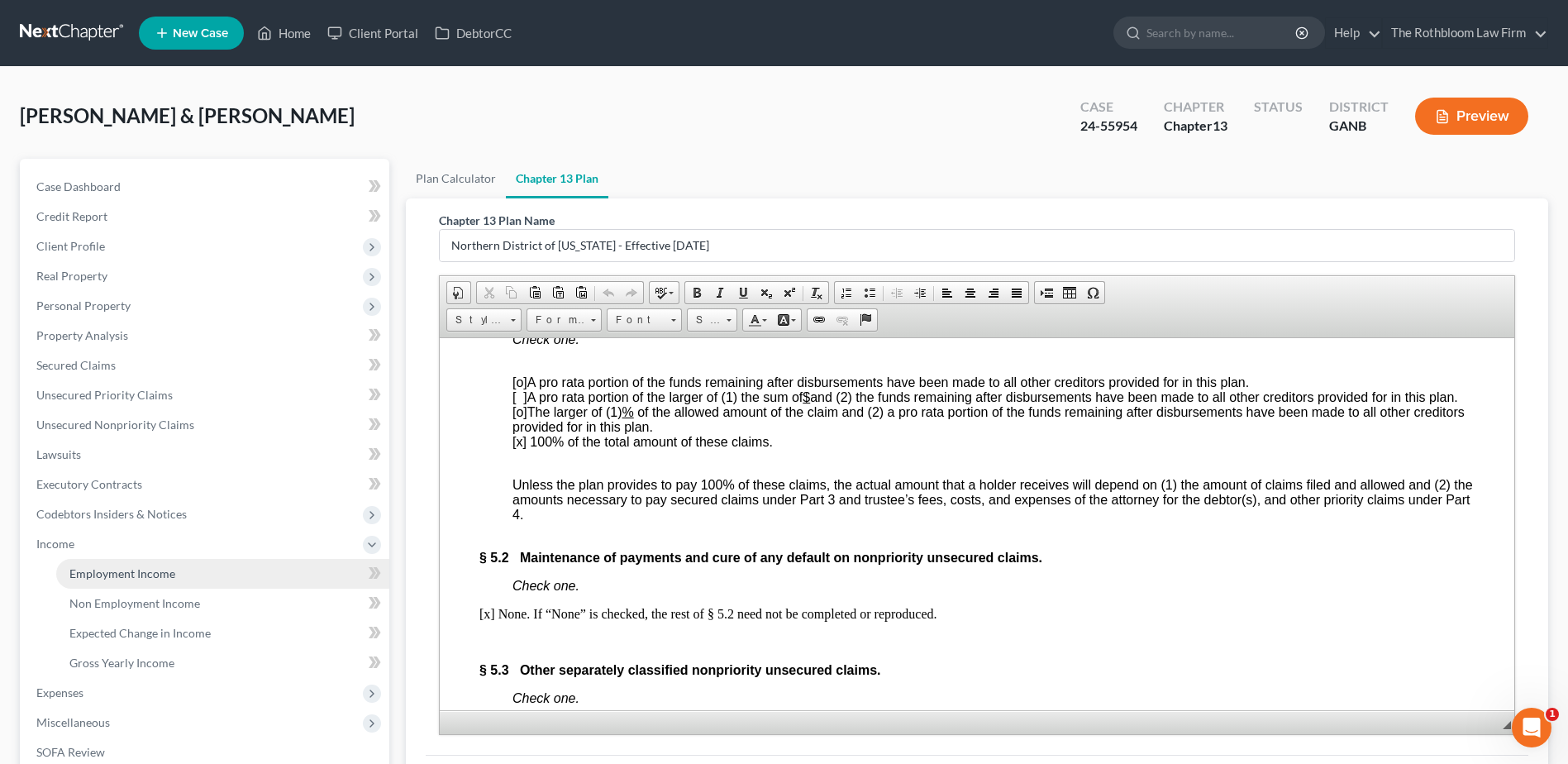
drag, startPoint x: 105, startPoint y: 577, endPoint x: 67, endPoint y: 561, distance: 41.2
click at [105, 576] on span "Employment Income" at bounding box center [122, 573] width 105 height 14
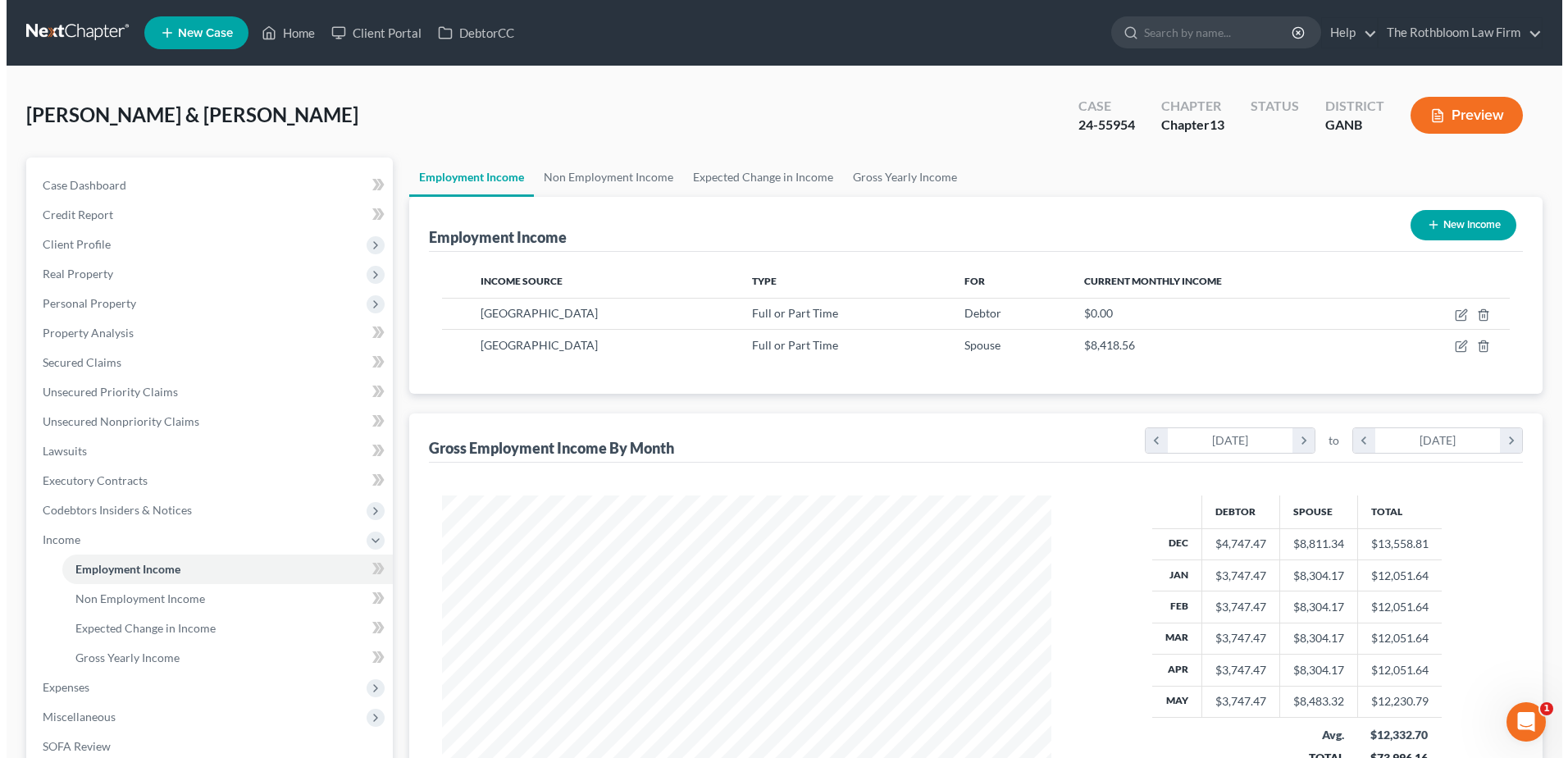
scroll to position [304, 642]
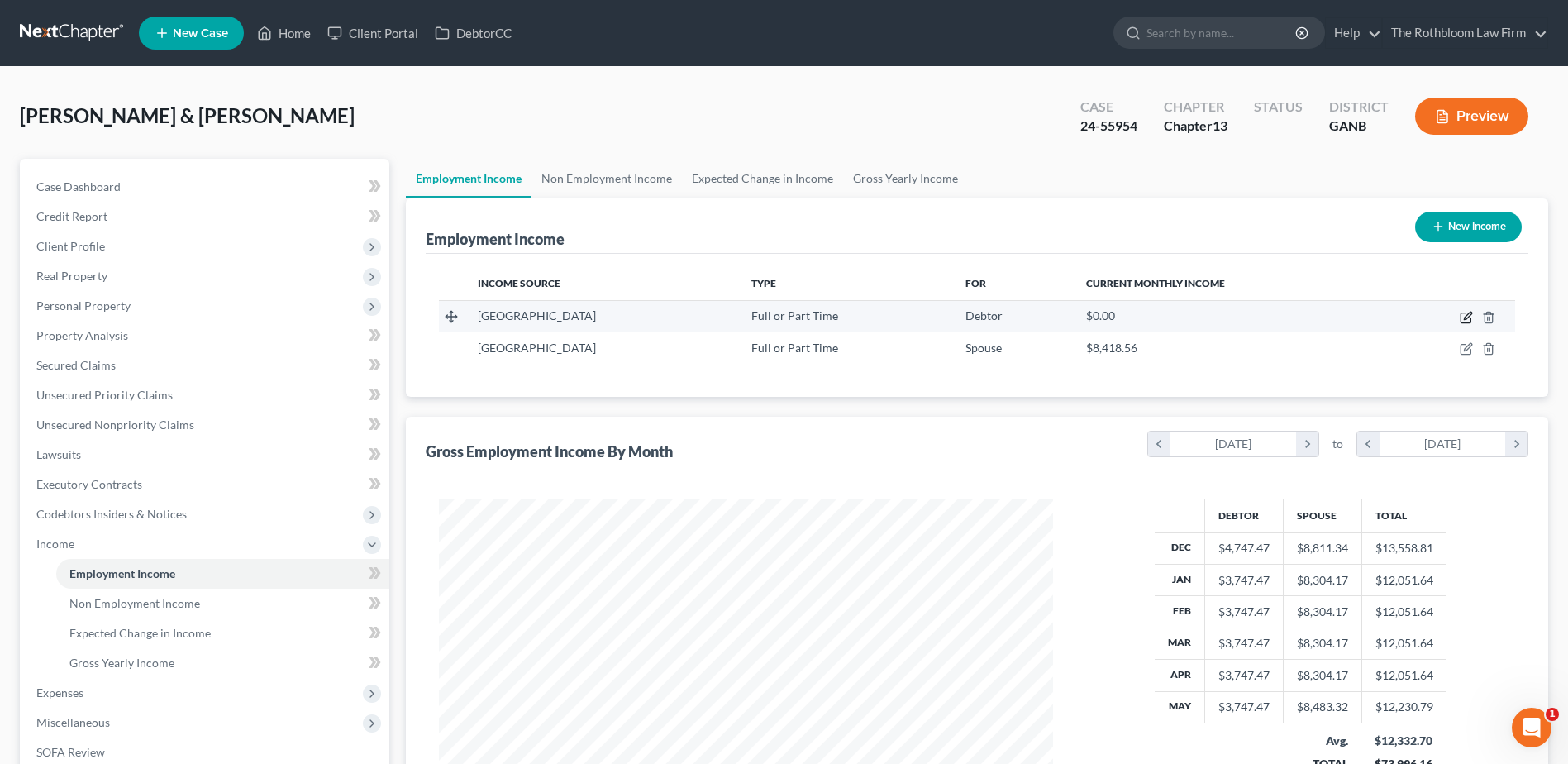
click at [1460, 317] on icon "button" at bounding box center [1465, 319] width 10 height 10
select select "0"
select select "10"
select select "0"
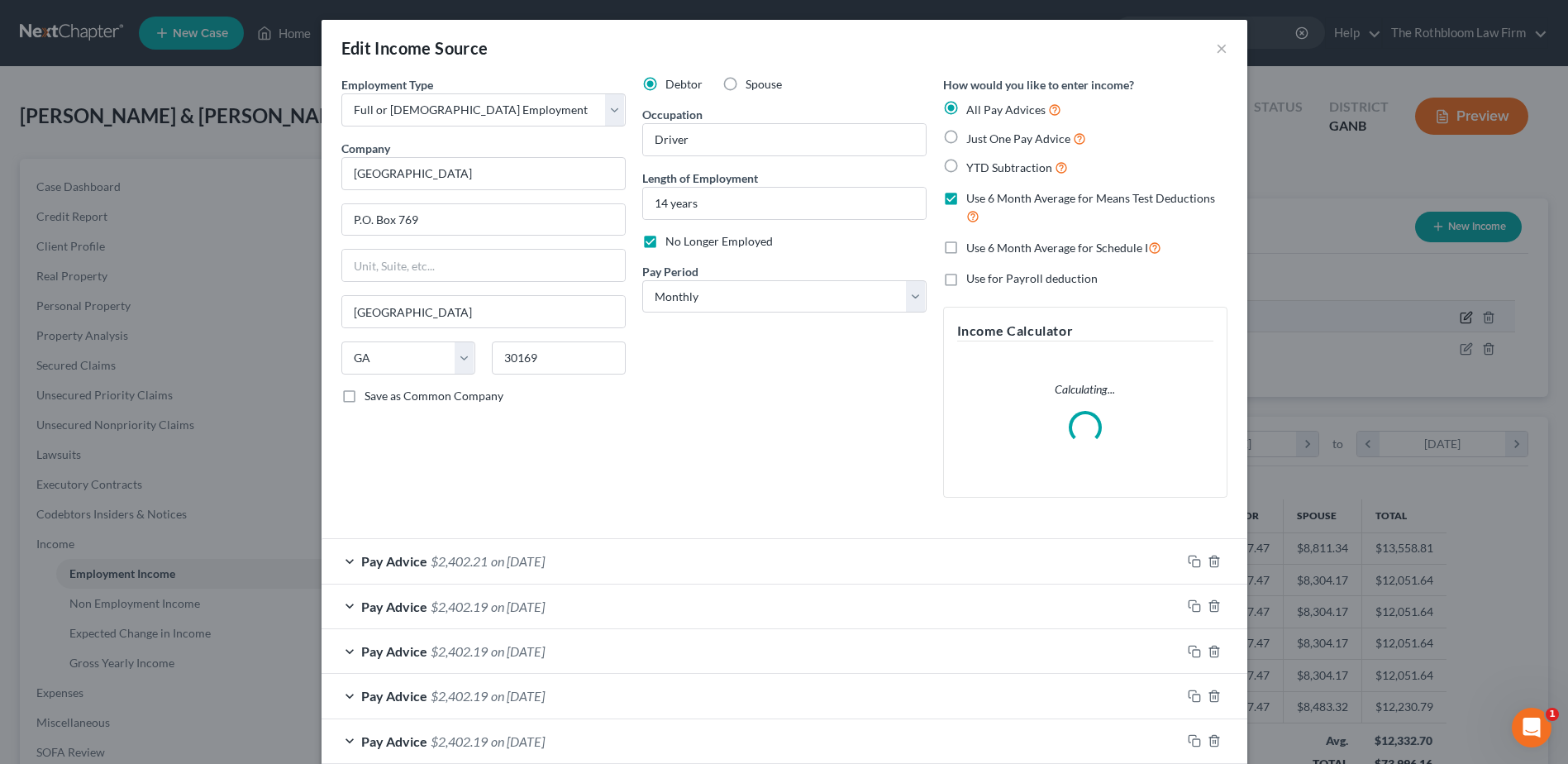
scroll to position [309, 653]
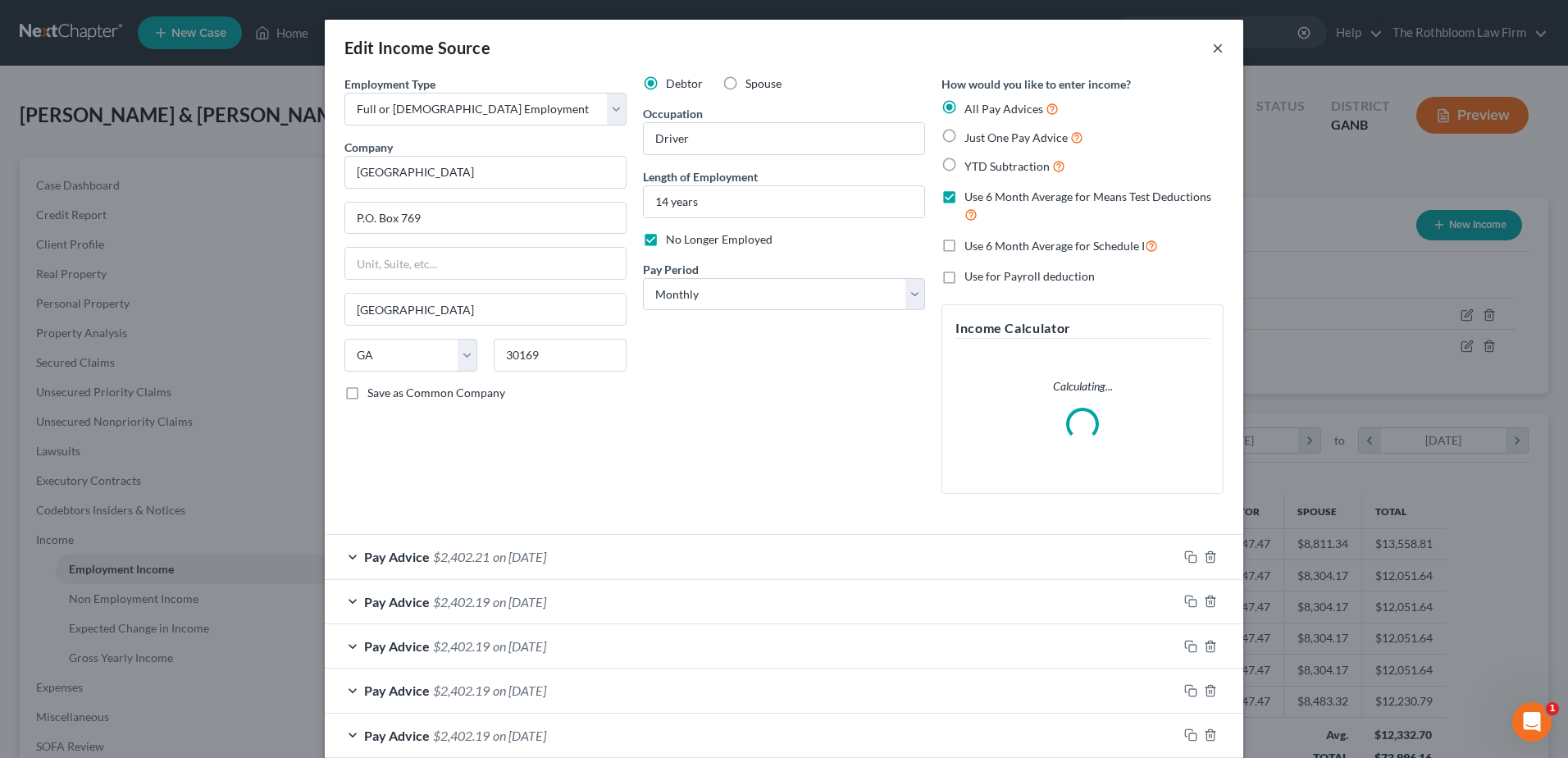
click at [1212, 46] on button "×" at bounding box center [1218, 47] width 12 height 19
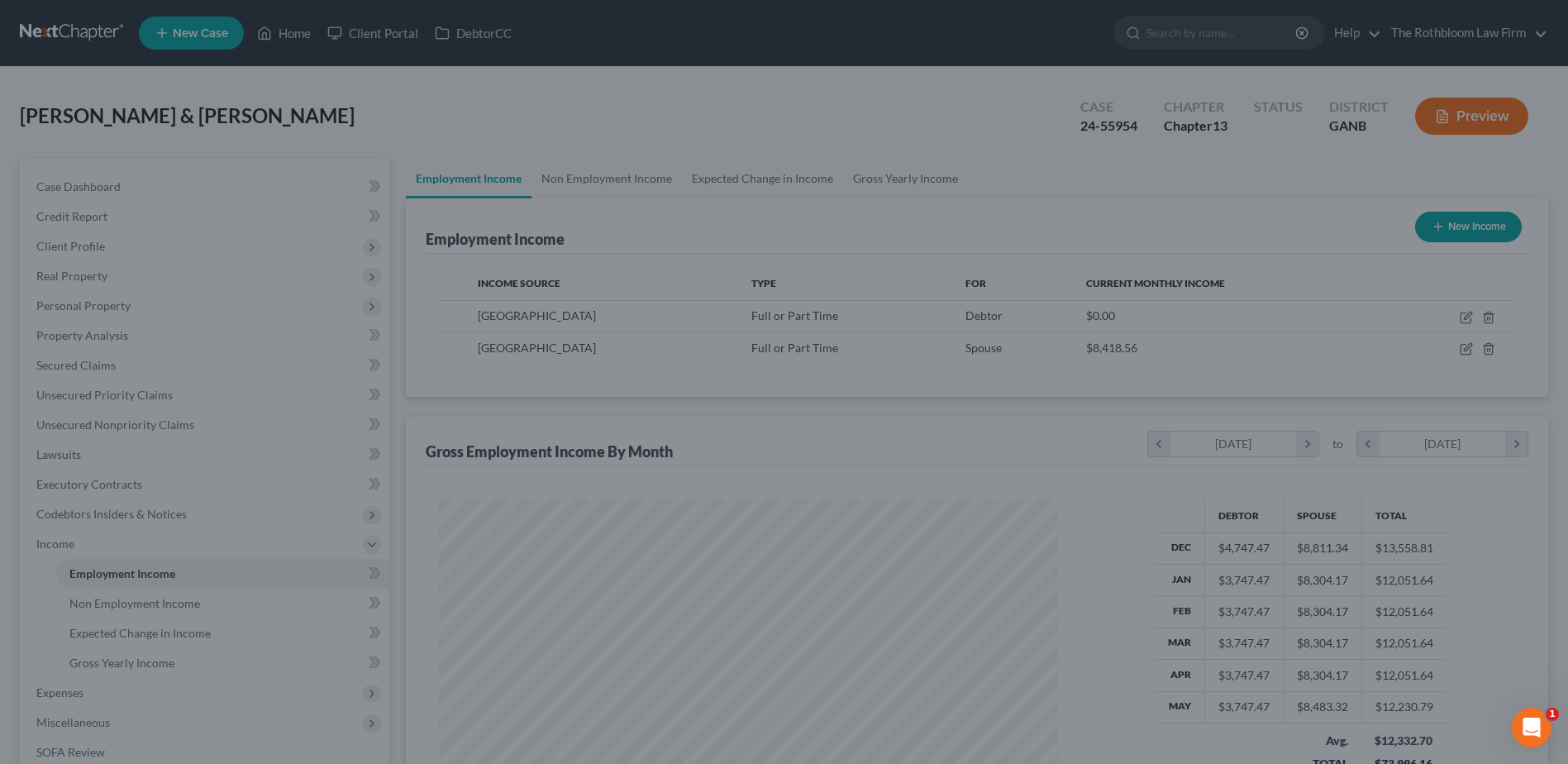
scroll to position [826180, 825869]
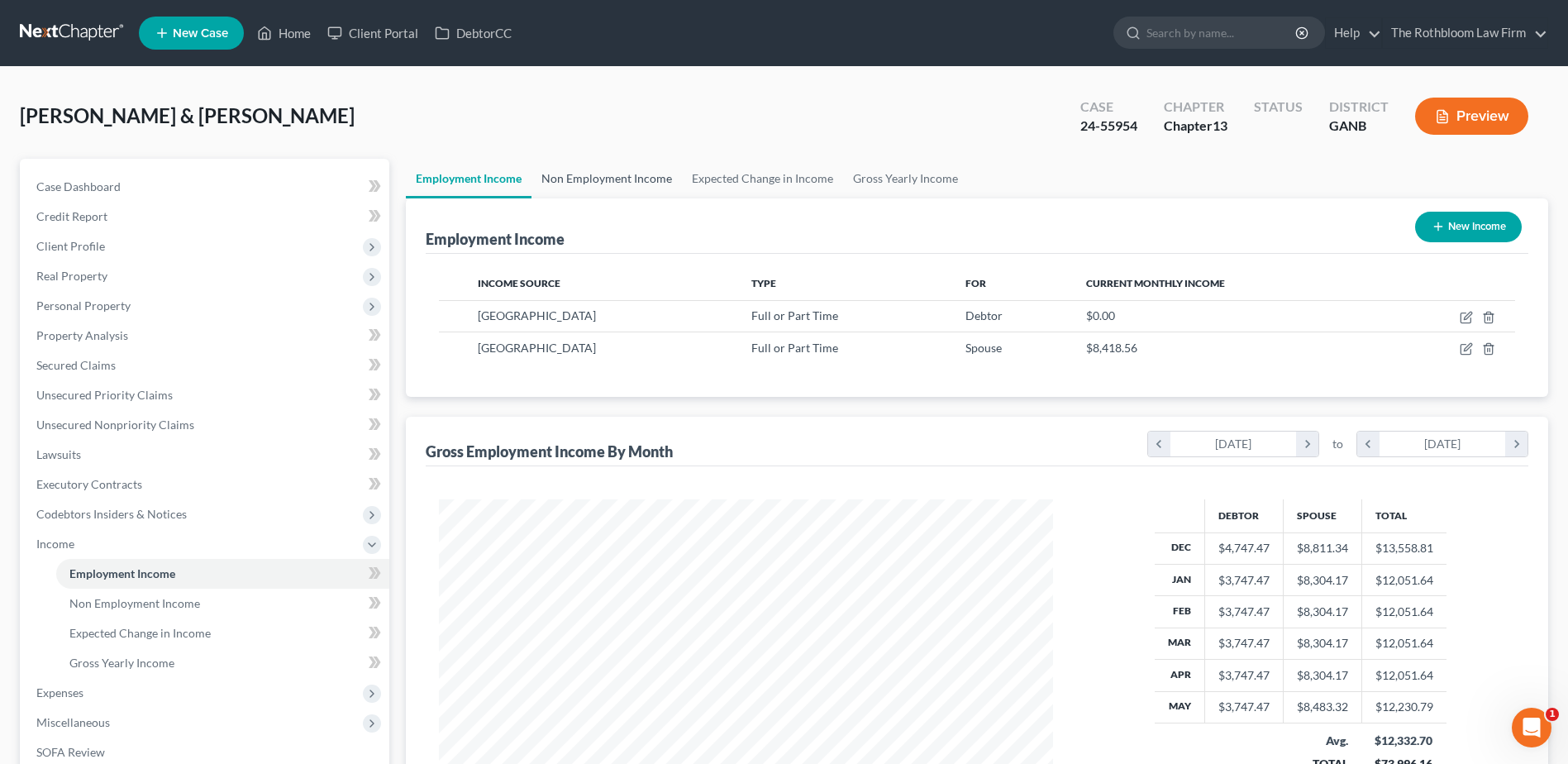
click at [597, 173] on link "Non Employment Income" at bounding box center [606, 178] width 150 height 40
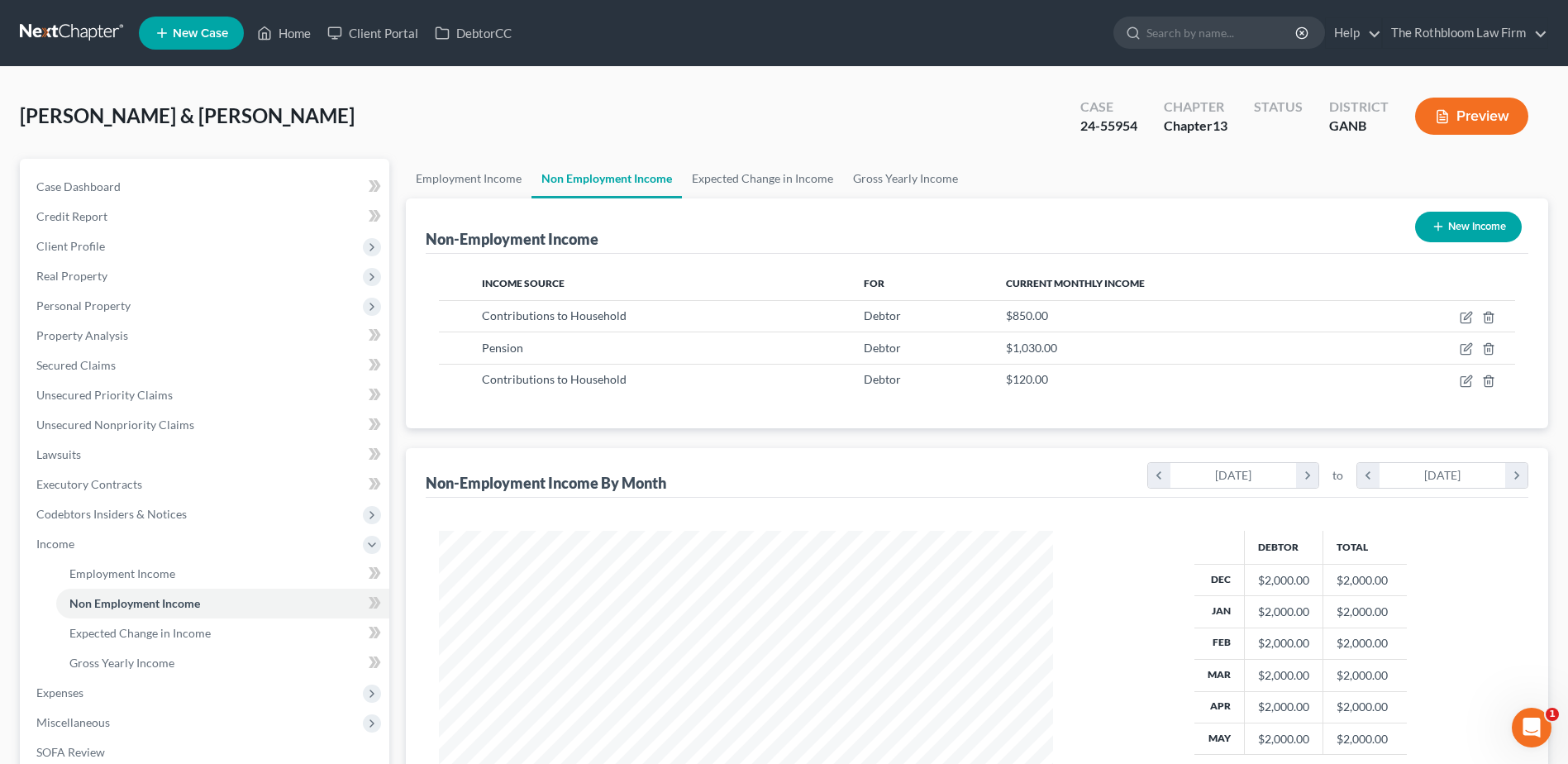
scroll to position [307, 647]
click at [127, 569] on span "Employment Income" at bounding box center [122, 573] width 105 height 14
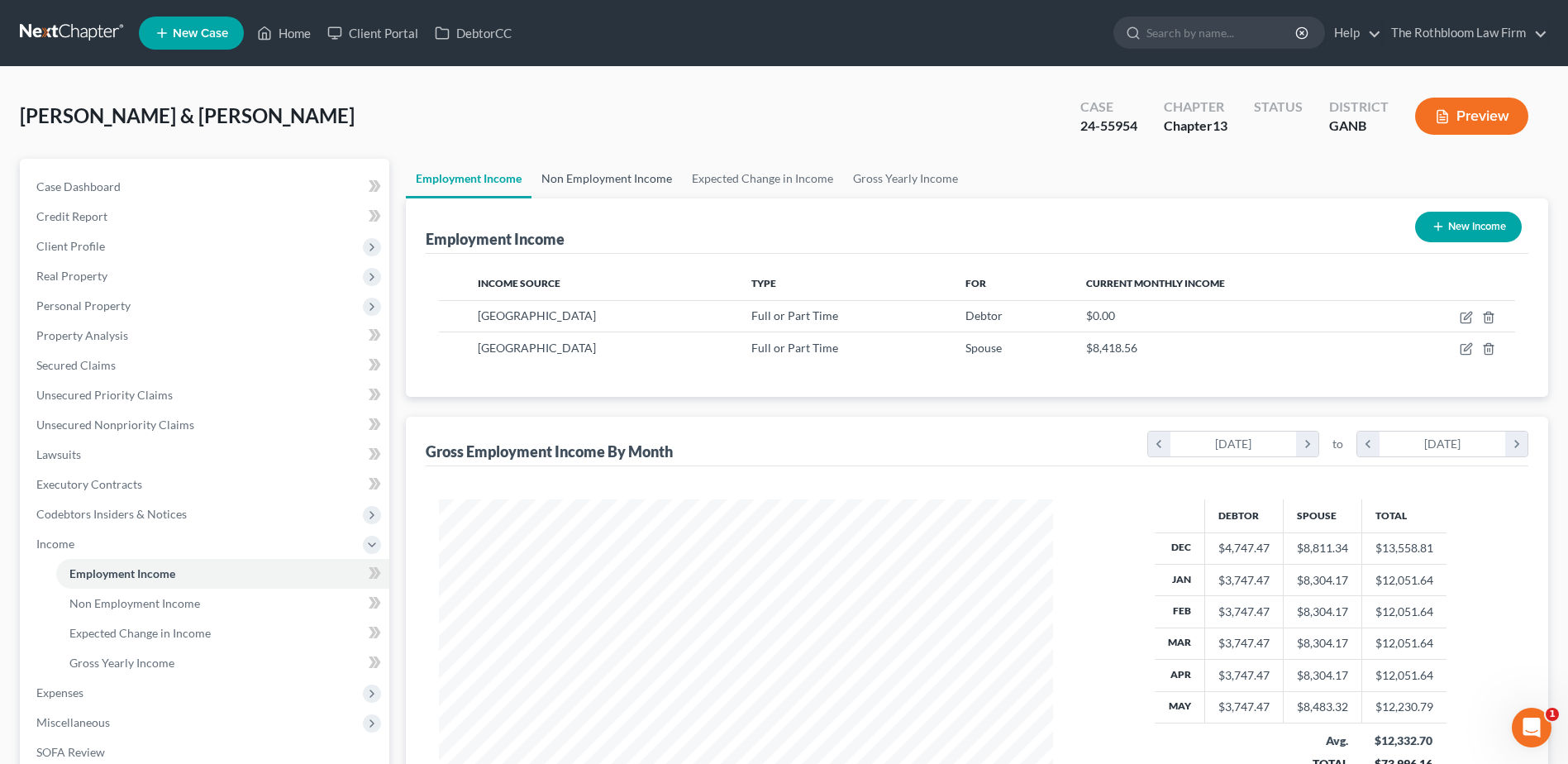
scroll to position [307, 647]
click at [99, 280] on span "Real Property" at bounding box center [72, 275] width 71 height 14
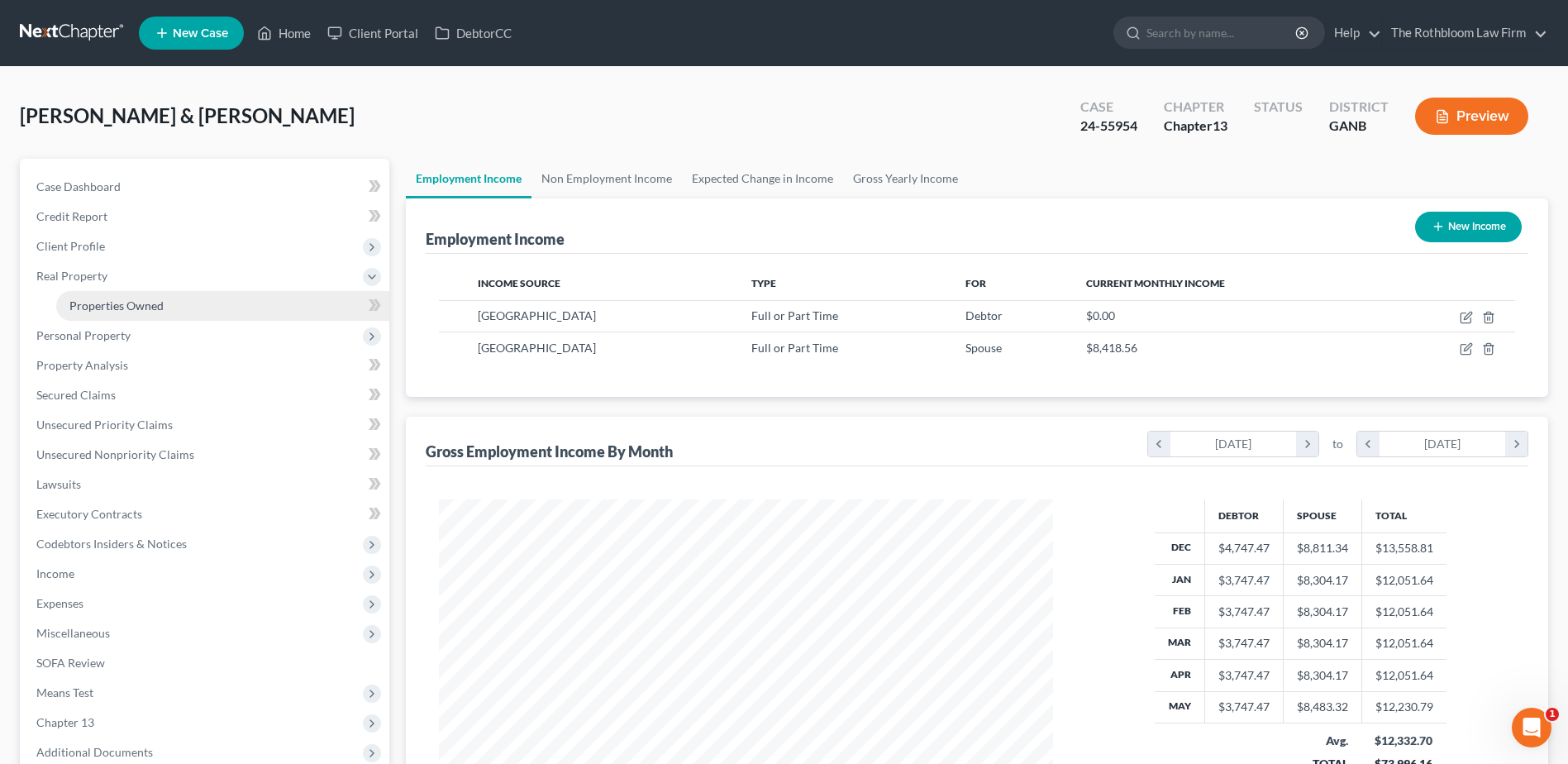
click at [89, 305] on span "Properties Owned" at bounding box center [116, 305] width 94 height 14
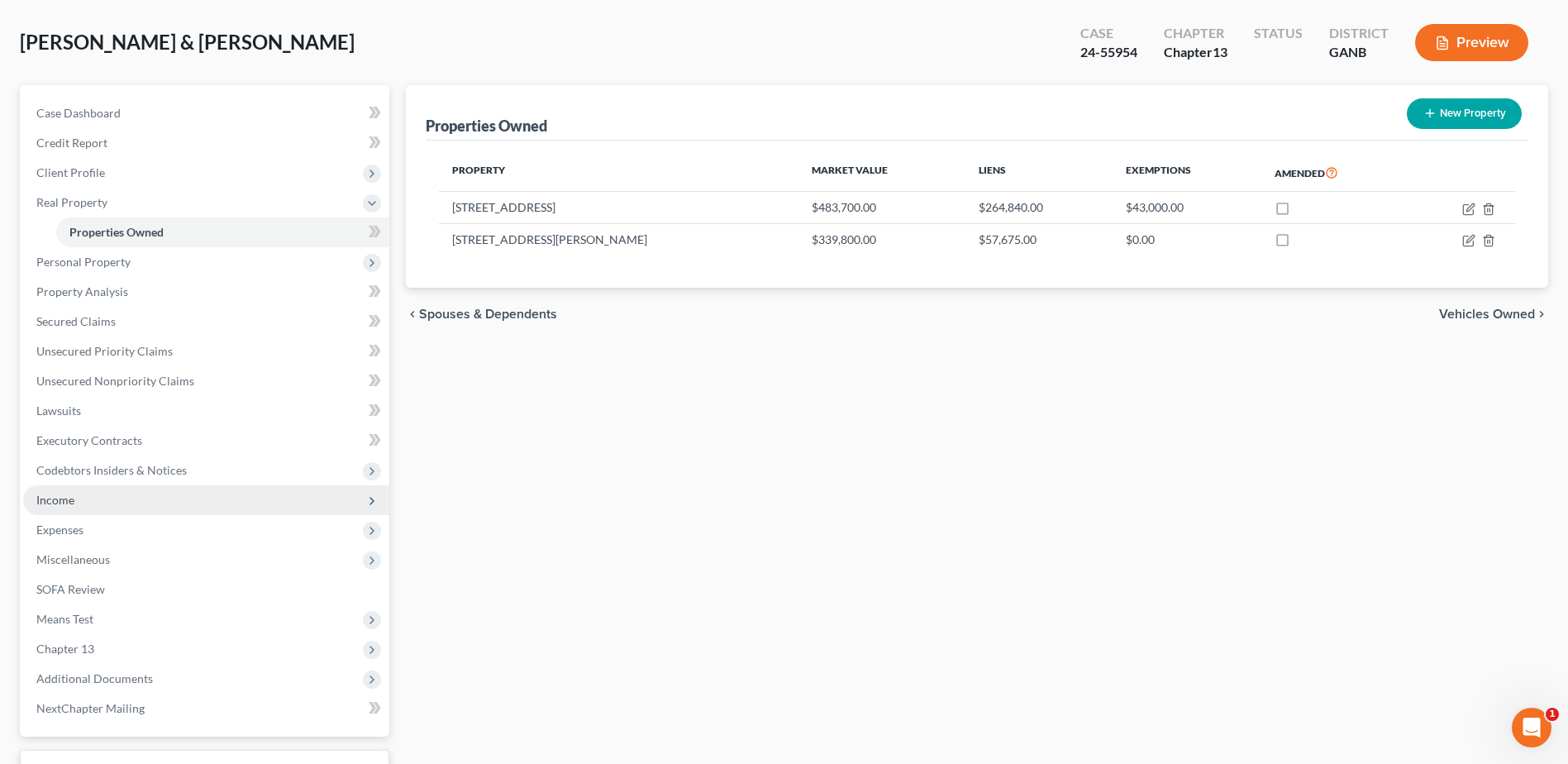
scroll to position [204, 0]
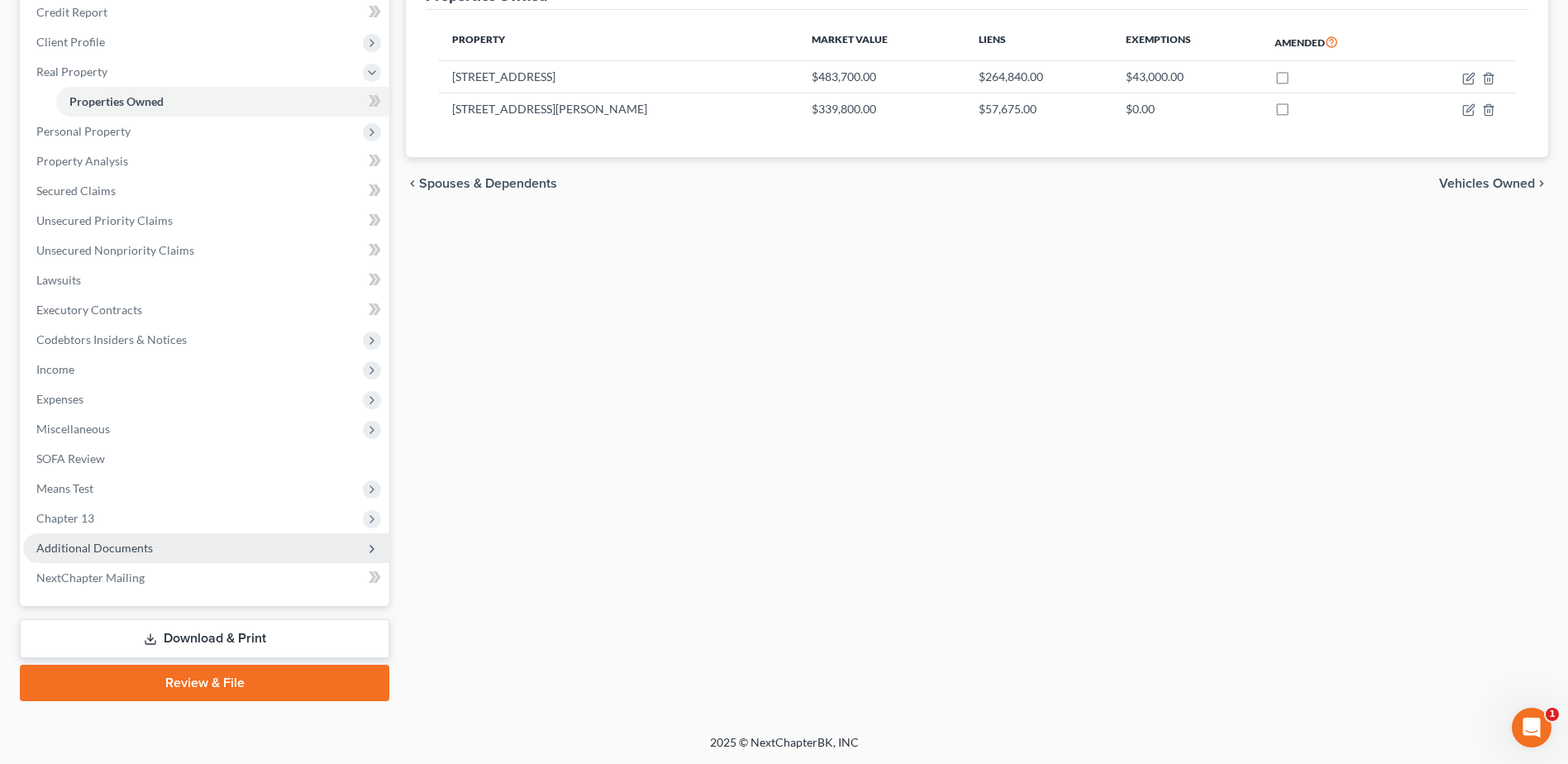
click at [128, 541] on span "Additional Documents" at bounding box center [94, 547] width 116 height 14
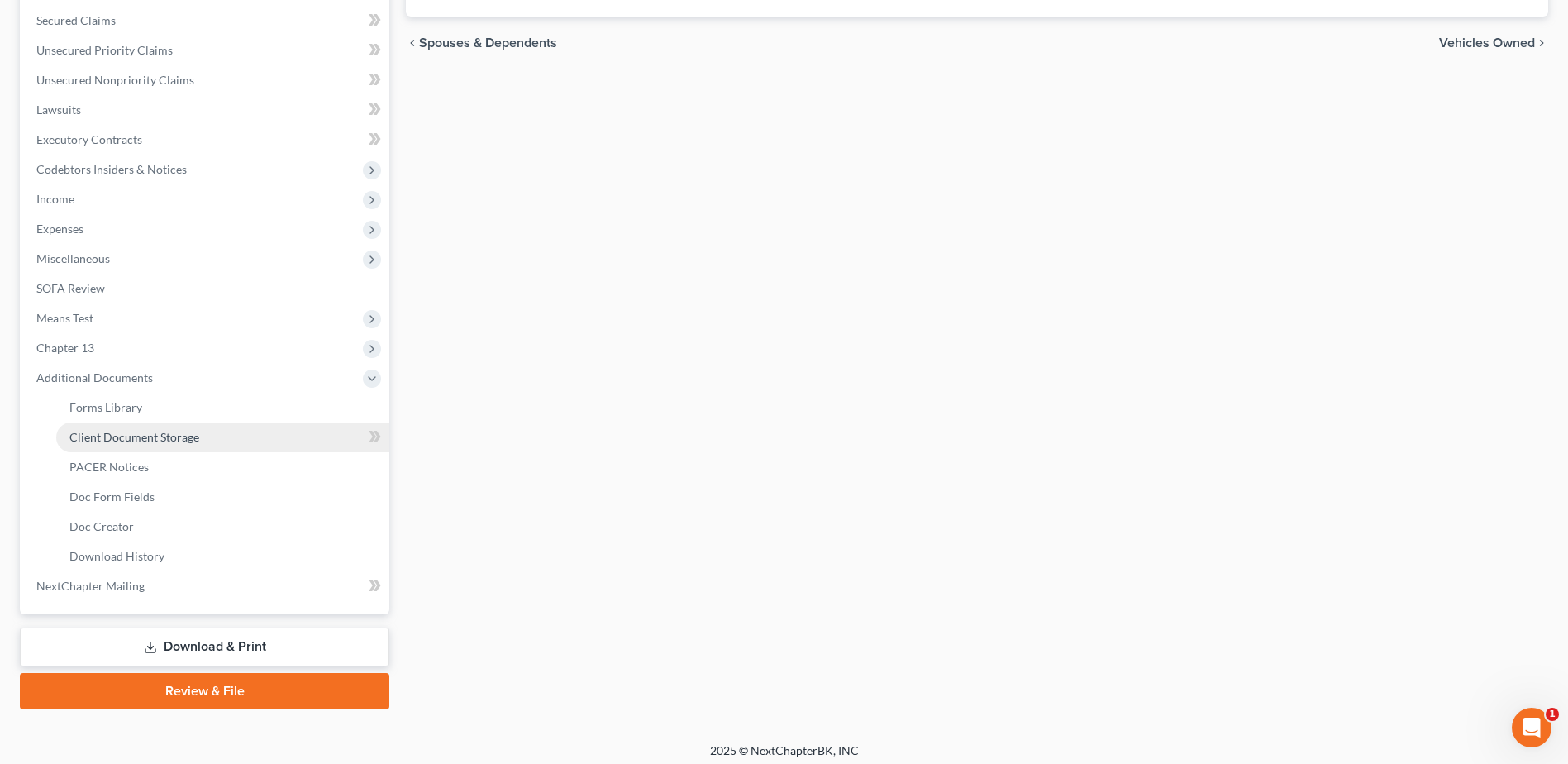
scroll to position [353, 0]
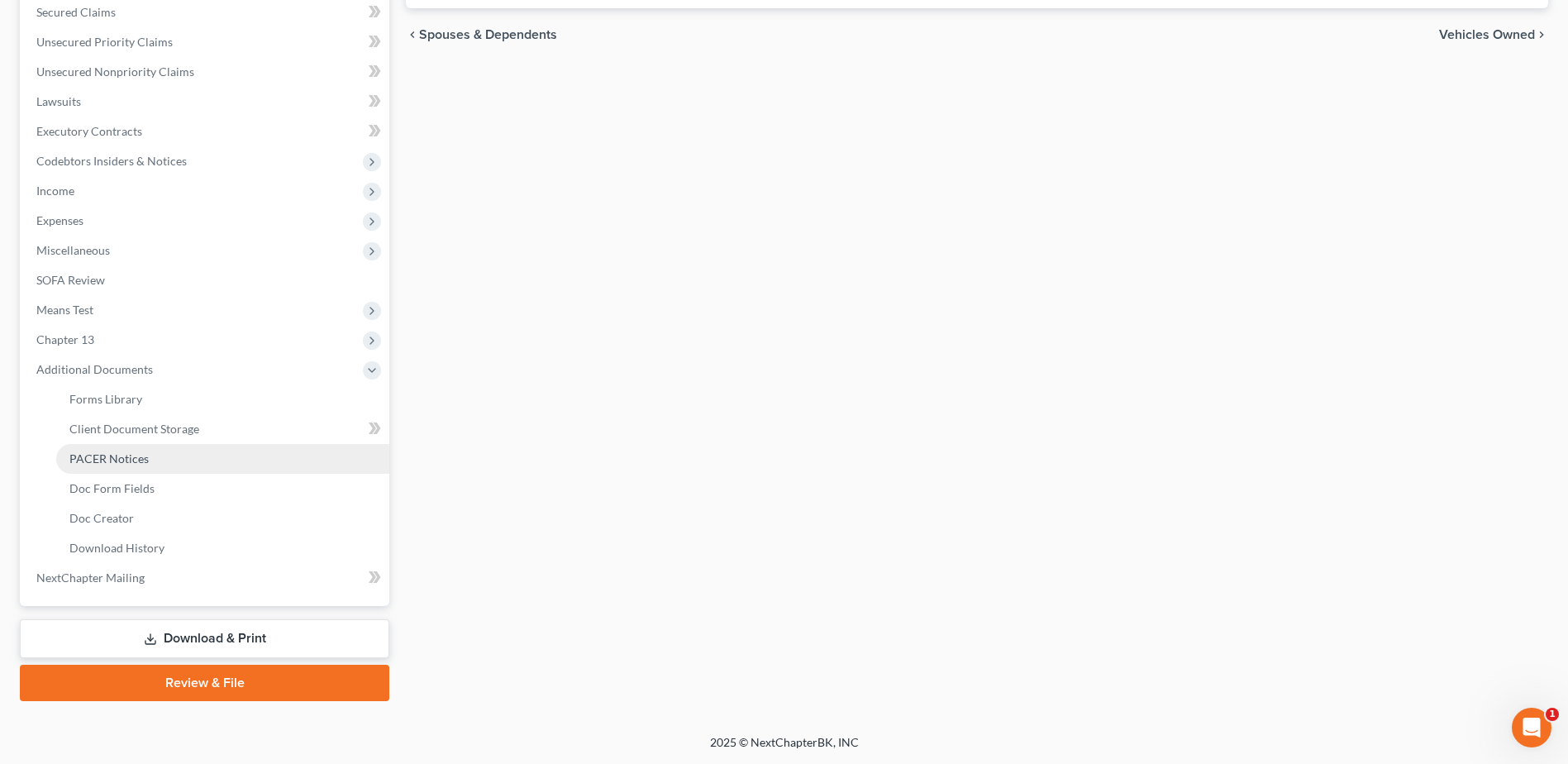
click at [88, 452] on span "PACER Notices" at bounding box center [109, 458] width 79 height 14
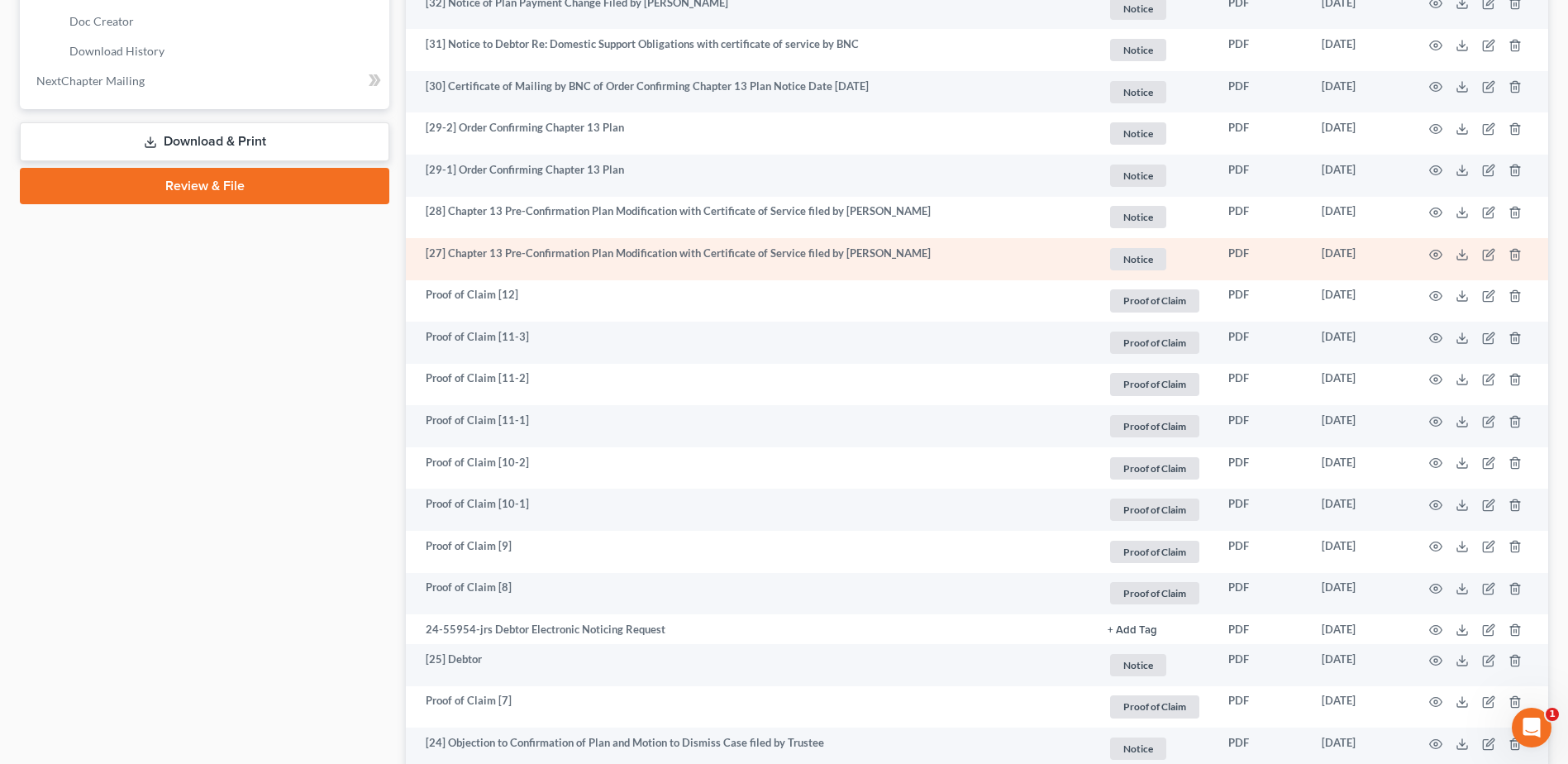
scroll to position [1098, 0]
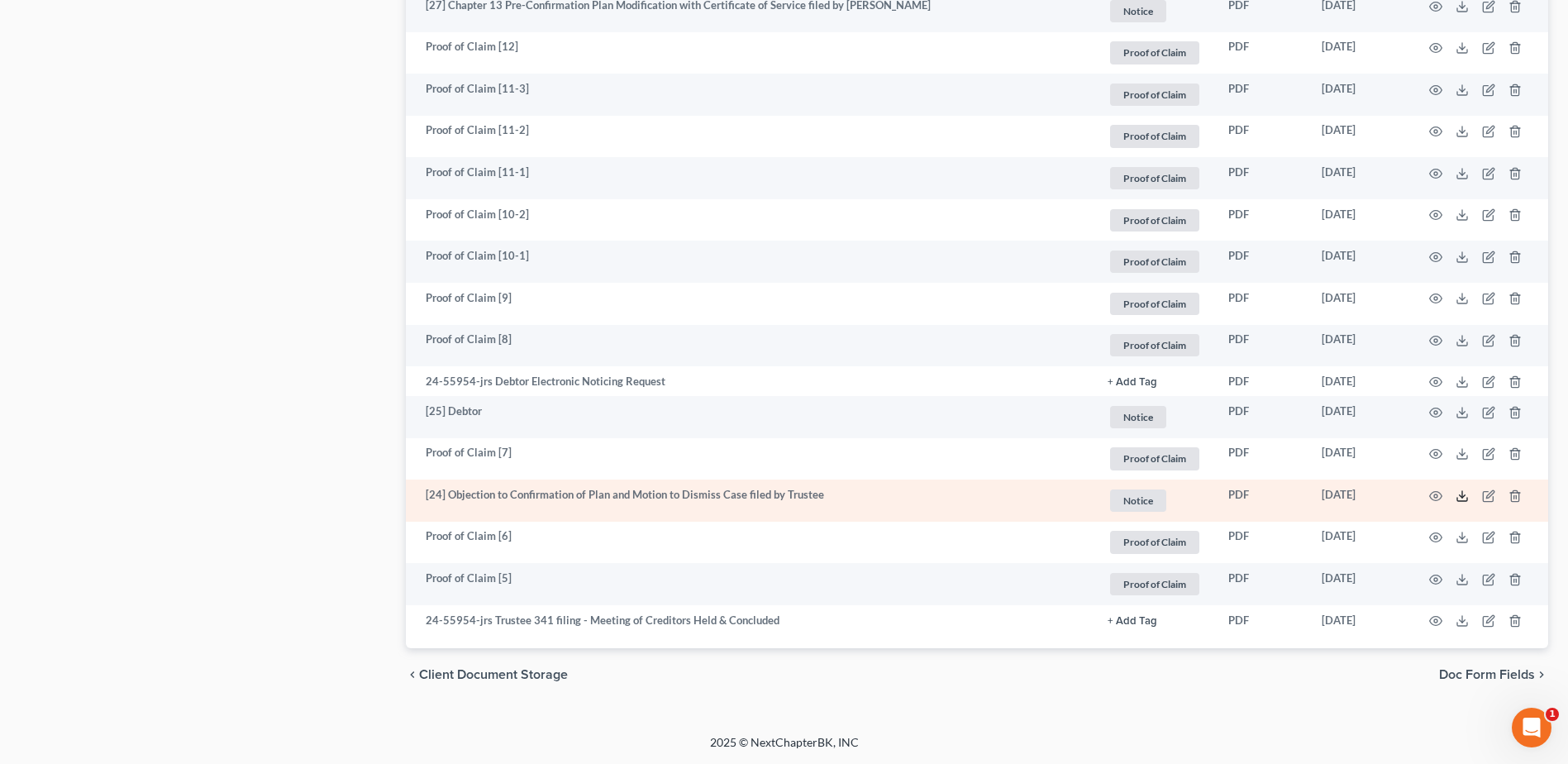
click at [1459, 494] on icon at bounding box center [1463, 496] width 14 height 14
